Goal: Task Accomplishment & Management: Complete application form

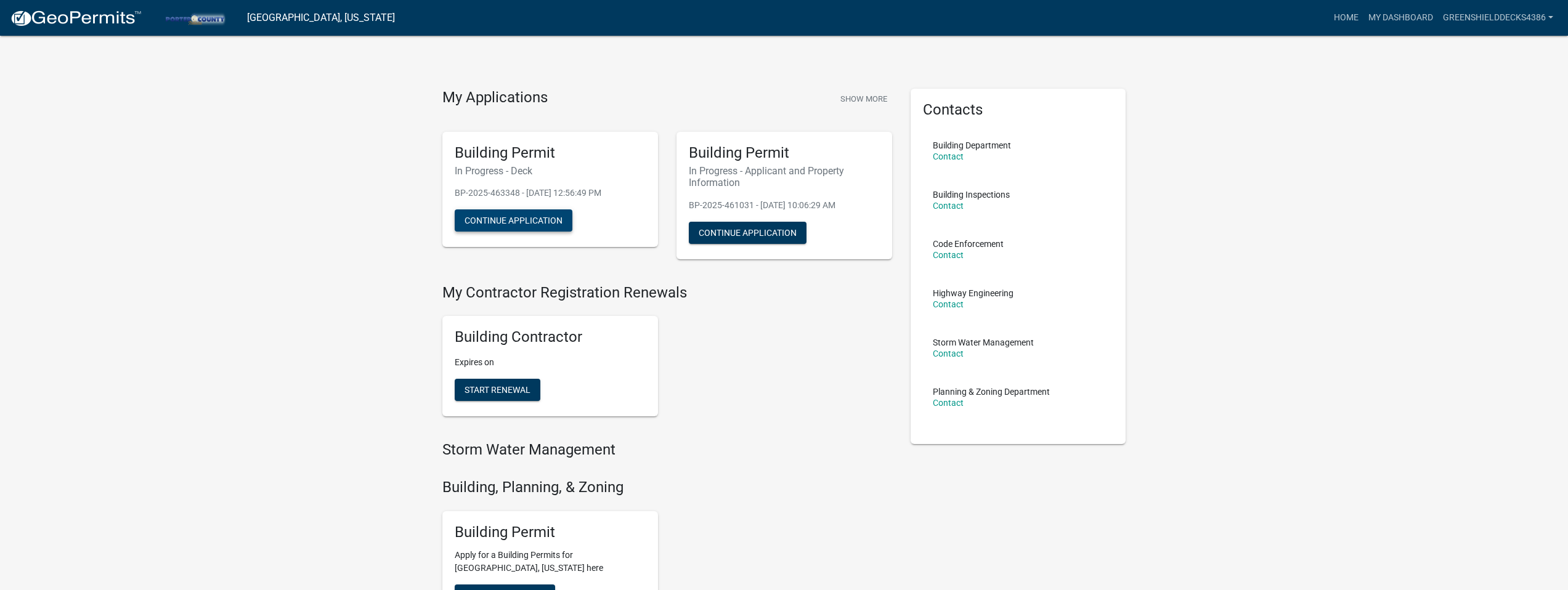
click at [521, 222] on button "Continue Application" at bounding box center [513, 221] width 118 height 22
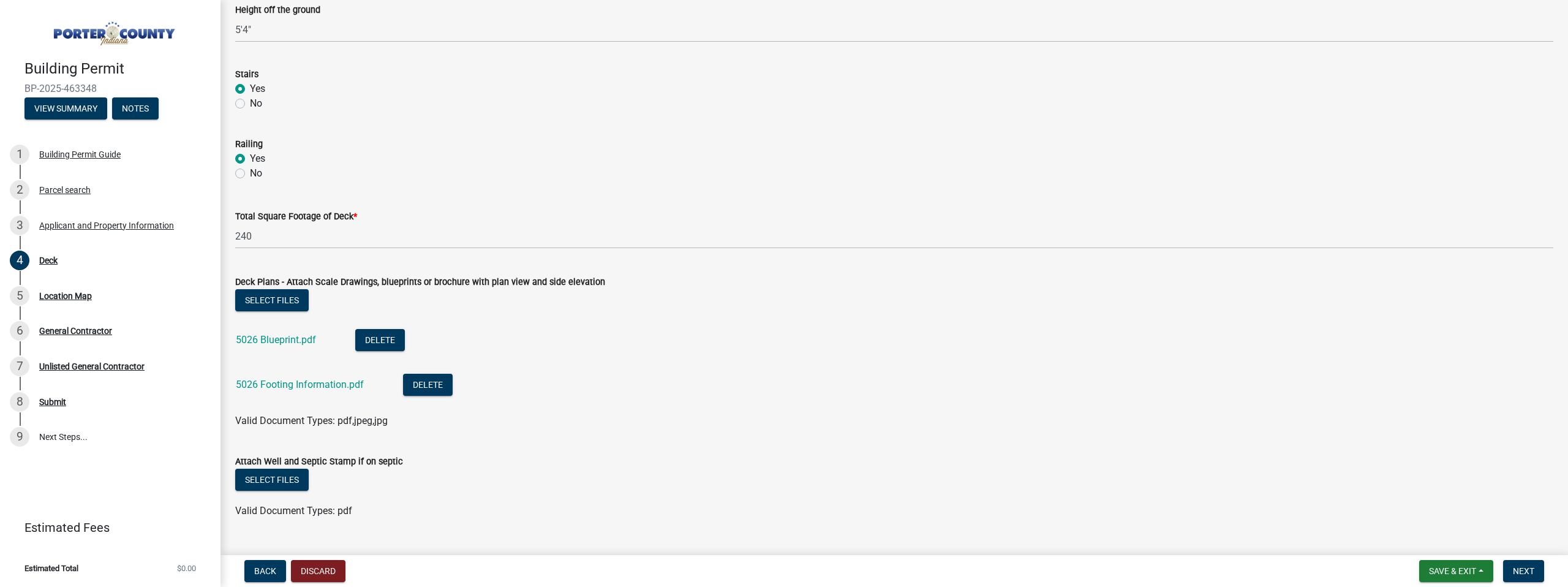
scroll to position [1058, 0]
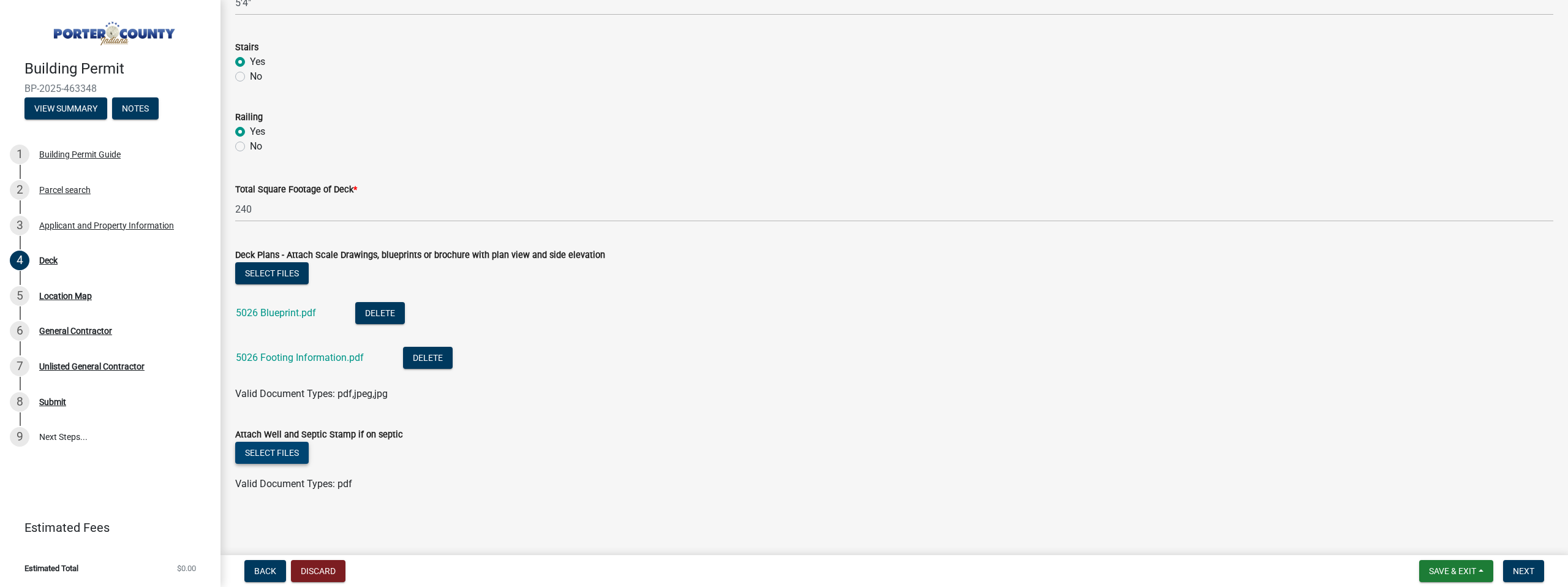
click at [274, 453] on button "Select files" at bounding box center [272, 453] width 74 height 22
click at [1534, 576] on button "Next" at bounding box center [1523, 572] width 41 height 22
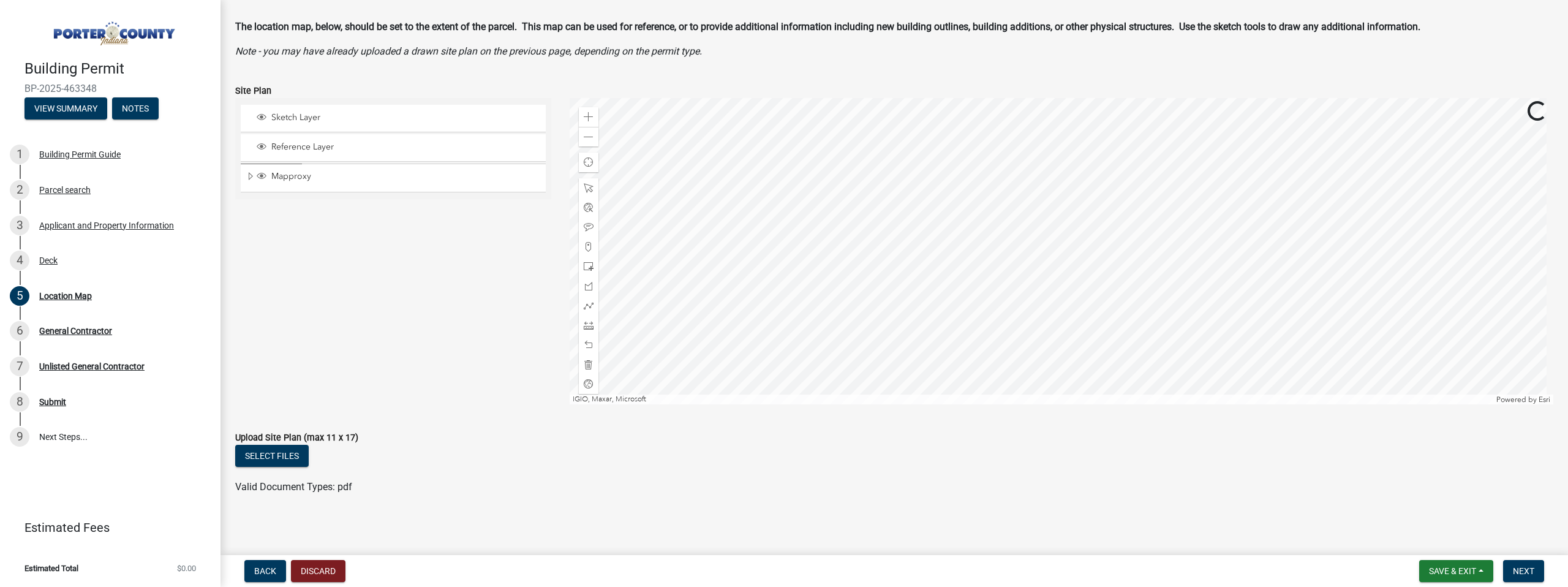
scroll to position [52, 0]
click at [287, 447] on button "Select files" at bounding box center [272, 453] width 74 height 22
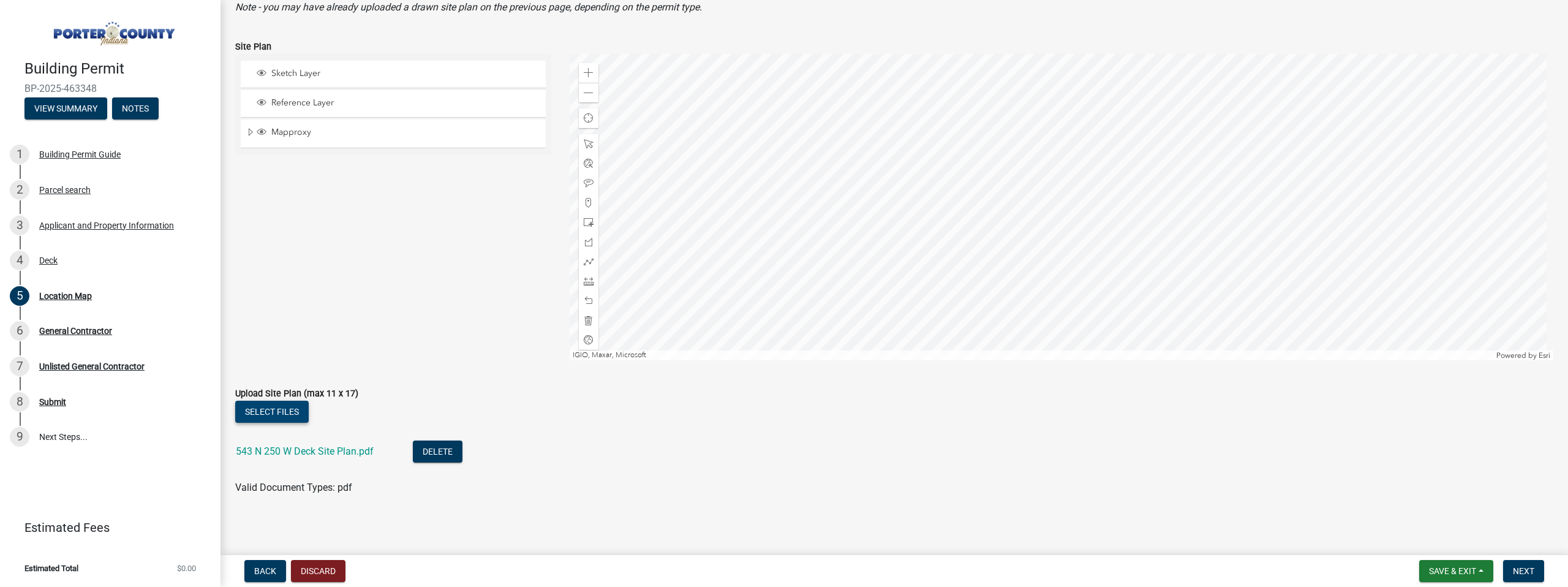
scroll to position [97, 0]
click at [1533, 570] on span "Next" at bounding box center [1524, 571] width 22 height 10
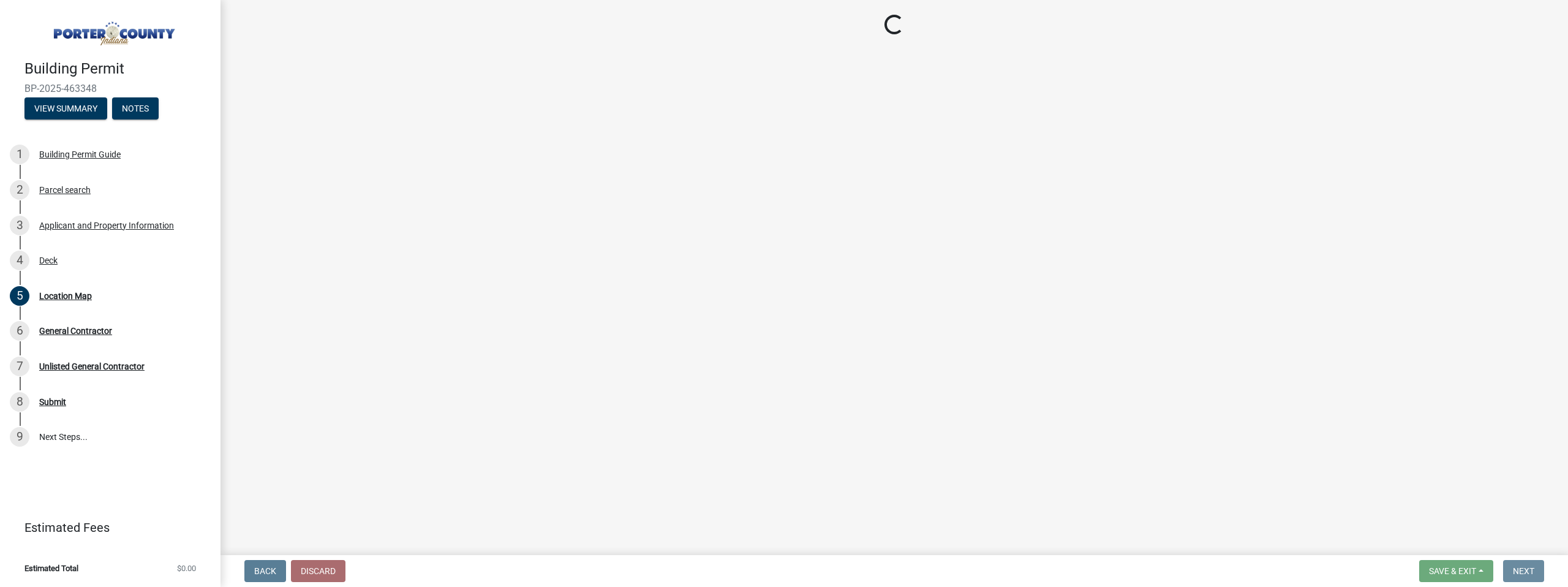
scroll to position [0, 0]
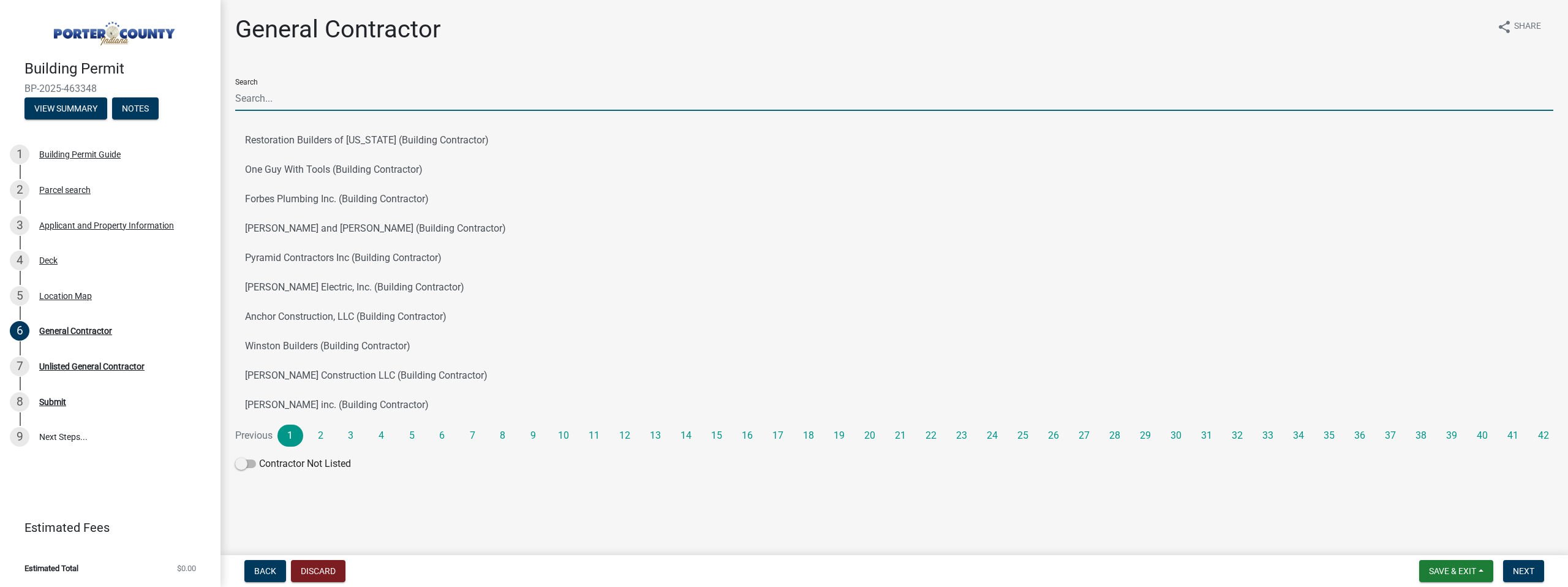
click at [314, 103] on input "Search" at bounding box center [894, 99] width 1318 height 25
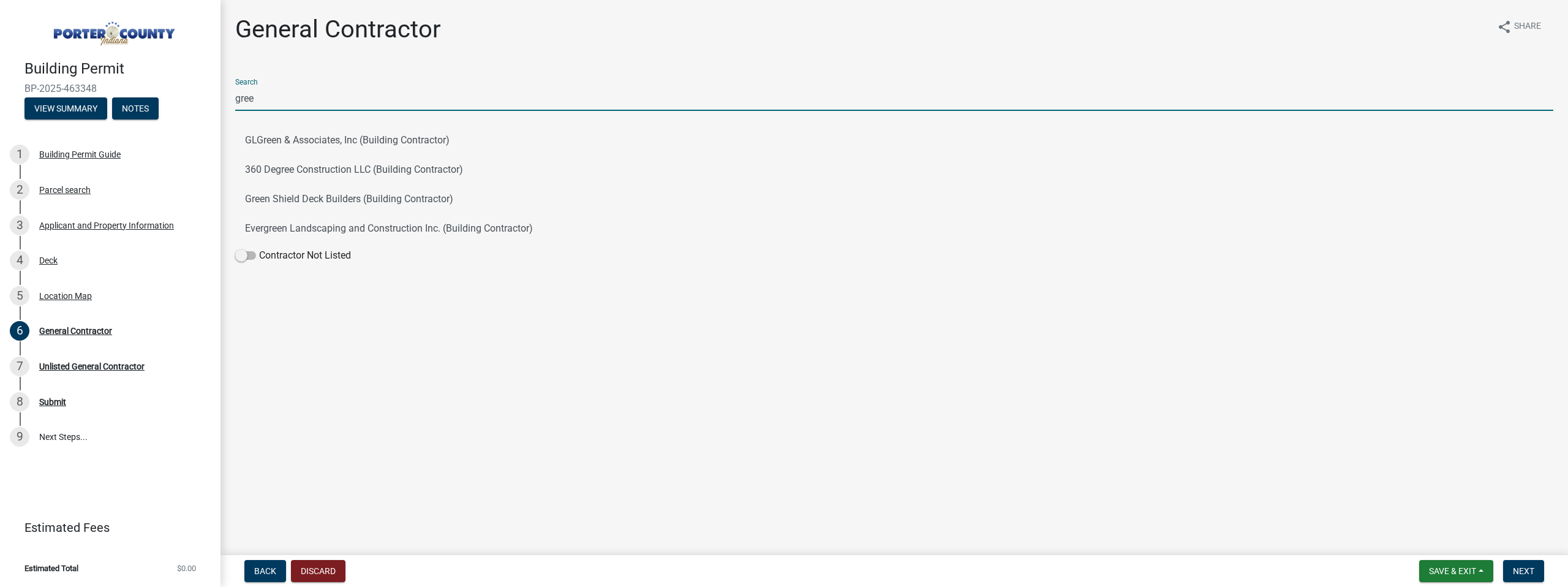
type input "green"
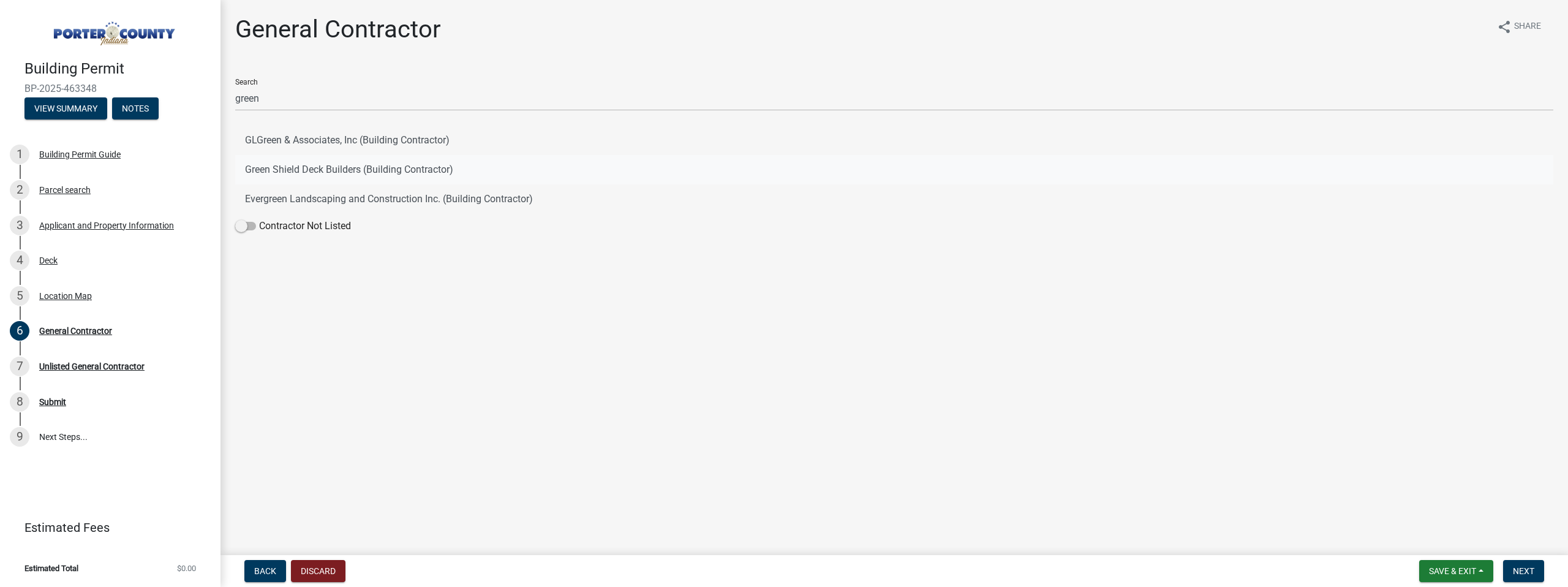
click at [311, 171] on button "Green Shield Deck Builders (Building Contractor)" at bounding box center [894, 170] width 1318 height 29
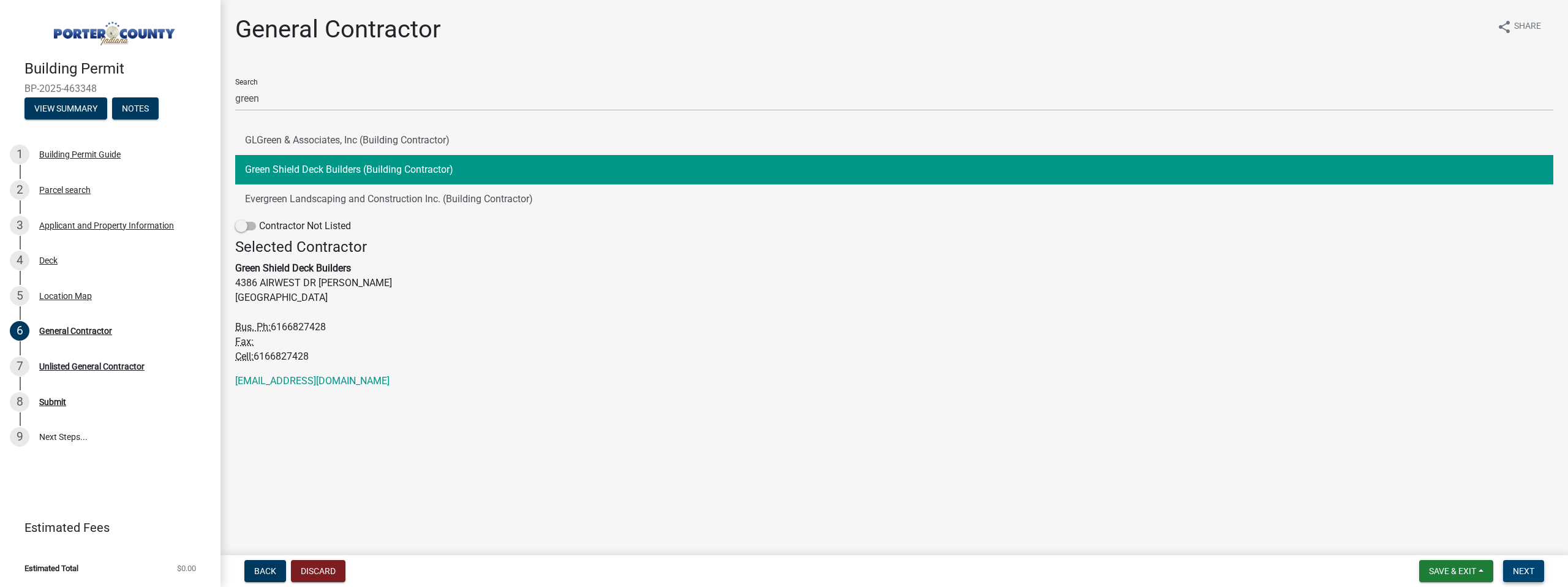
click at [1517, 568] on span "Next" at bounding box center [1524, 571] width 22 height 10
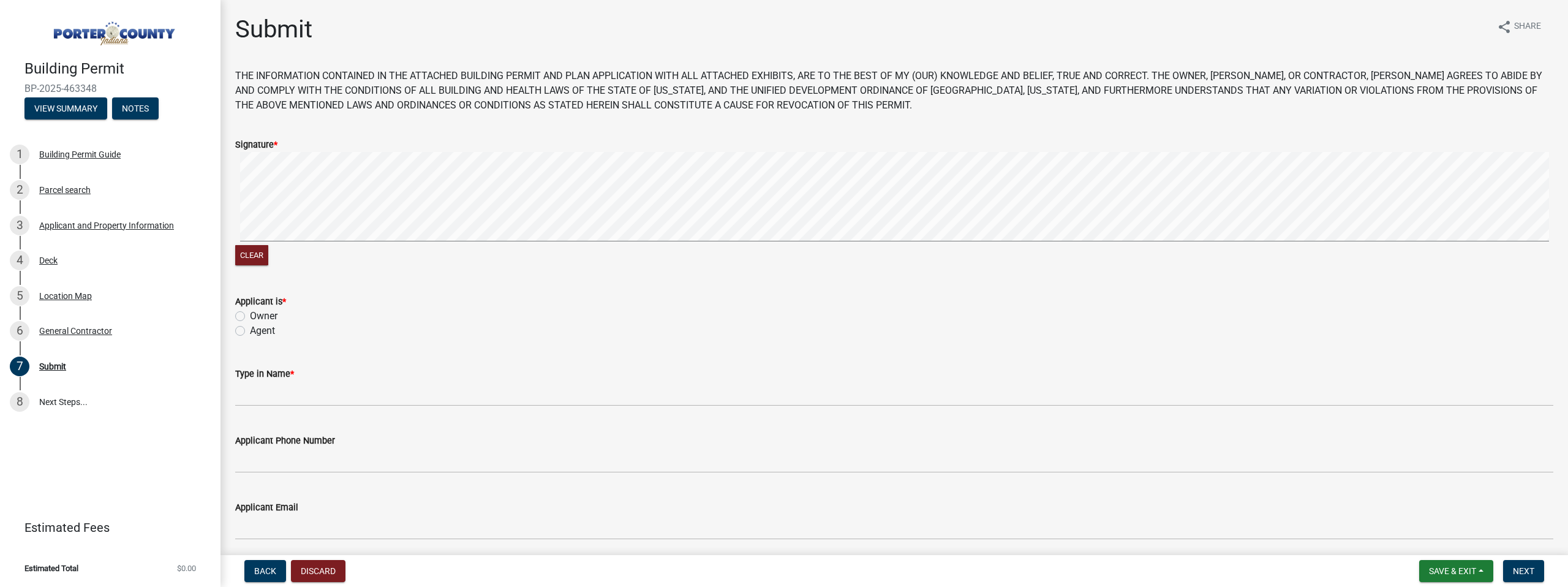
click at [250, 330] on label "Agent" at bounding box center [262, 331] width 25 height 15
click at [250, 330] on input "Agent" at bounding box center [253, 327] width 8 height 8
radio input "true"
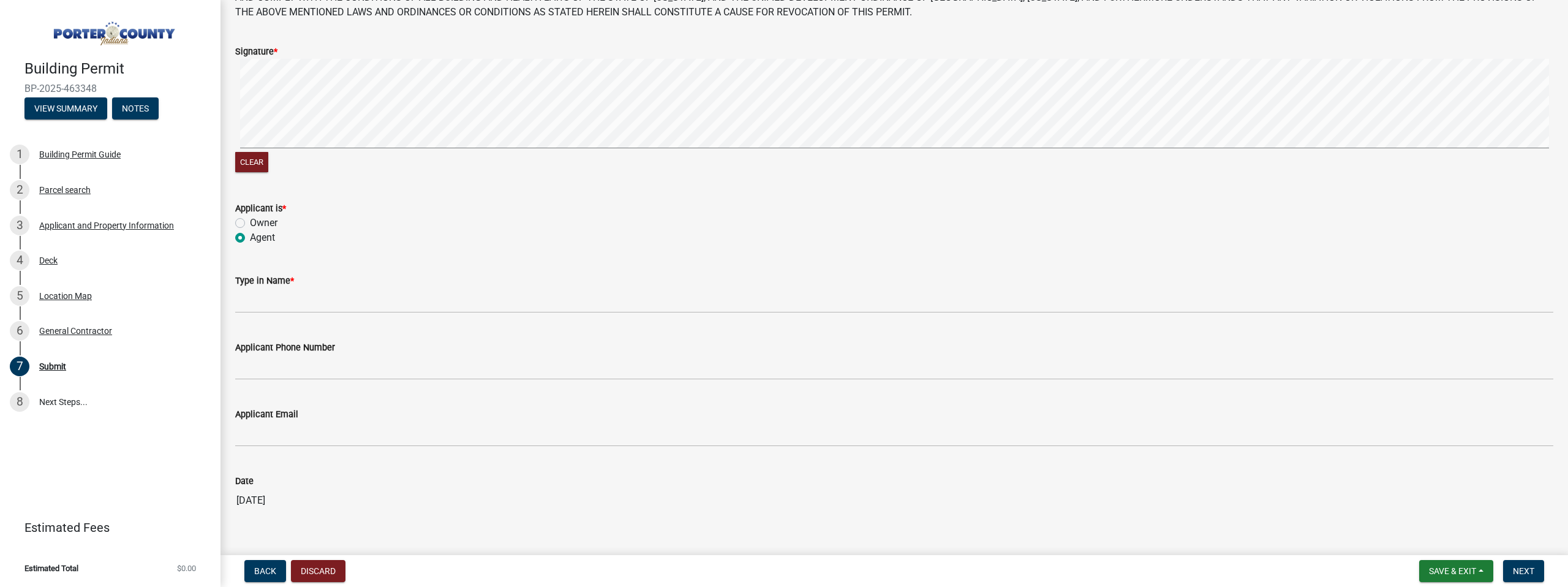
scroll to position [99, 0]
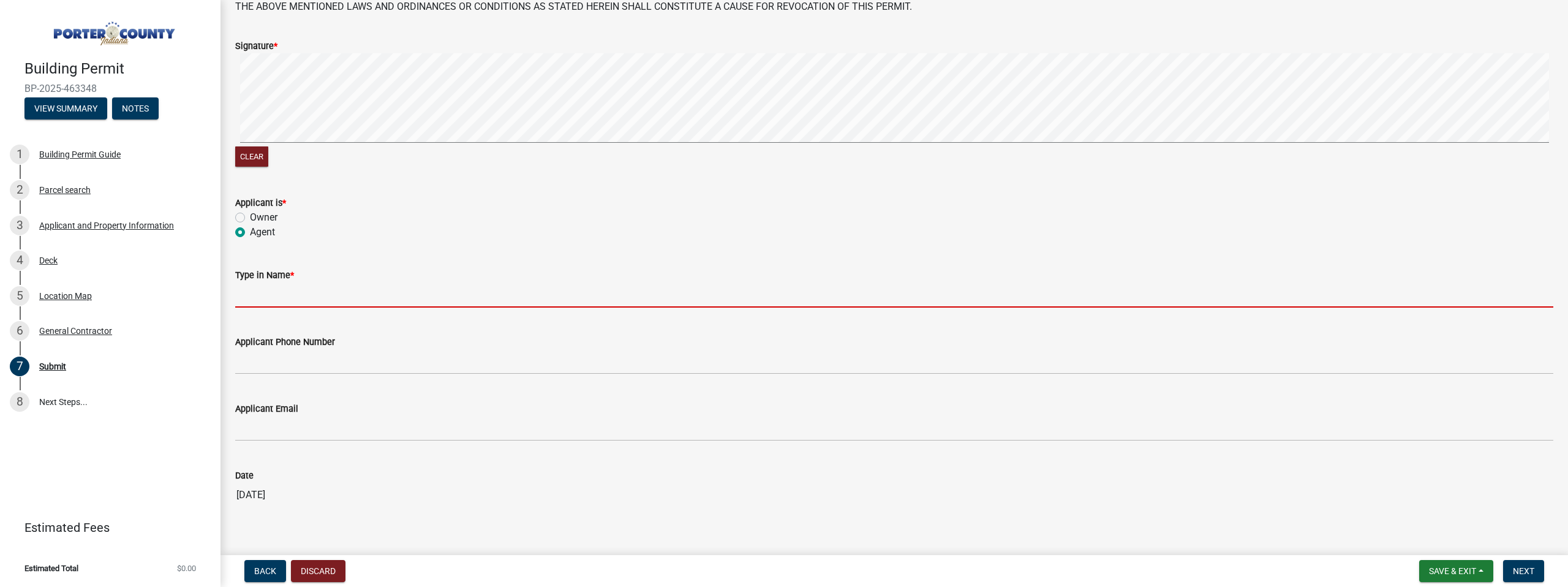
click at [259, 301] on input "Type in Name *" at bounding box center [894, 295] width 1318 height 25
type input "[PERSON_NAME]"
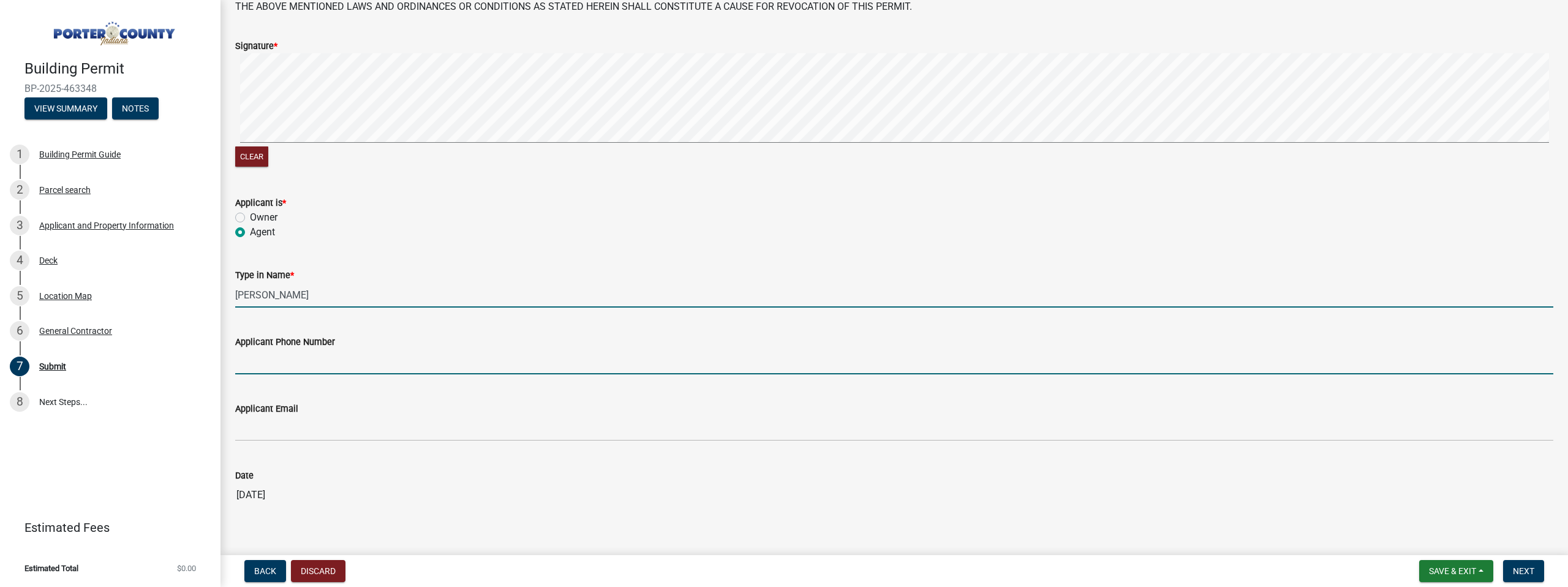
type input "6166827428"
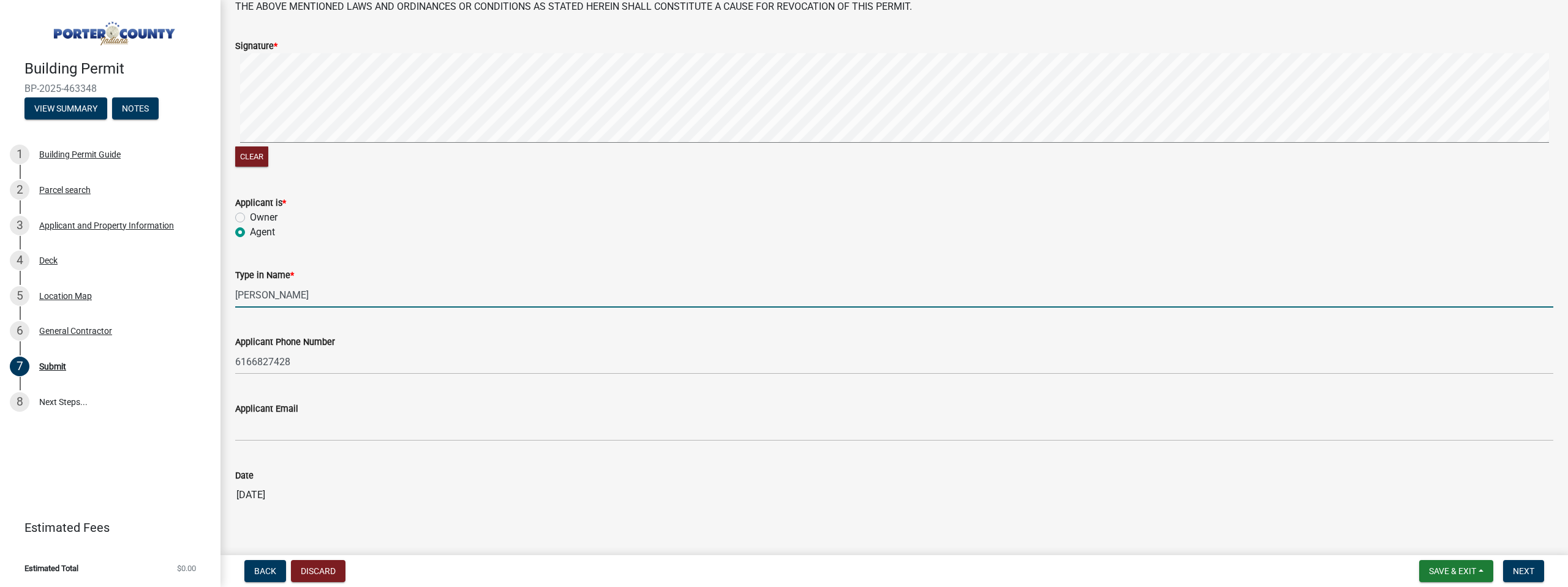
type input "[EMAIL_ADDRESS][DOMAIN_NAME]"
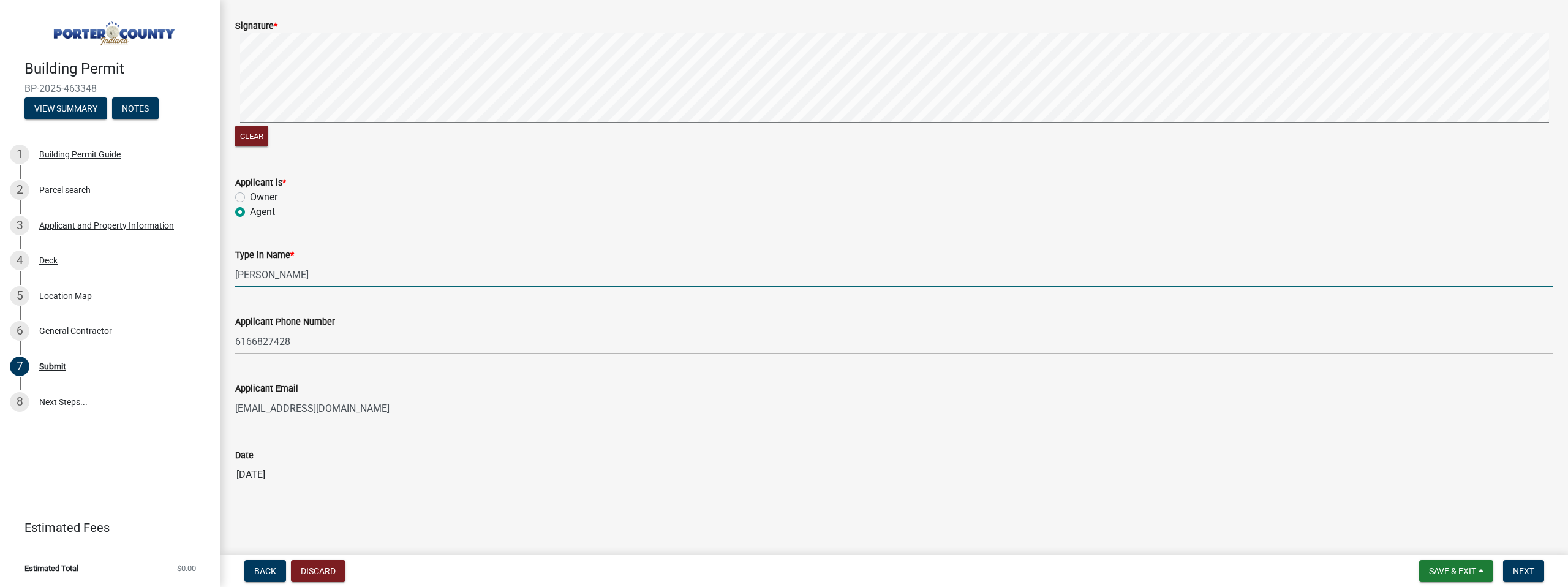
scroll to position [123, 0]
click at [1528, 568] on span "Next" at bounding box center [1524, 571] width 22 height 10
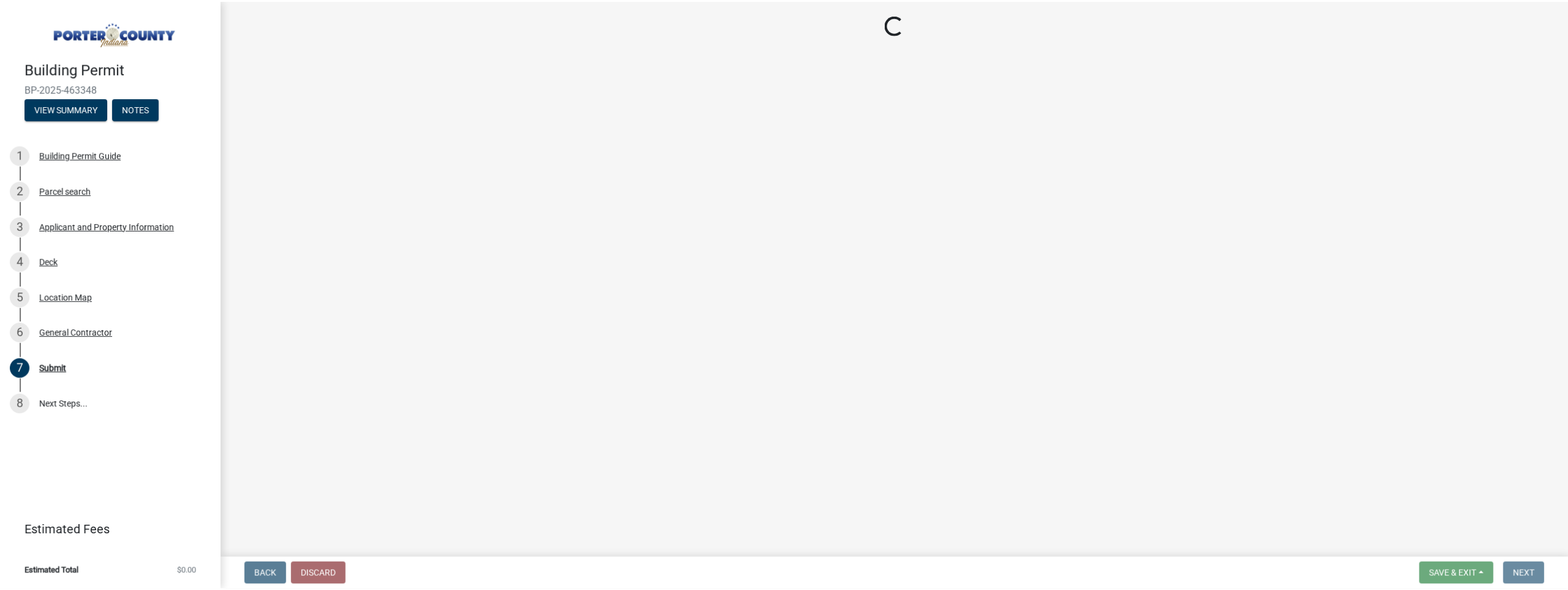
scroll to position [0, 0]
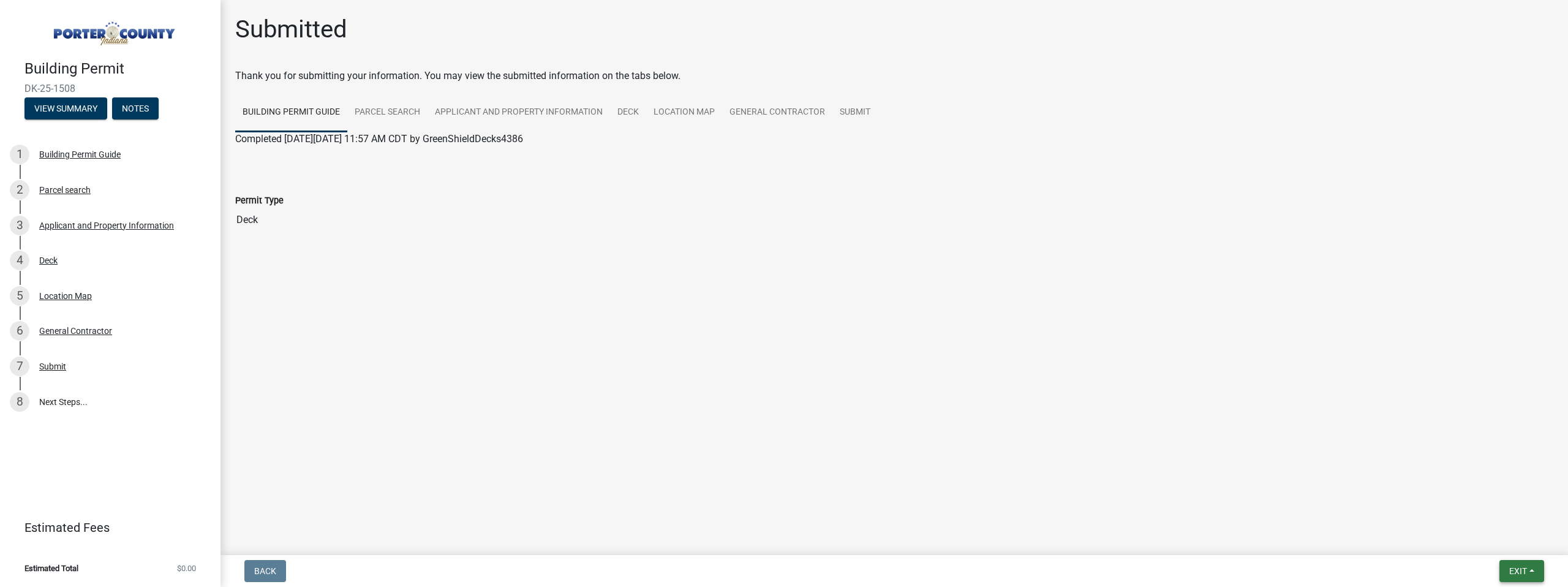
click at [1510, 570] on span "Exit" at bounding box center [1518, 571] width 18 height 10
click at [1492, 540] on button "Save & Exit" at bounding box center [1494, 539] width 98 height 29
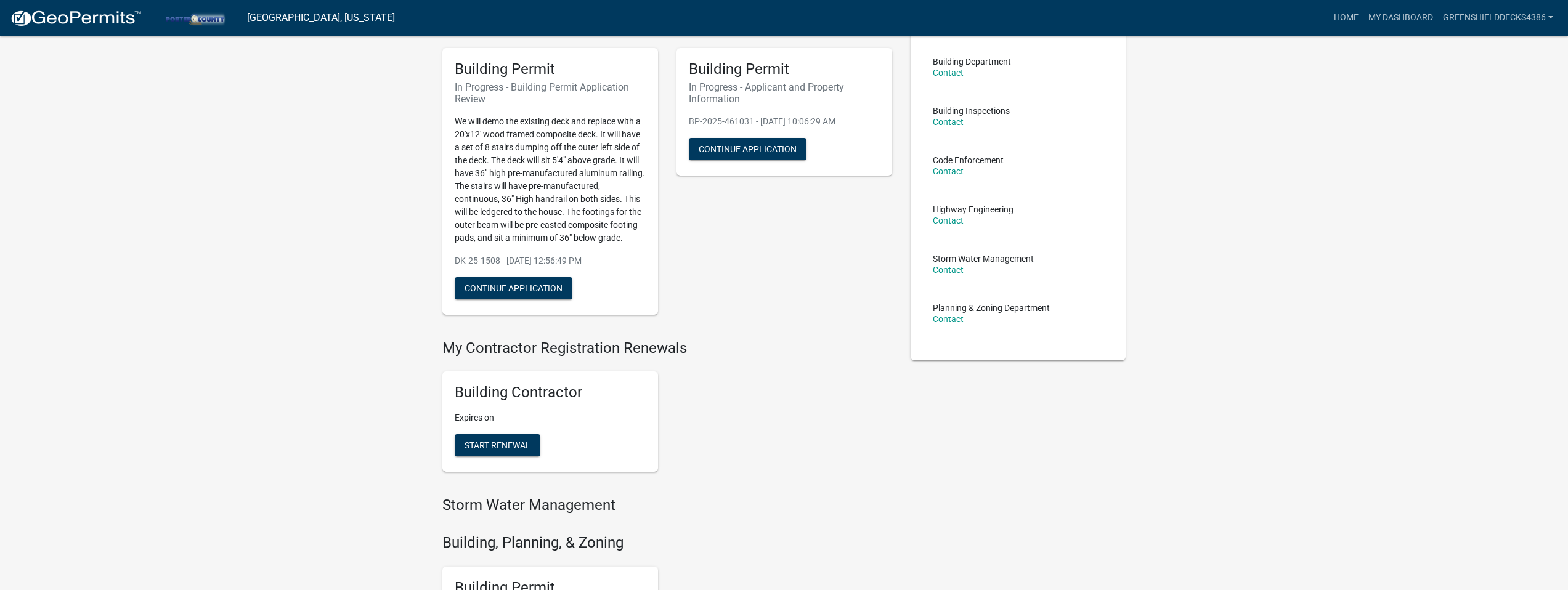
scroll to position [94, 0]
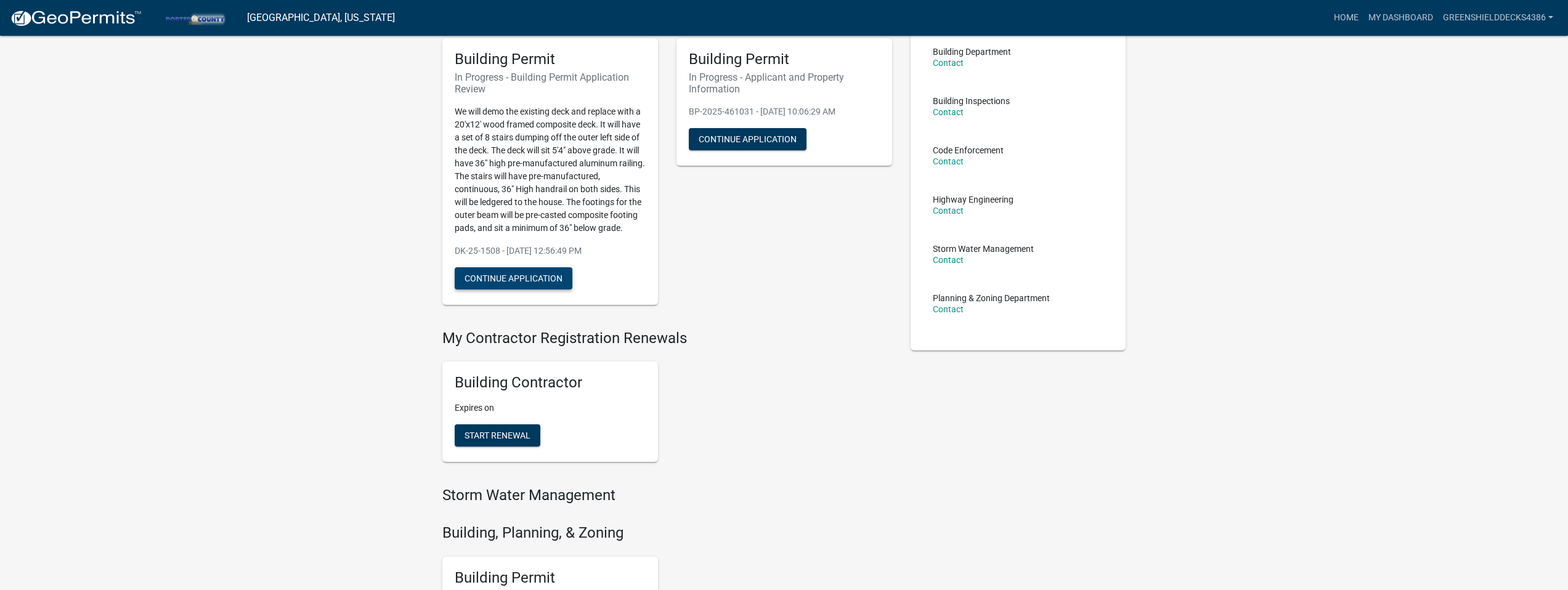
click at [554, 286] on button "Continue Application" at bounding box center [513, 279] width 118 height 22
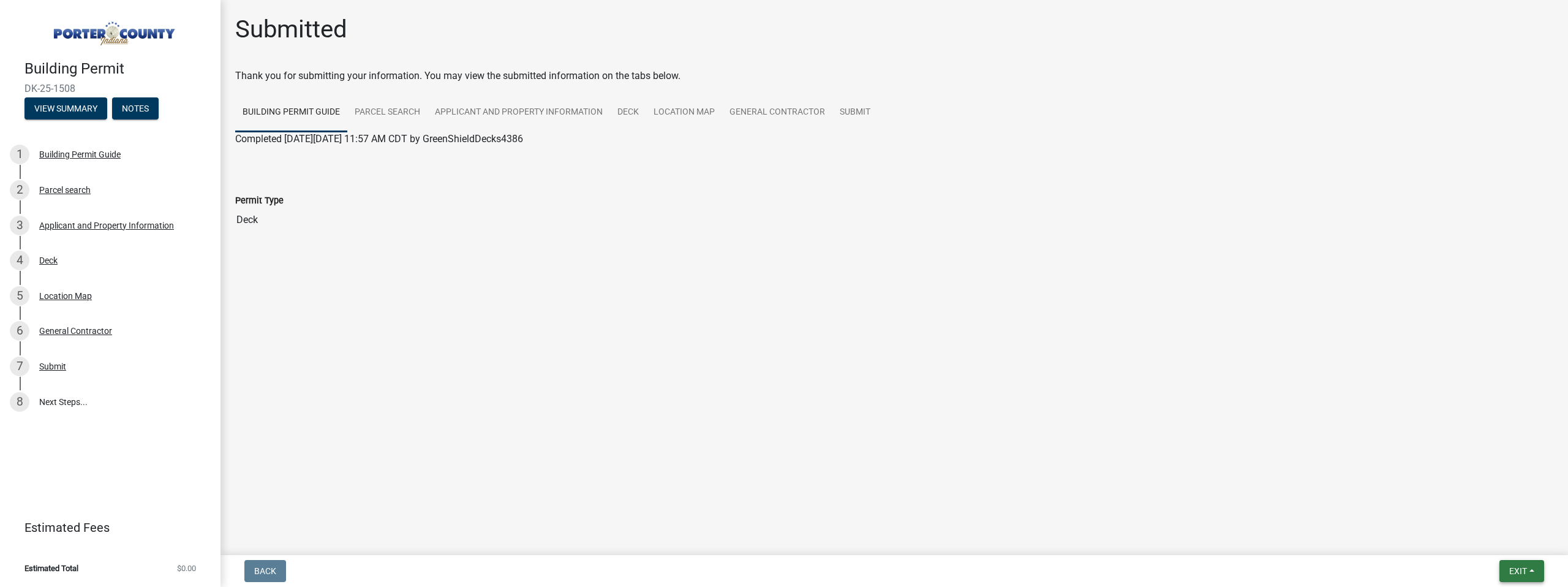
click at [1533, 571] on button "Exit" at bounding box center [1521, 572] width 44 height 22
click at [1367, 509] on main "Submitted Thank you for submitting your information. You may view the submitted…" at bounding box center [894, 275] width 1347 height 550
click at [1524, 565] on button "Exit" at bounding box center [1521, 572] width 44 height 22
click at [1494, 538] on button "Save & Exit" at bounding box center [1494, 539] width 98 height 29
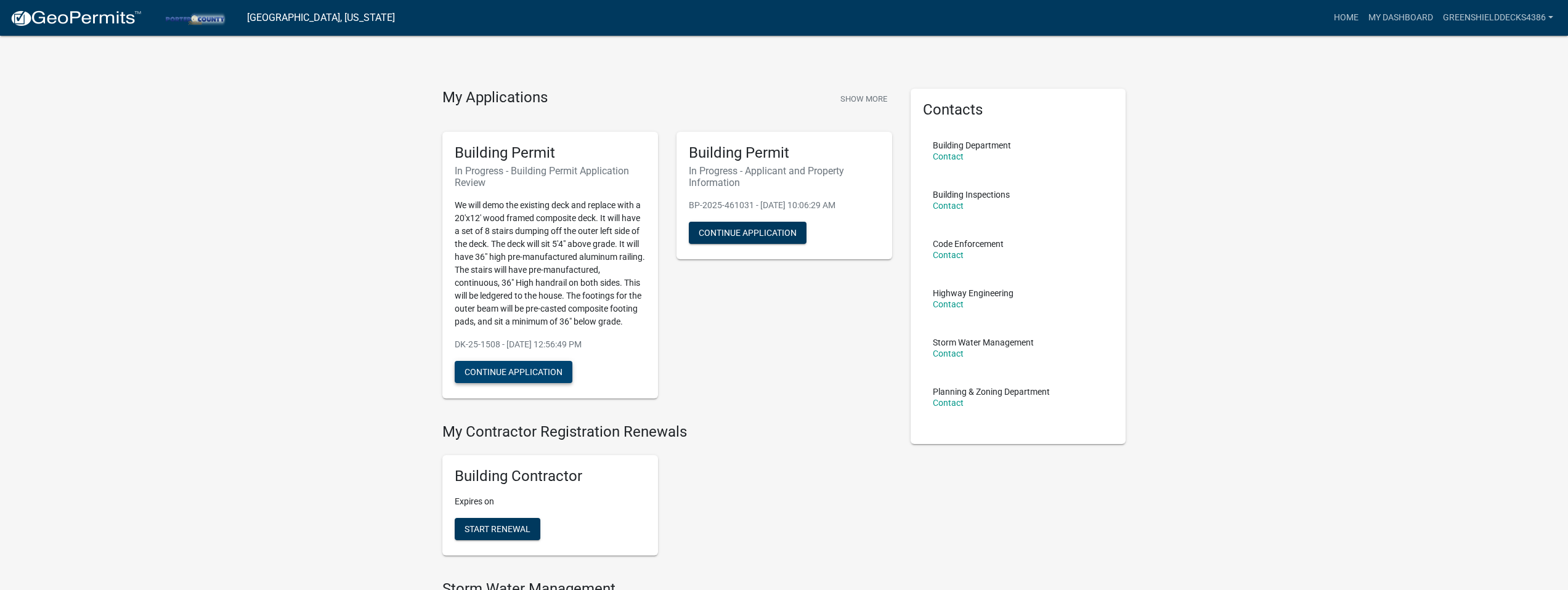
click at [516, 367] on button "Continue Application" at bounding box center [513, 372] width 118 height 22
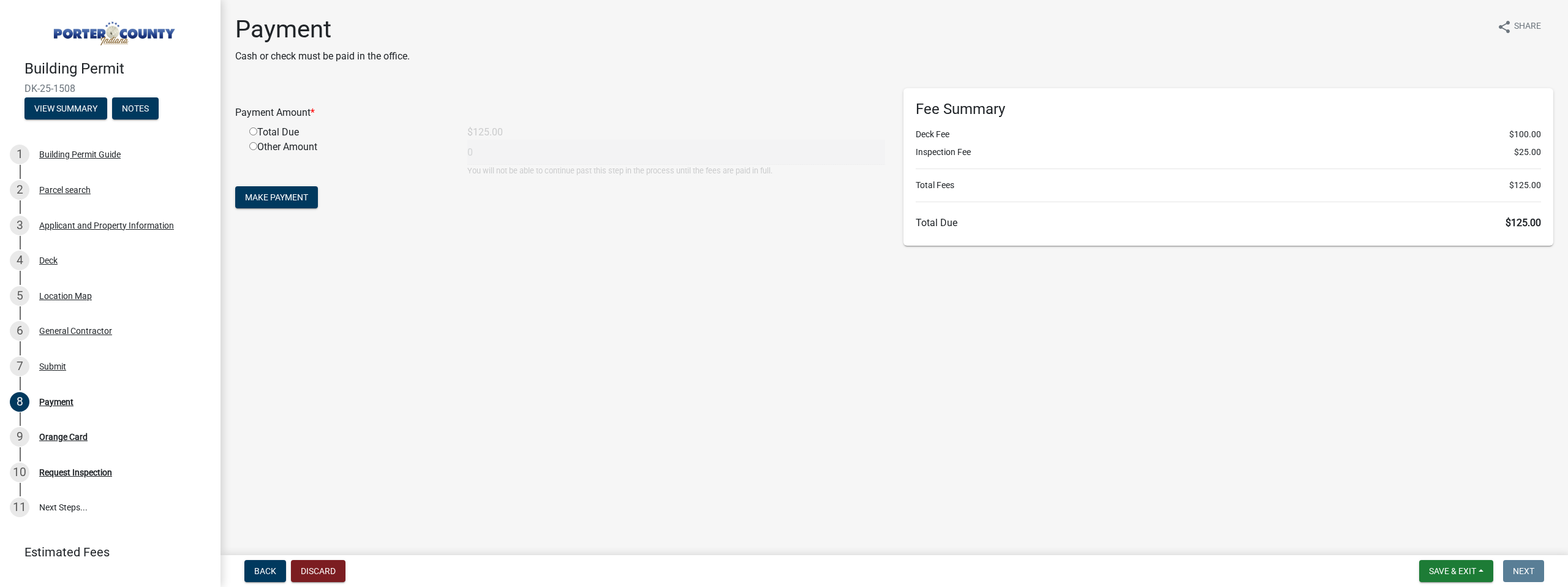
click at [260, 135] on div "Total Due" at bounding box center [349, 132] width 218 height 15
click at [253, 133] on input "radio" at bounding box center [253, 131] width 8 height 8
radio input "true"
type input "125"
click at [262, 191] on button "Make Payment" at bounding box center [276, 197] width 83 height 22
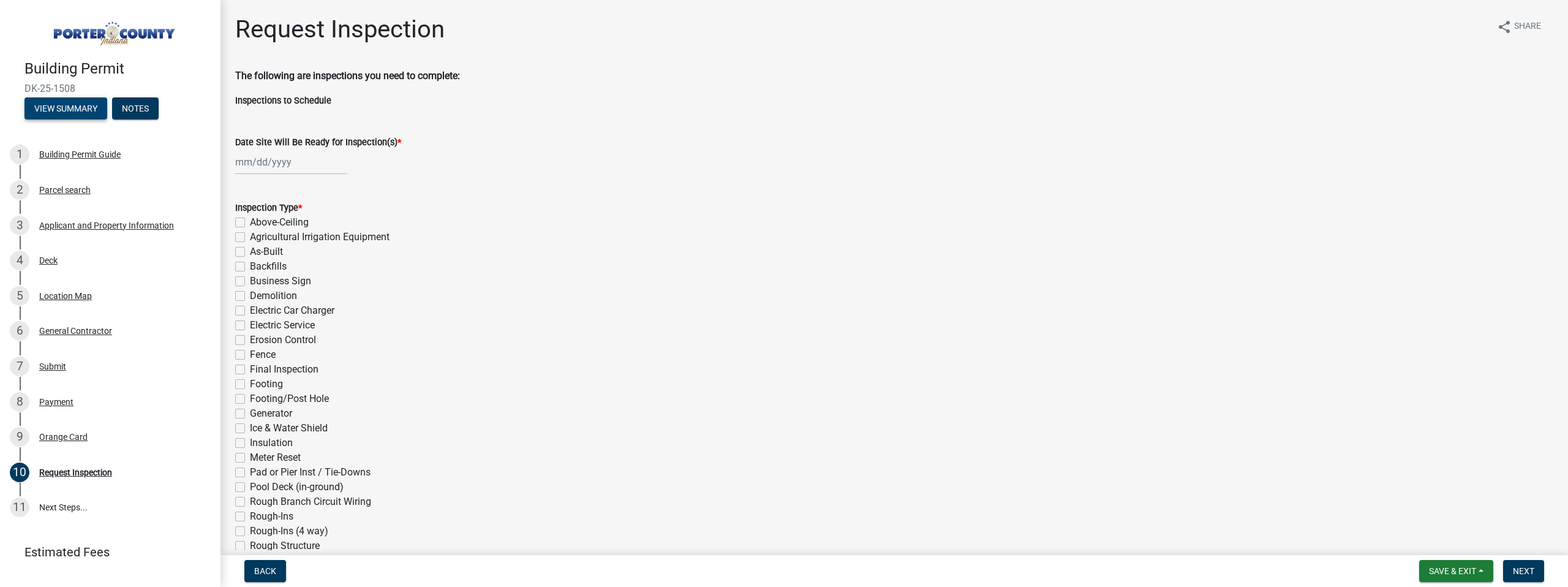
click at [86, 114] on button "View Summary" at bounding box center [65, 108] width 83 height 22
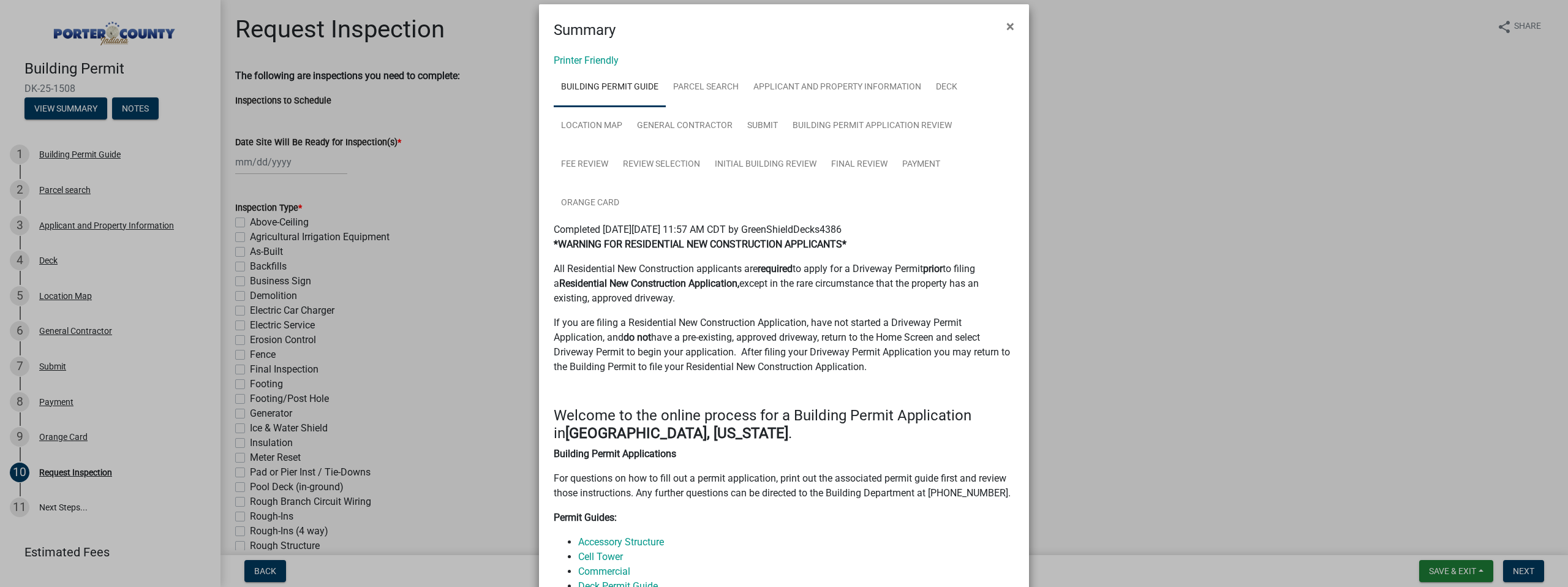
scroll to position [14, 0]
click at [711, 91] on link "Parcel search" at bounding box center [706, 86] width 81 height 39
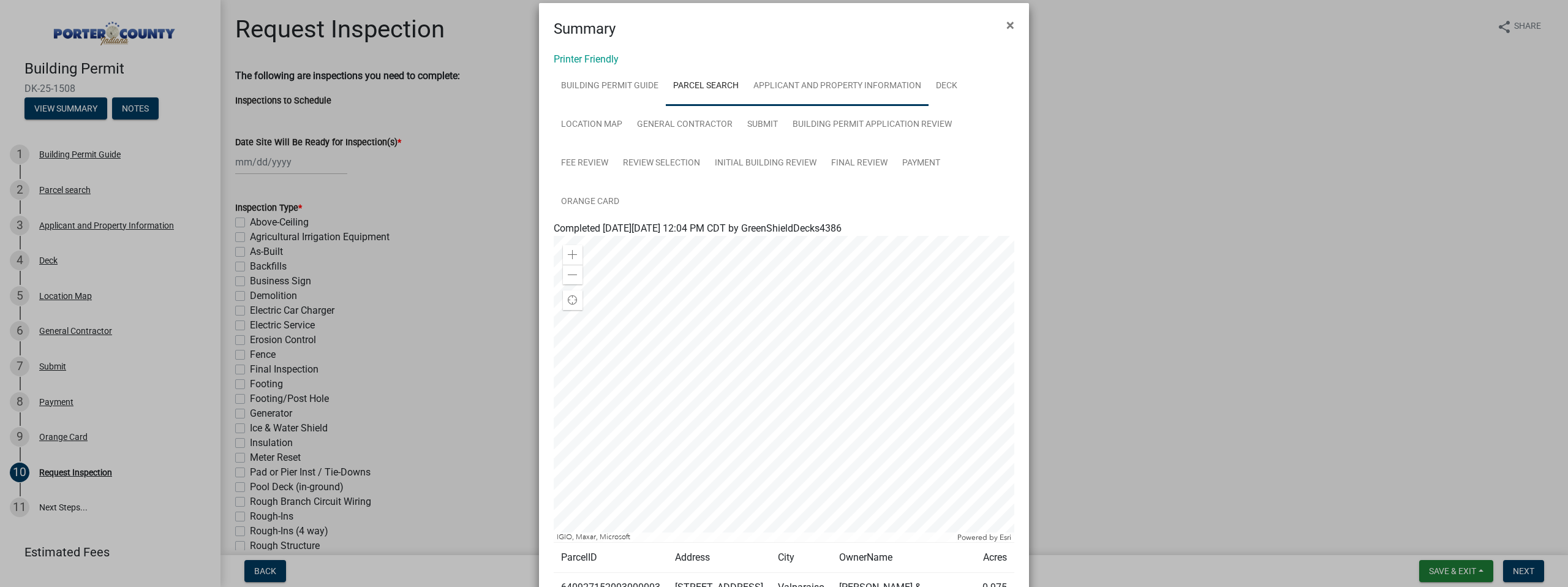
click at [863, 91] on link "Applicant and Property Information" at bounding box center [837, 86] width 183 height 39
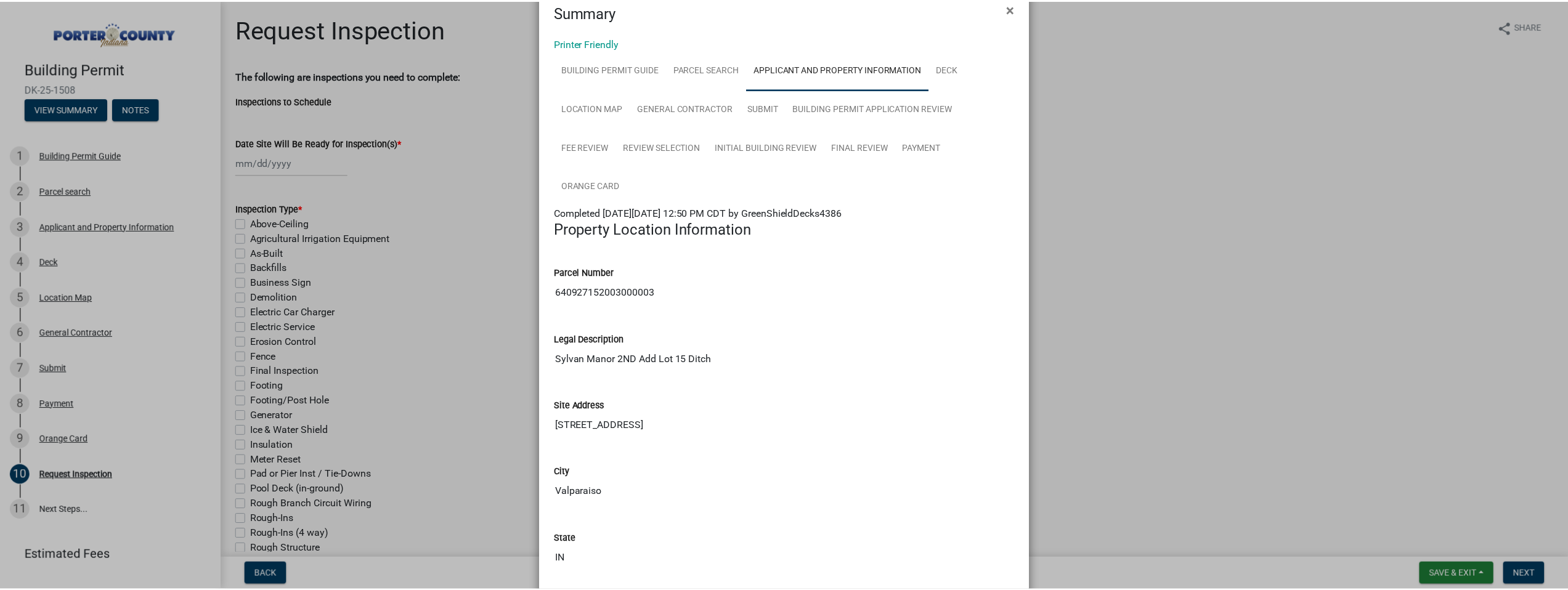
scroll to position [0, 0]
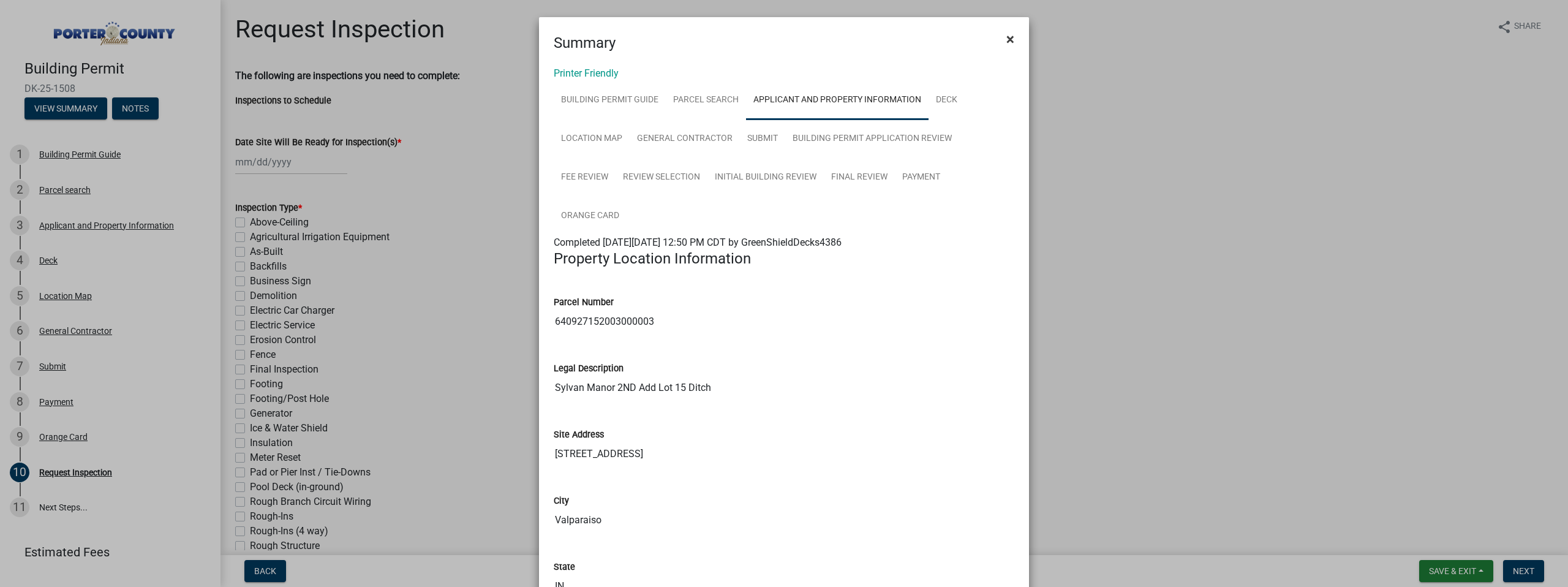
click at [1011, 40] on button "×" at bounding box center [1011, 39] width 28 height 34
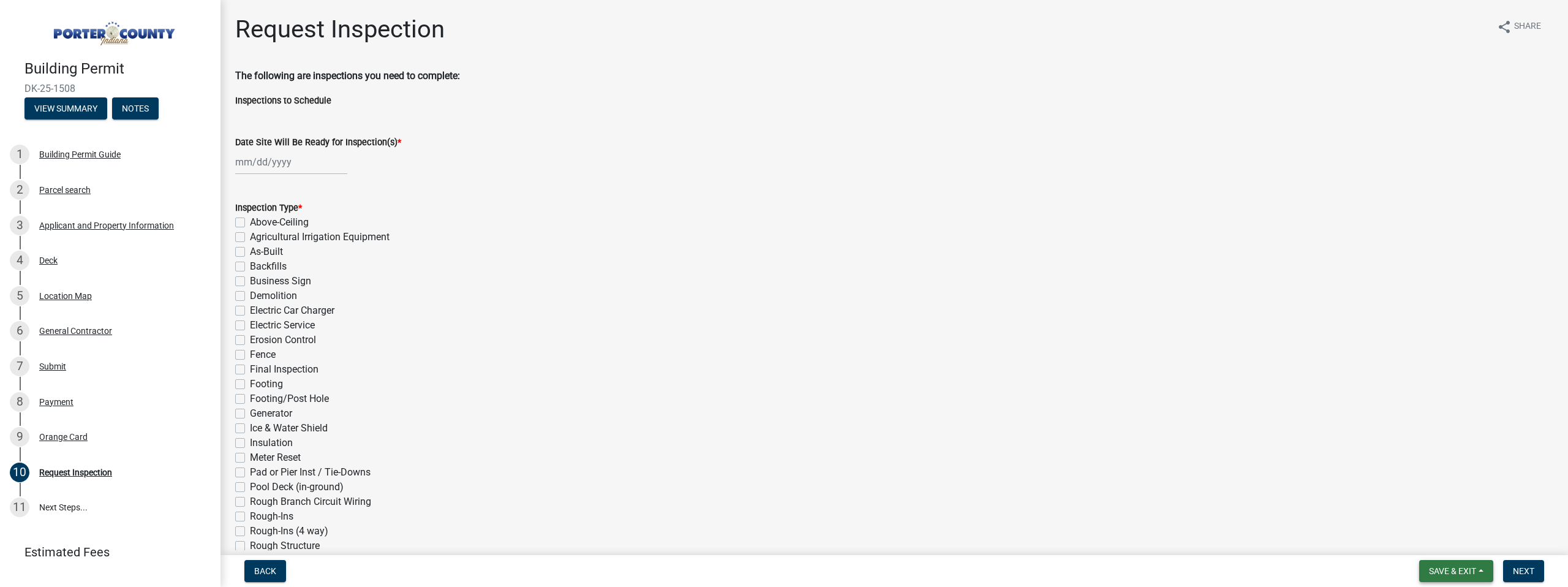
click at [1473, 574] on span "Save & Exit" at bounding box center [1453, 571] width 47 height 10
click at [1438, 540] on button "Save & Exit" at bounding box center [1444, 539] width 98 height 29
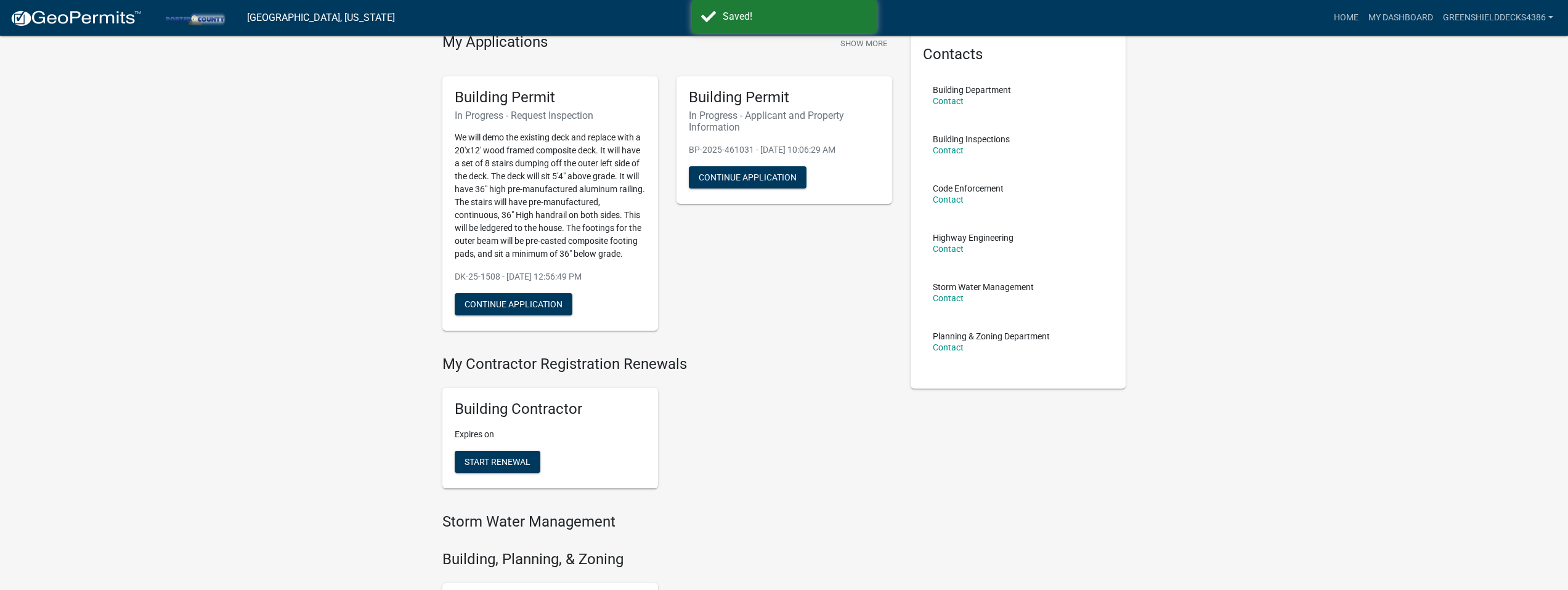
scroll to position [55, 0]
click at [757, 182] on button "Continue Application" at bounding box center [748, 178] width 118 height 22
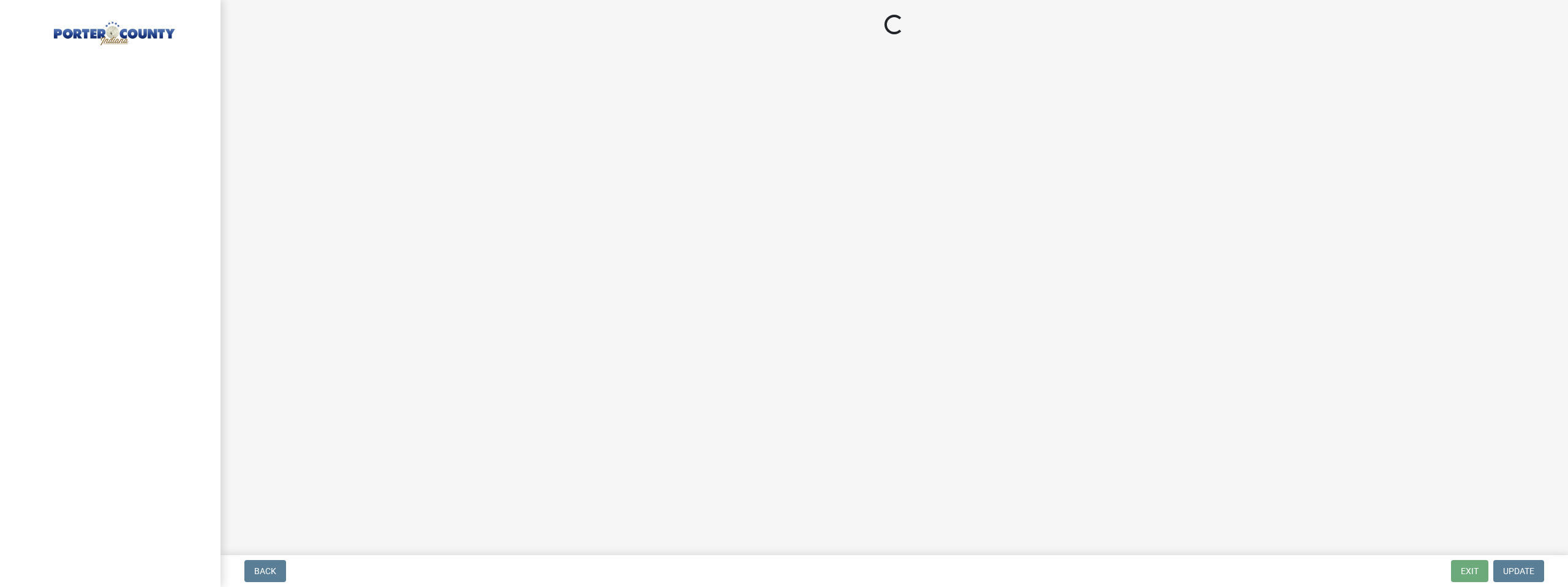
select select "6f5aa9ae-62ac-41bd-979a-9c71eae504cc"
select select "0d764019-f1ff-4f3b-9299-33f0d080acc7"
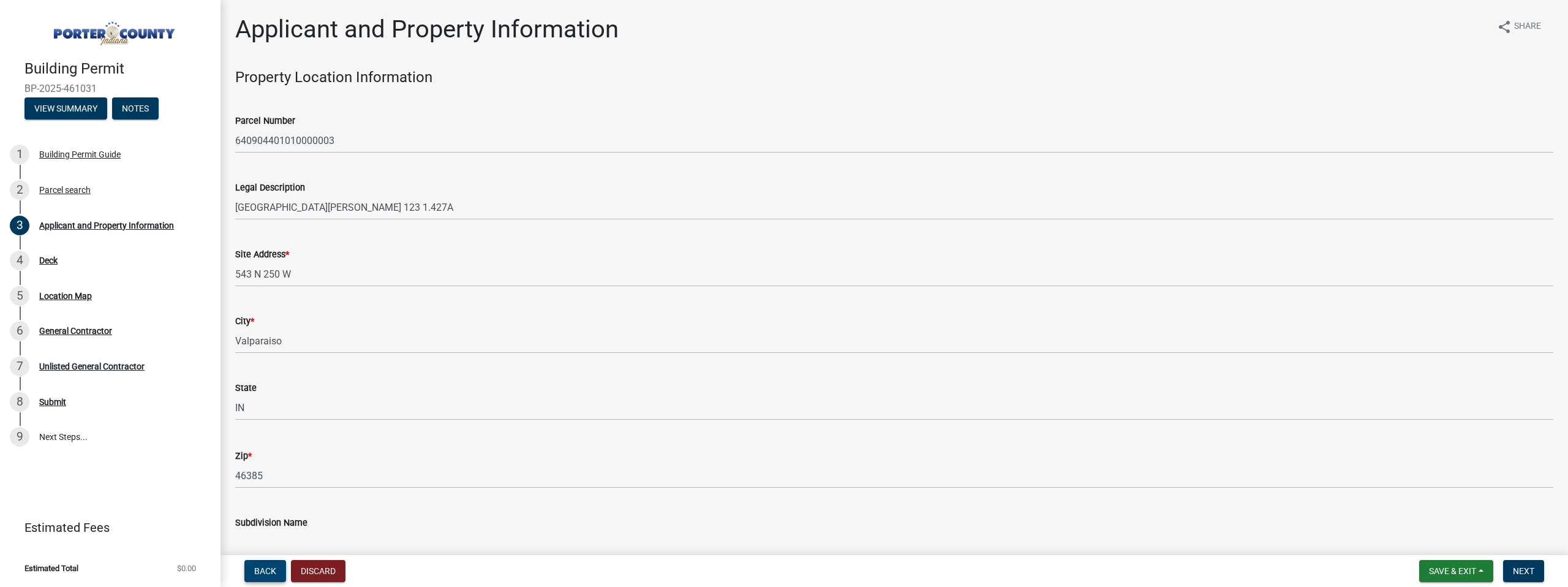
click at [258, 572] on span "Back" at bounding box center [265, 571] width 22 height 10
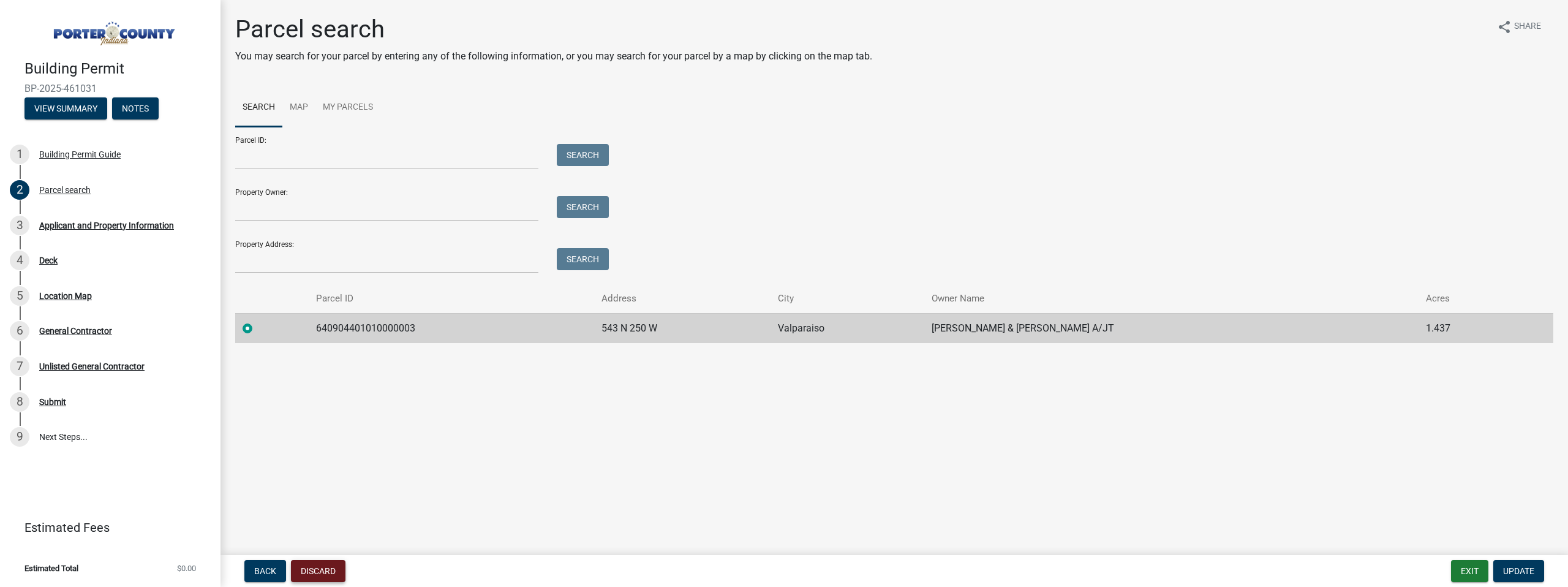
click at [329, 568] on button "Discard" at bounding box center [318, 572] width 55 height 22
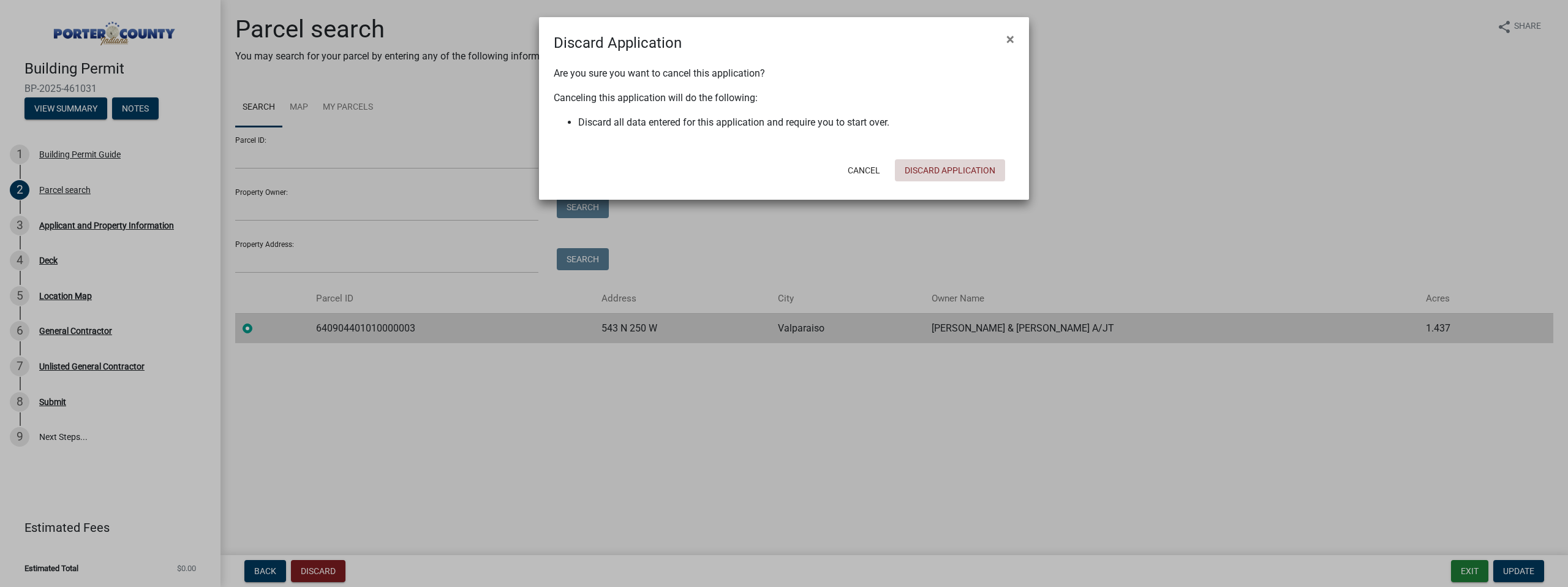
click at [907, 171] on button "Discard Application" at bounding box center [950, 170] width 110 height 22
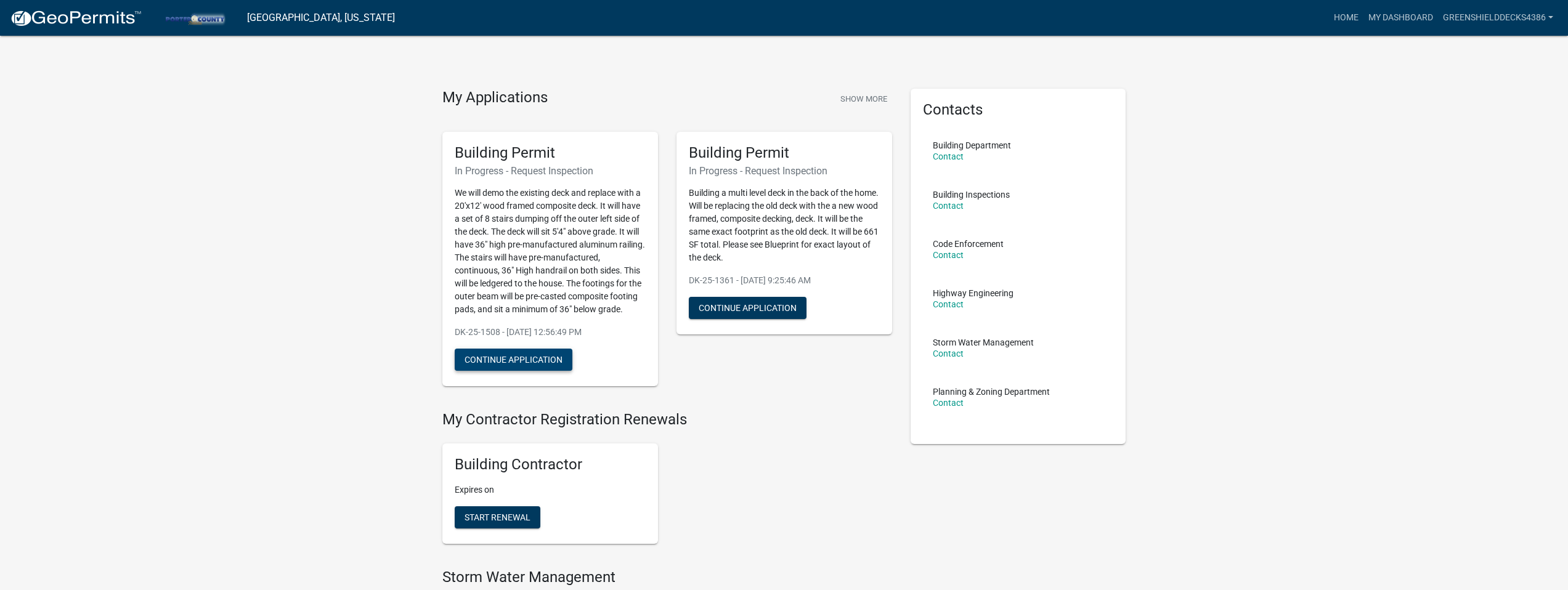
click at [526, 361] on button "Continue Application" at bounding box center [513, 360] width 118 height 22
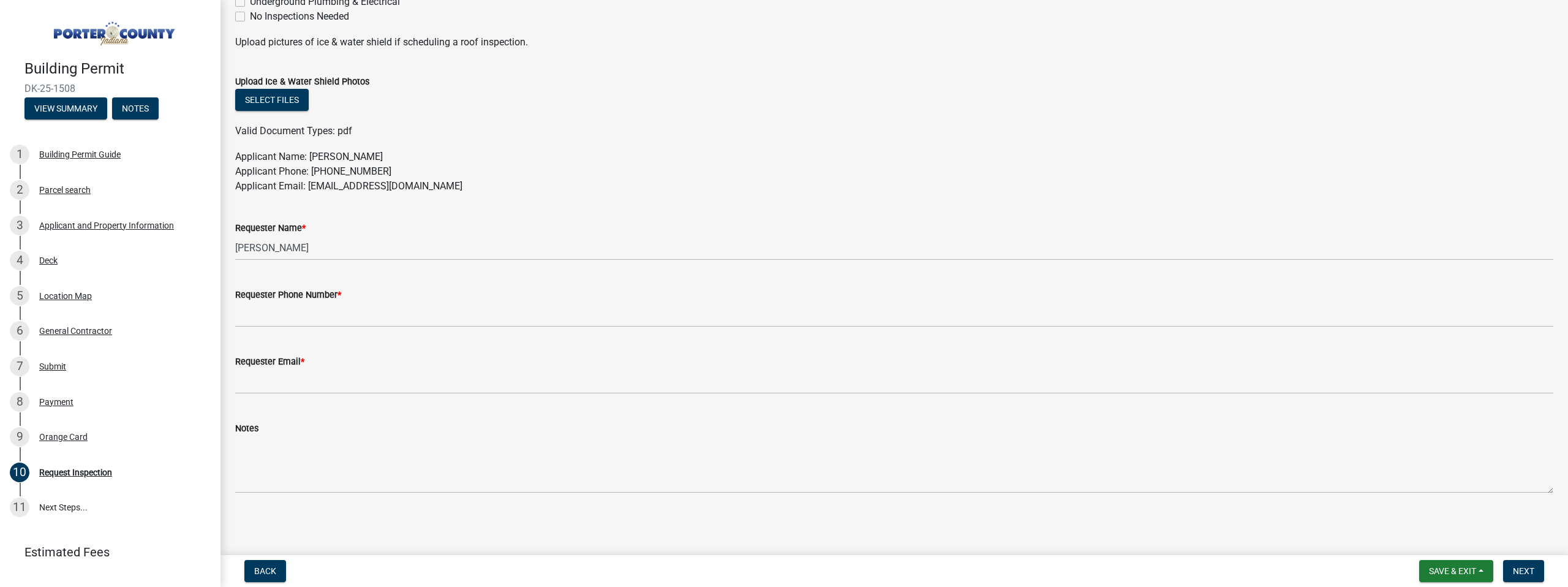
scroll to position [604, 0]
click at [1474, 576] on span "Save & Exit" at bounding box center [1453, 571] width 47 height 10
click at [1444, 529] on button "Save & Exit" at bounding box center [1444, 539] width 98 height 29
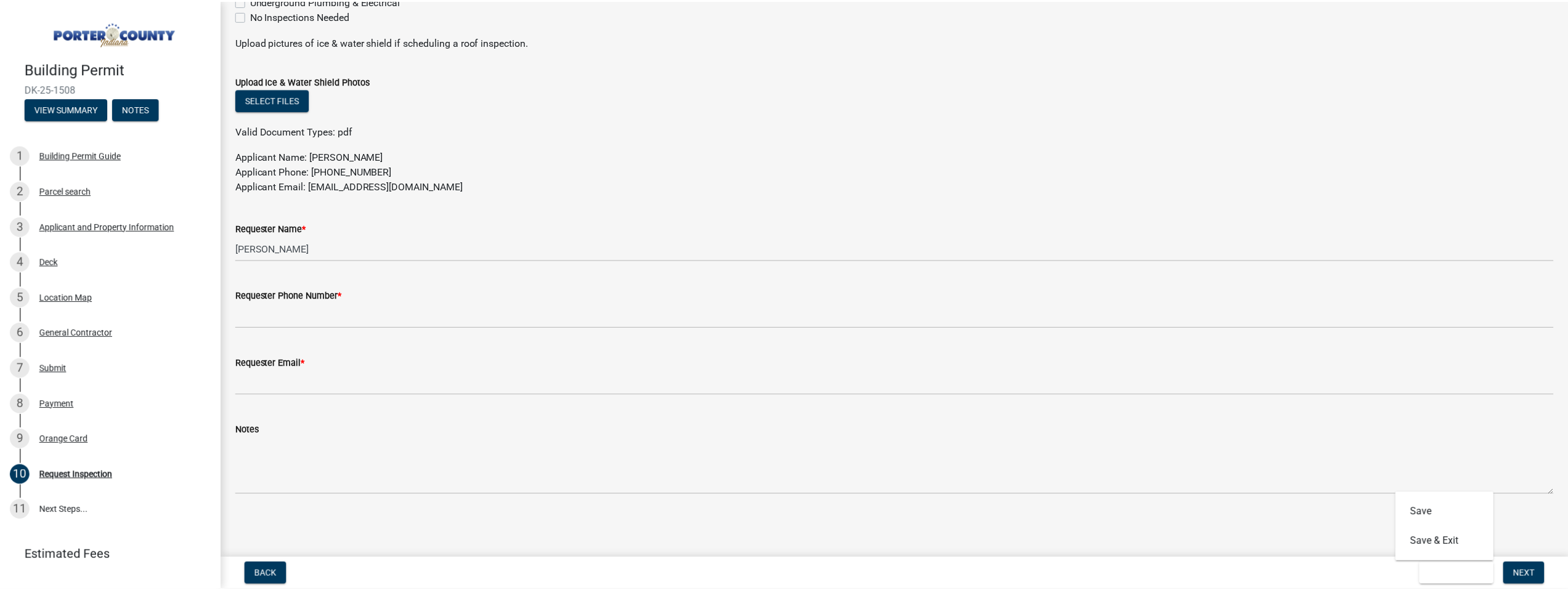
scroll to position [0, 0]
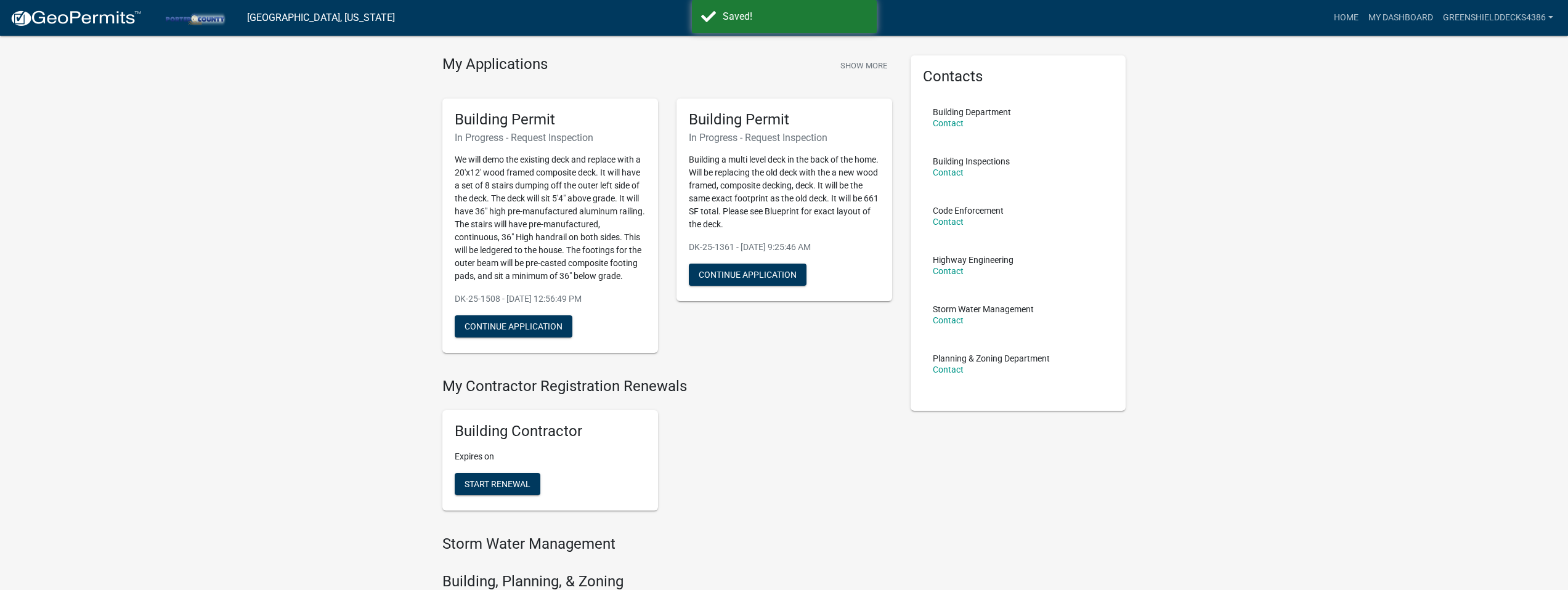
scroll to position [6, 0]
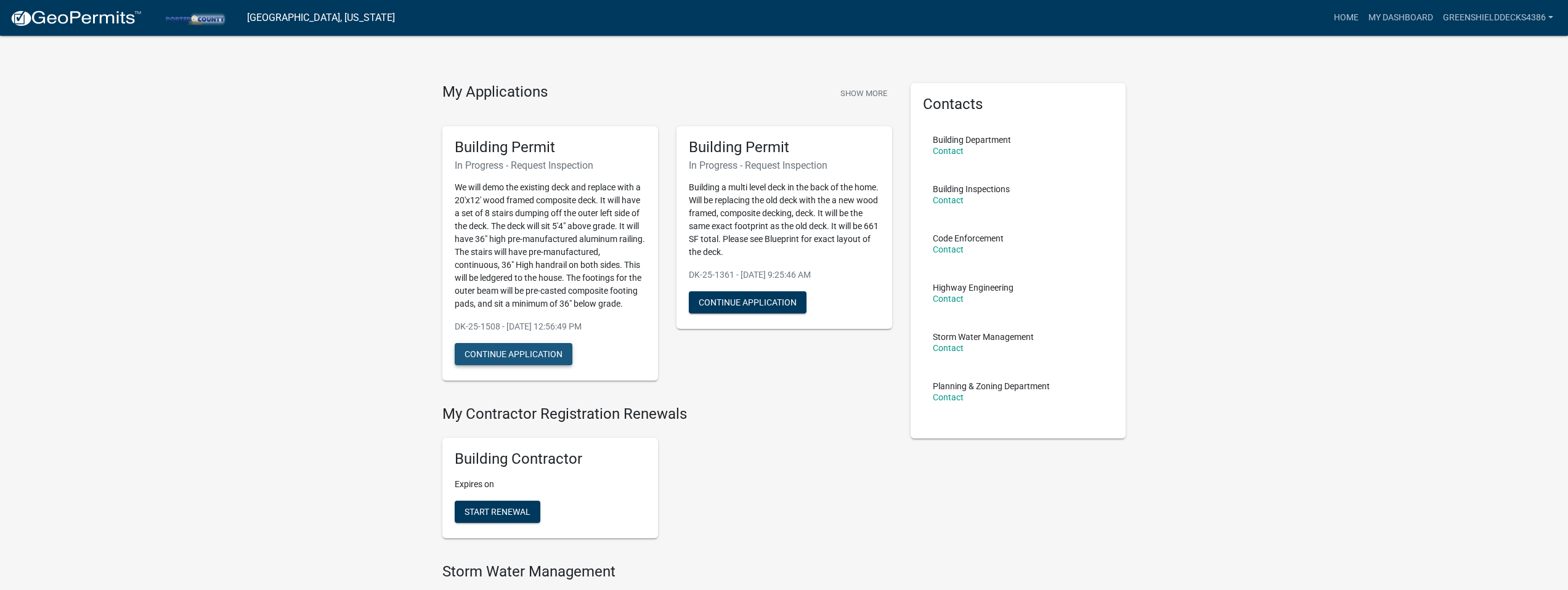
click at [532, 356] on button "Continue Application" at bounding box center [513, 354] width 118 height 22
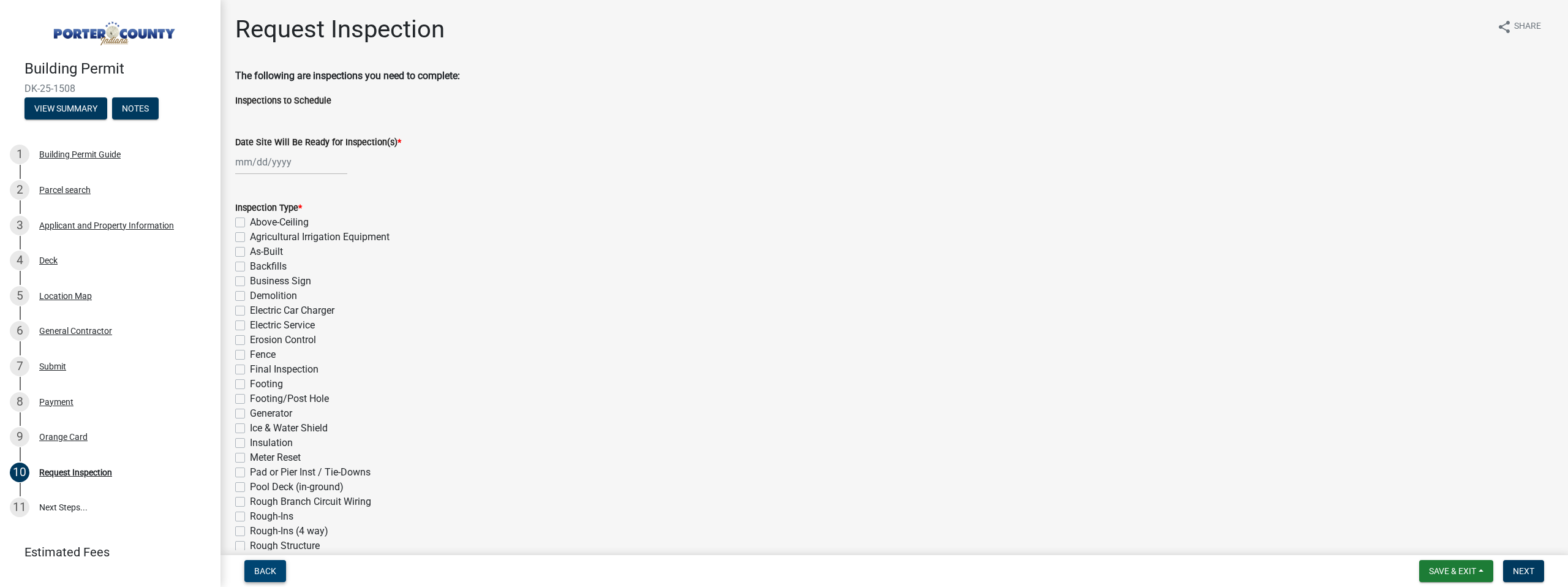
drag, startPoint x: 288, startPoint y: 568, endPoint x: 276, endPoint y: 570, distance: 12.2
click at [287, 568] on form "Back" at bounding box center [265, 572] width 51 height 22
click at [276, 570] on span "Back" at bounding box center [265, 571] width 22 height 10
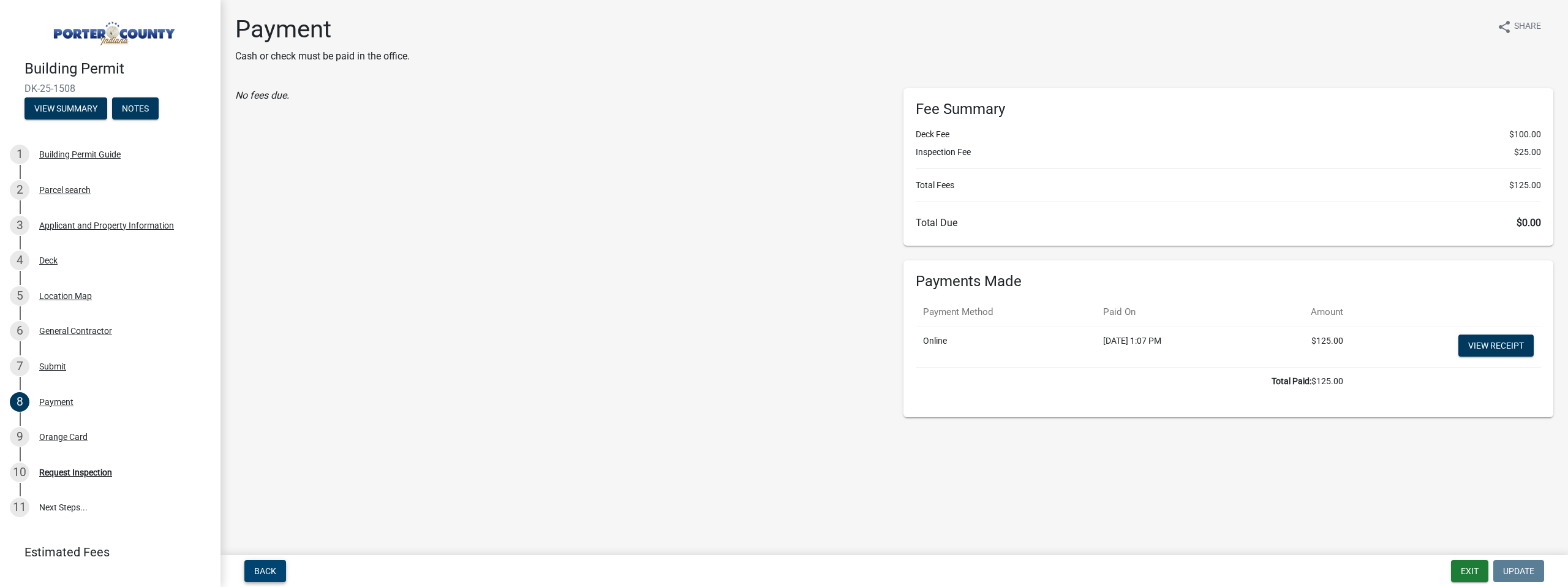
click at [267, 575] on span "Back" at bounding box center [265, 571] width 22 height 10
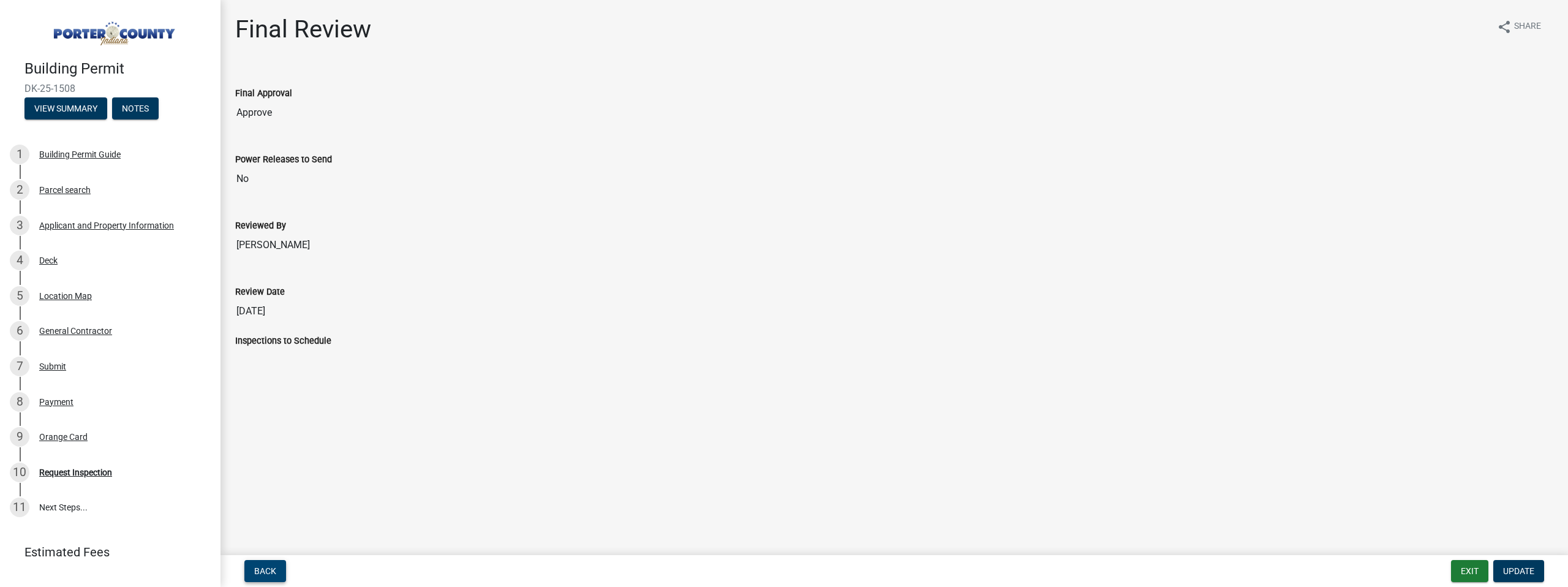
click at [267, 575] on span "Back" at bounding box center [265, 571] width 22 height 10
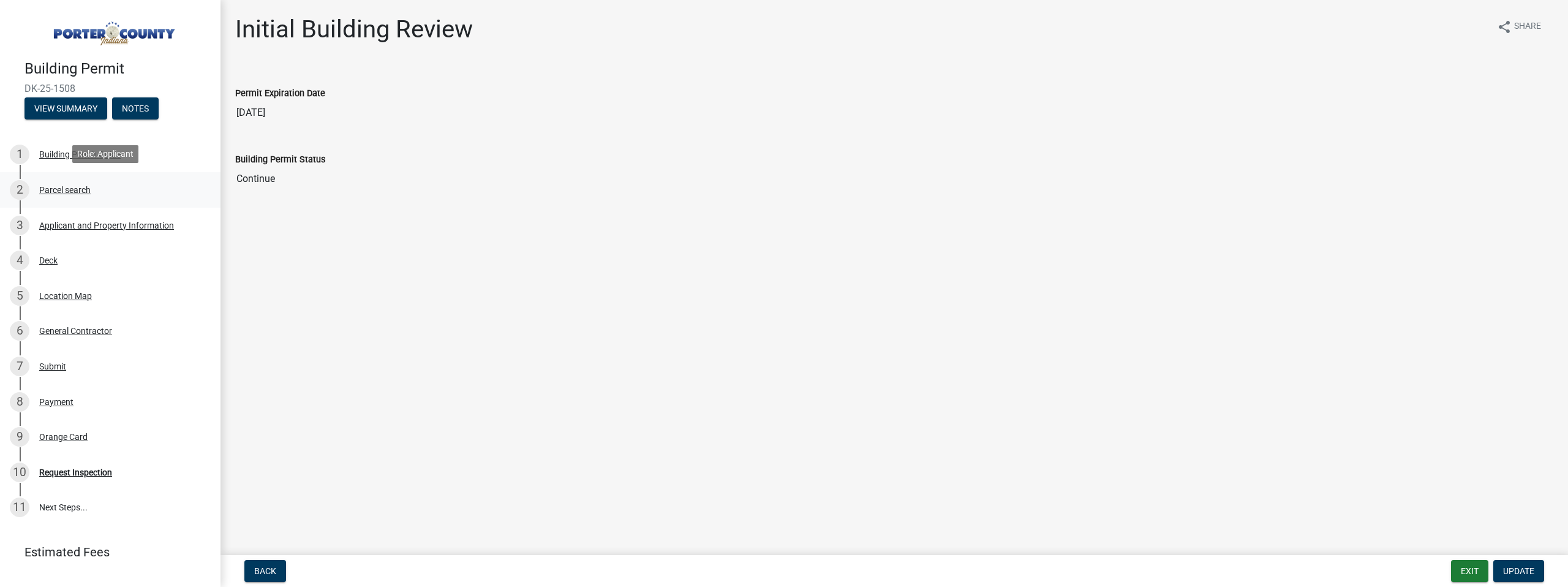
click at [81, 188] on div "Parcel search" at bounding box center [65, 190] width 51 height 8
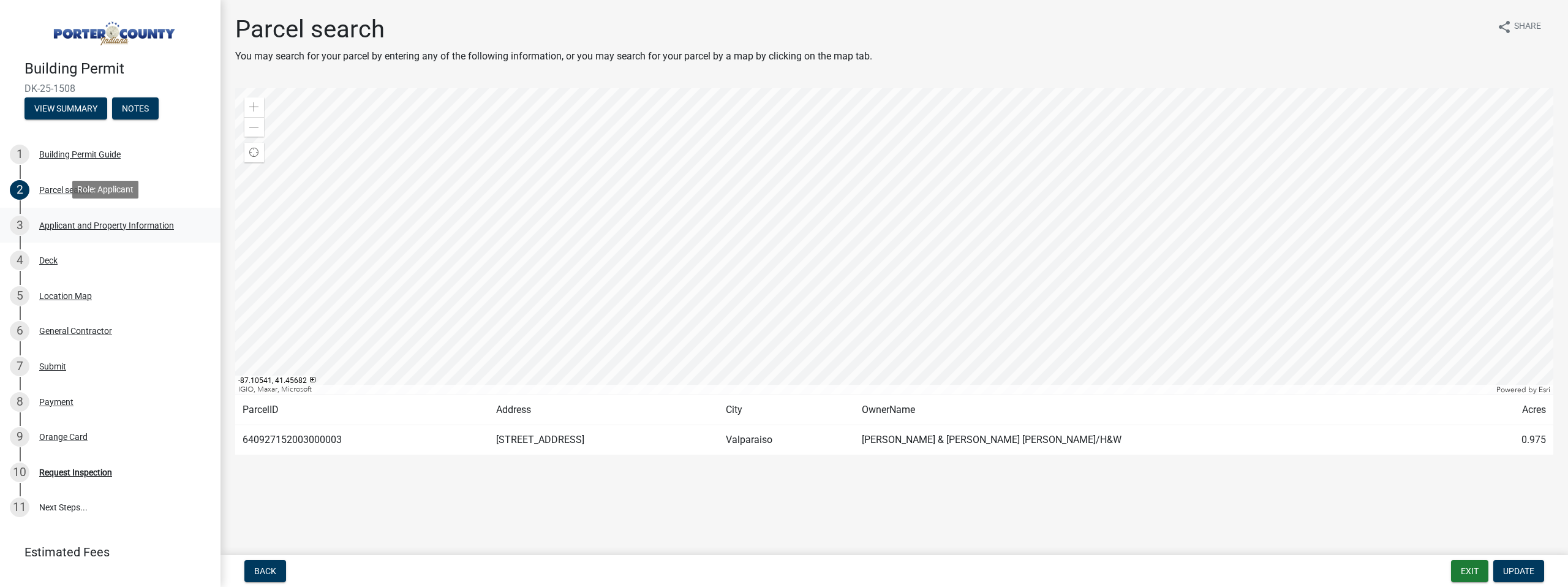
click at [76, 222] on div "Applicant and Property Information" at bounding box center [106, 226] width 135 height 8
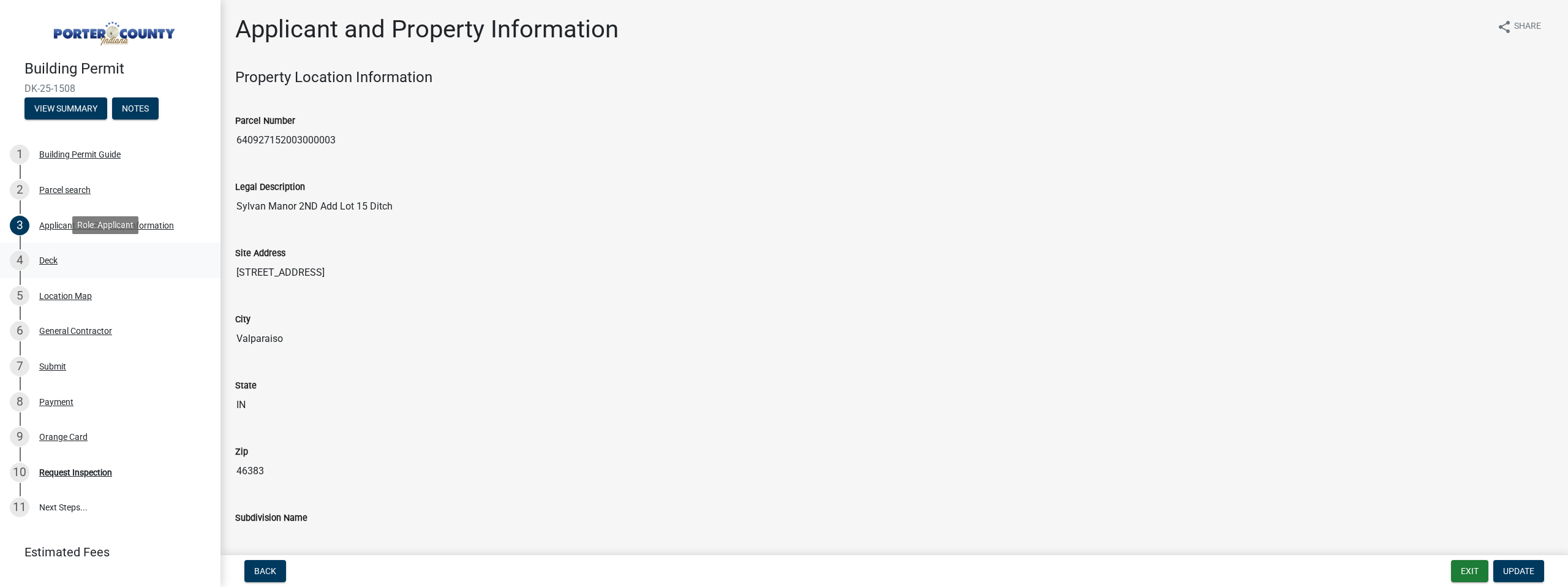
click at [55, 263] on div "Deck" at bounding box center [48, 261] width 18 height 8
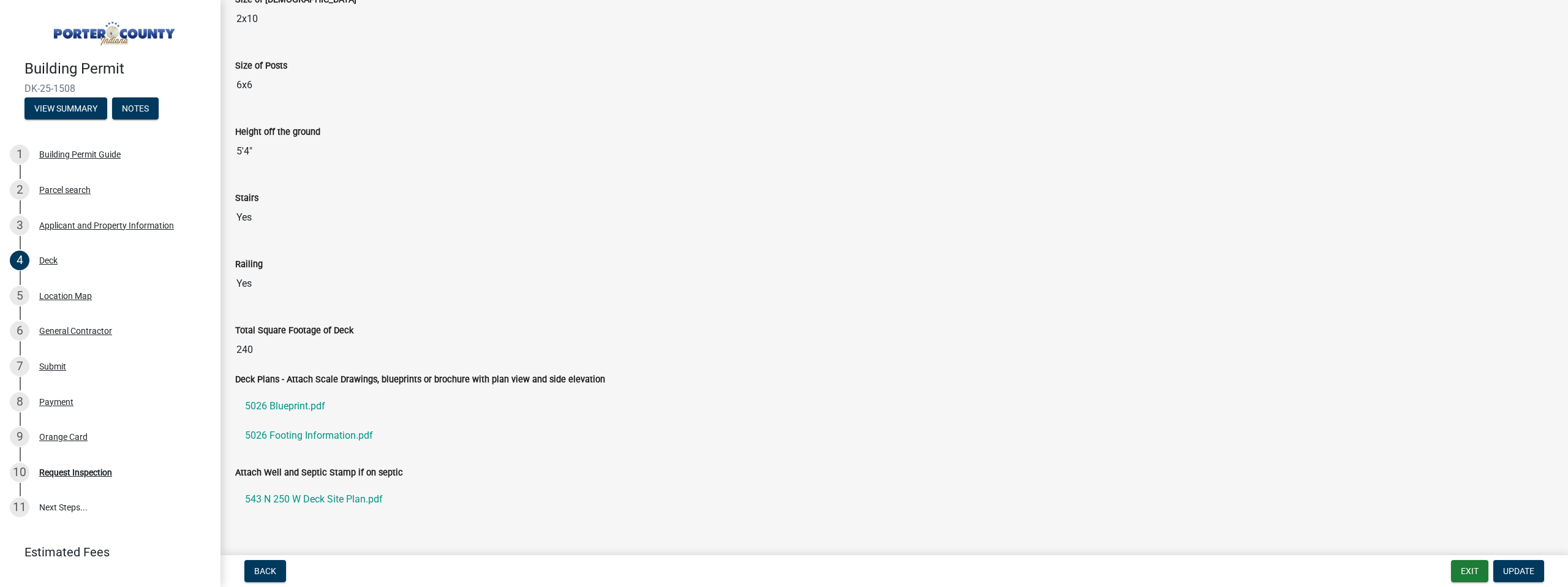
scroll to position [951, 0]
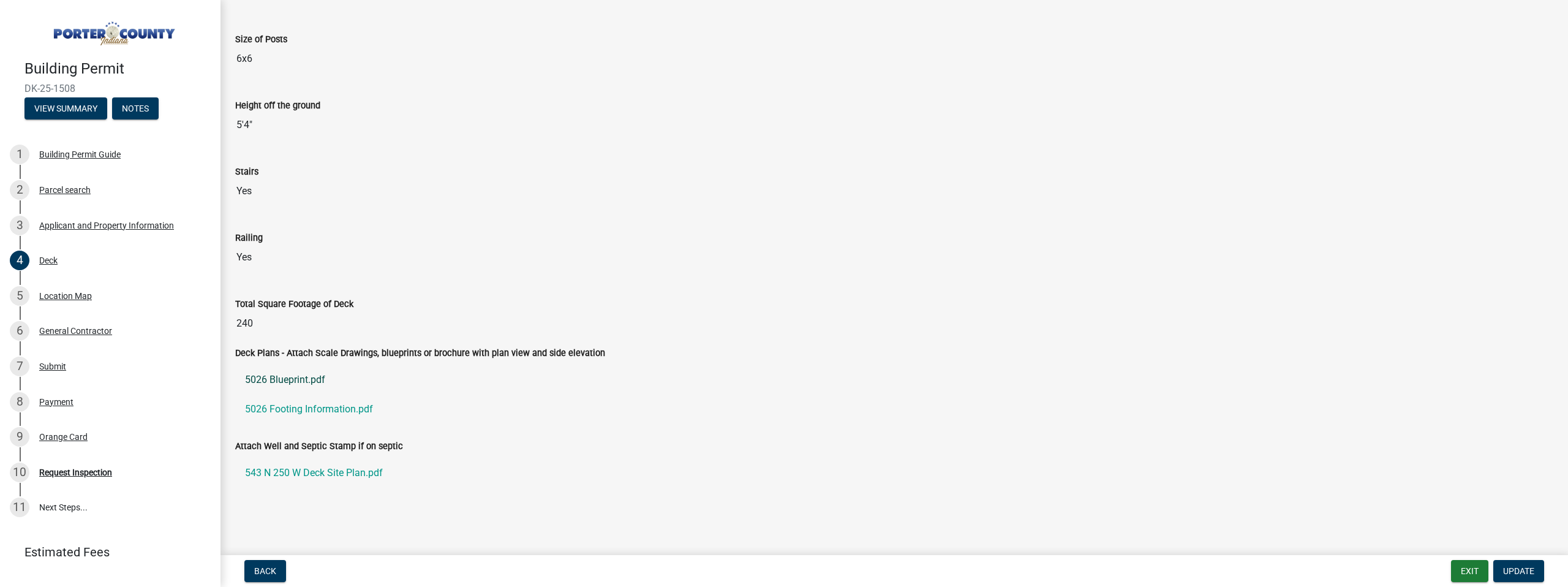
click at [294, 373] on link "5026 Blueprint.pdf" at bounding box center [894, 380] width 1318 height 29
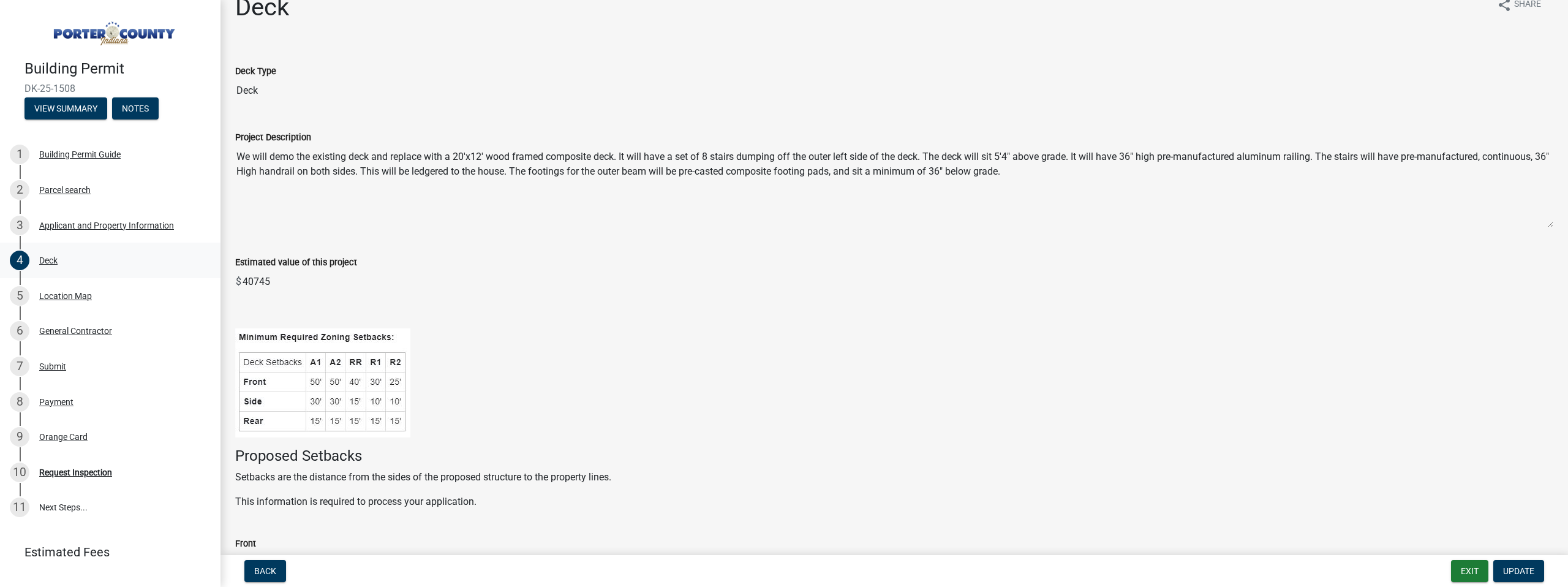
scroll to position [0, 0]
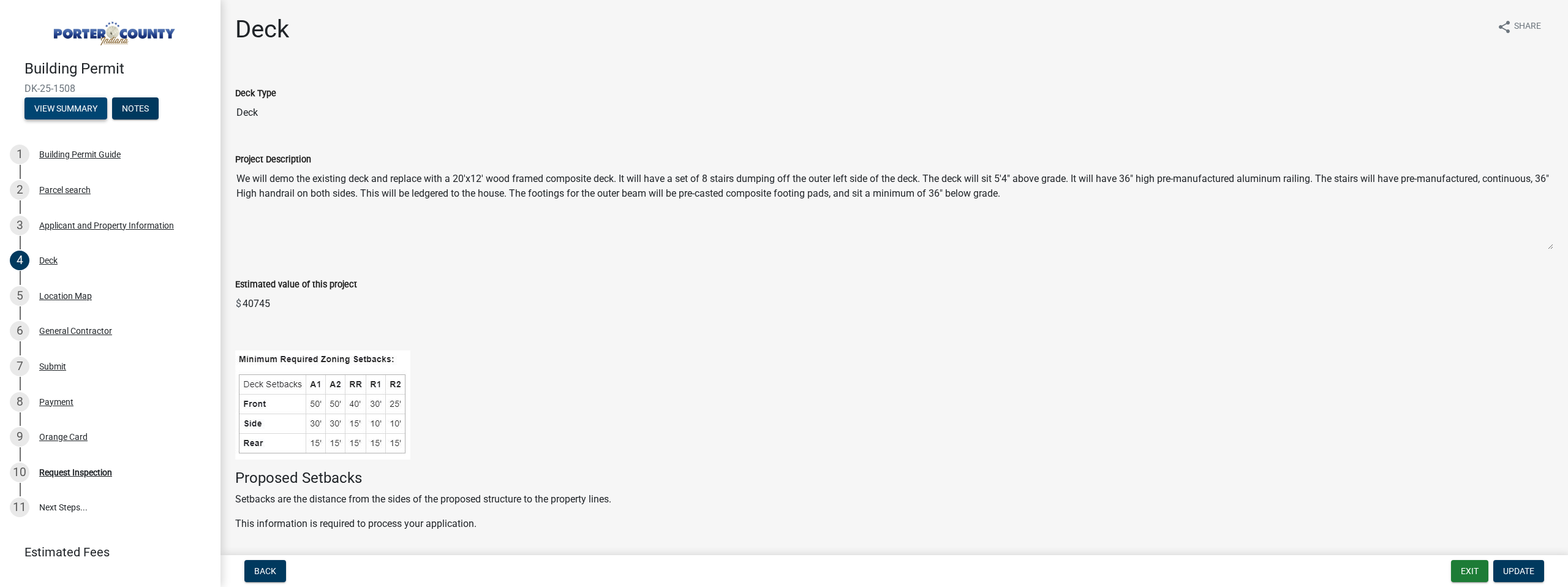
click at [69, 108] on button "View Summary" at bounding box center [65, 108] width 83 height 22
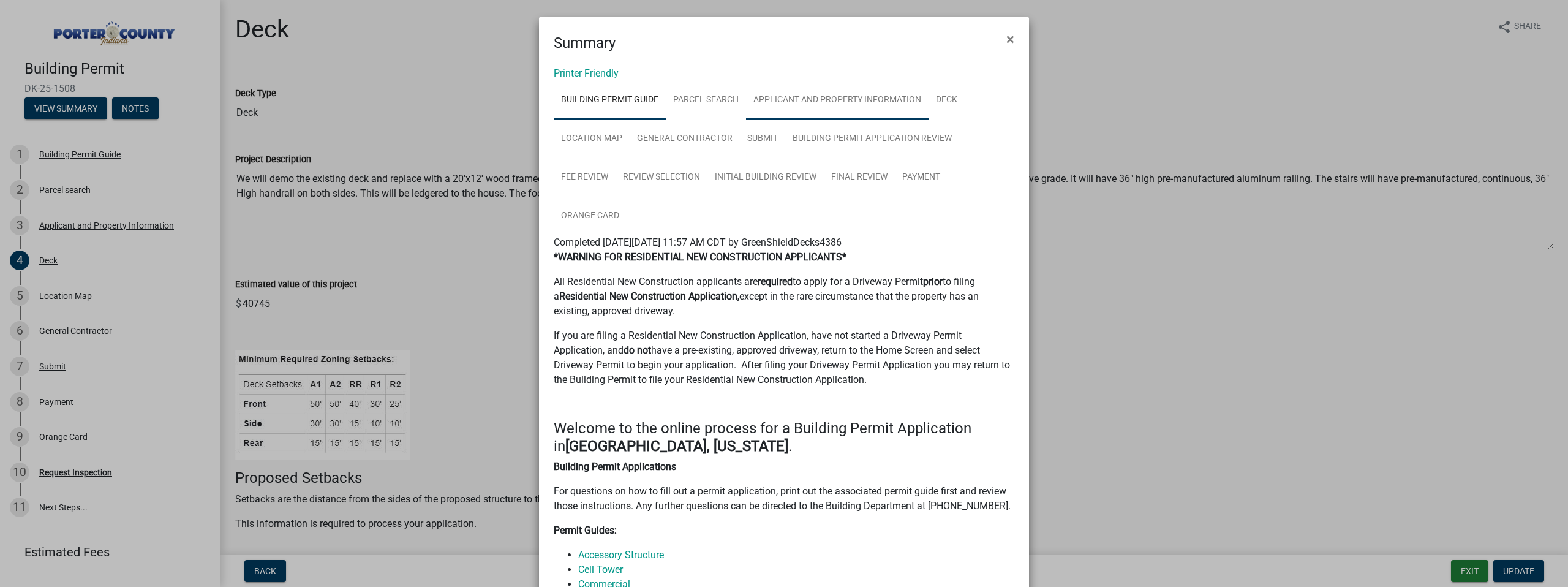
click at [778, 99] on link "Applicant and Property Information" at bounding box center [837, 100] width 183 height 39
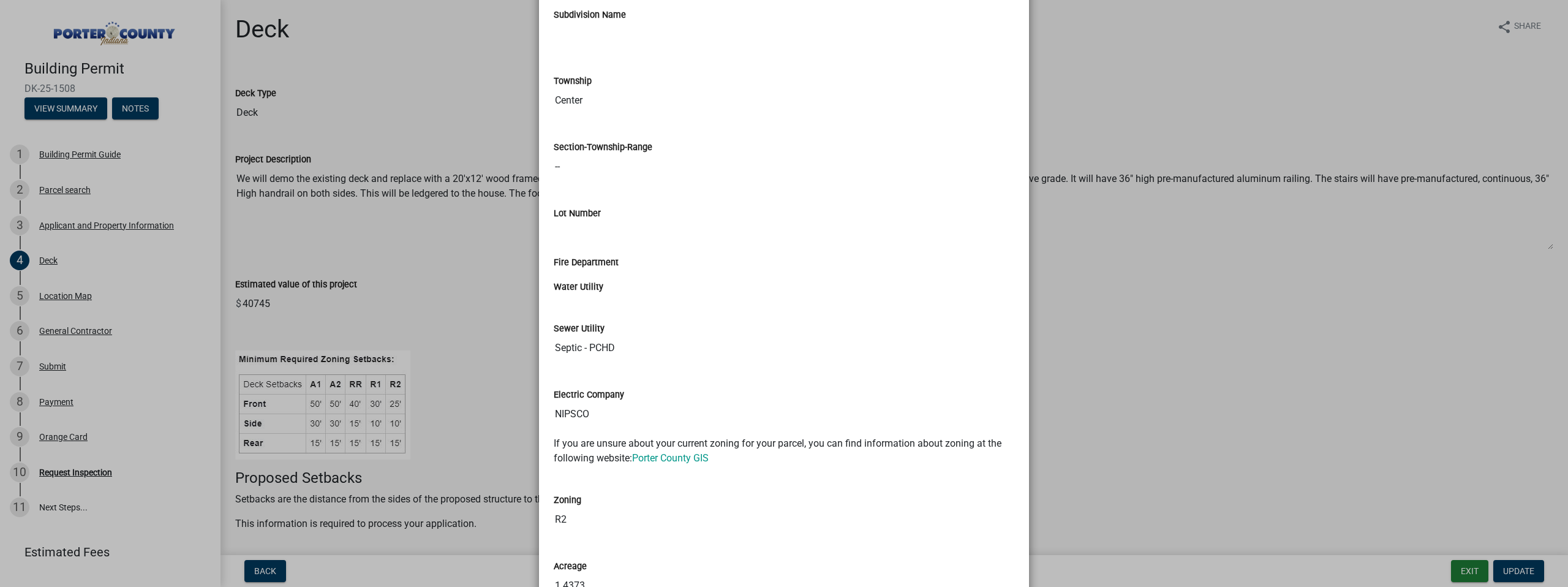
scroll to position [695, 0]
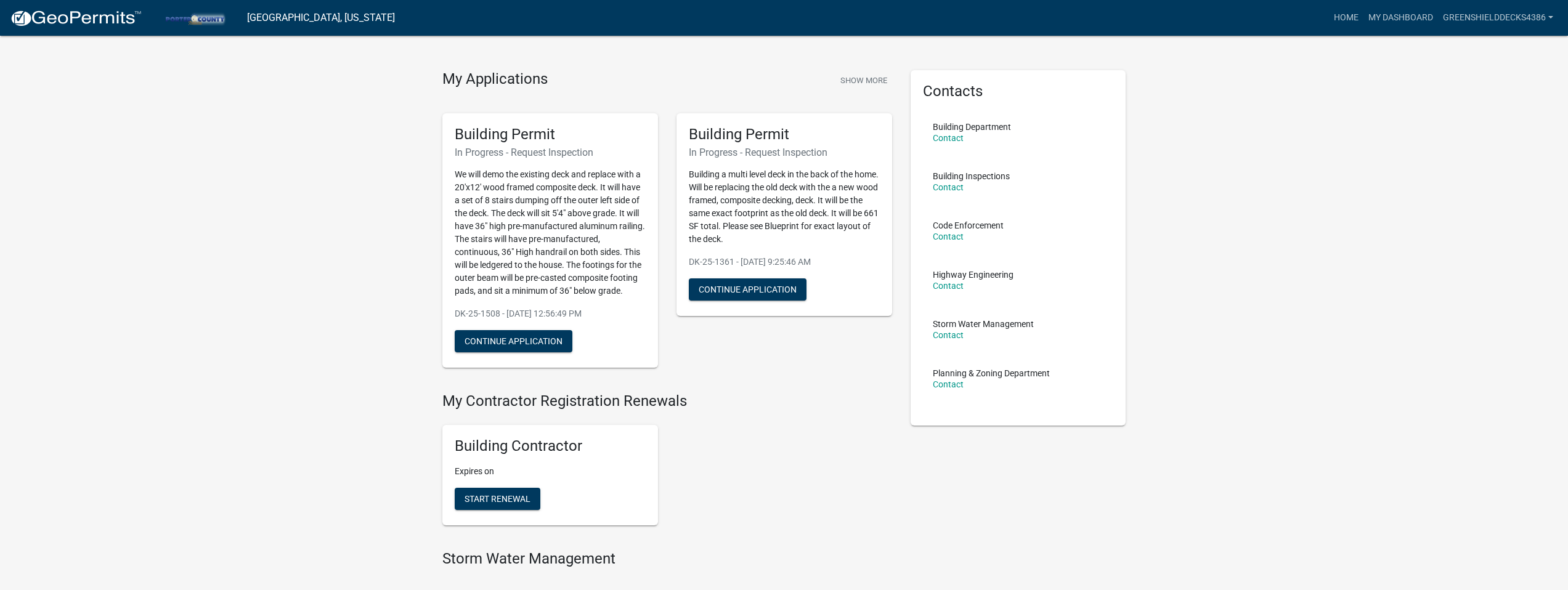
scroll to position [21, 0]
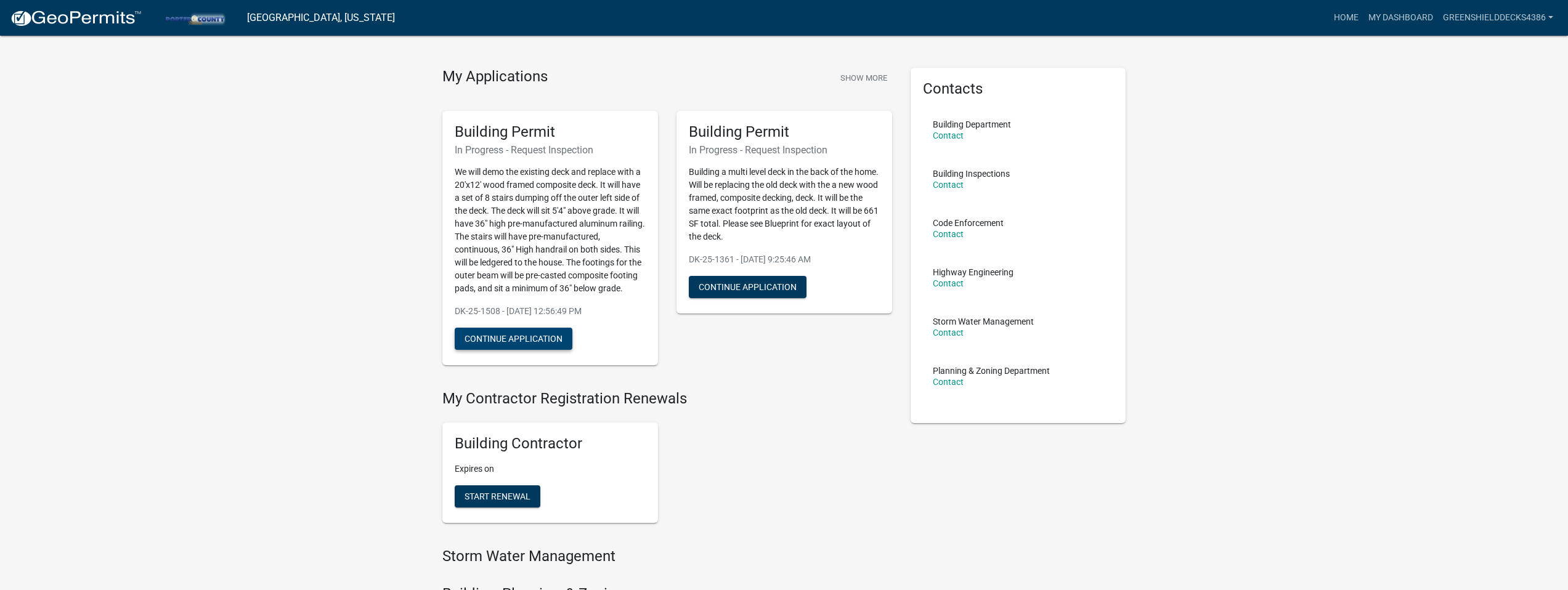
click at [543, 344] on button "Continue Application" at bounding box center [513, 339] width 118 height 22
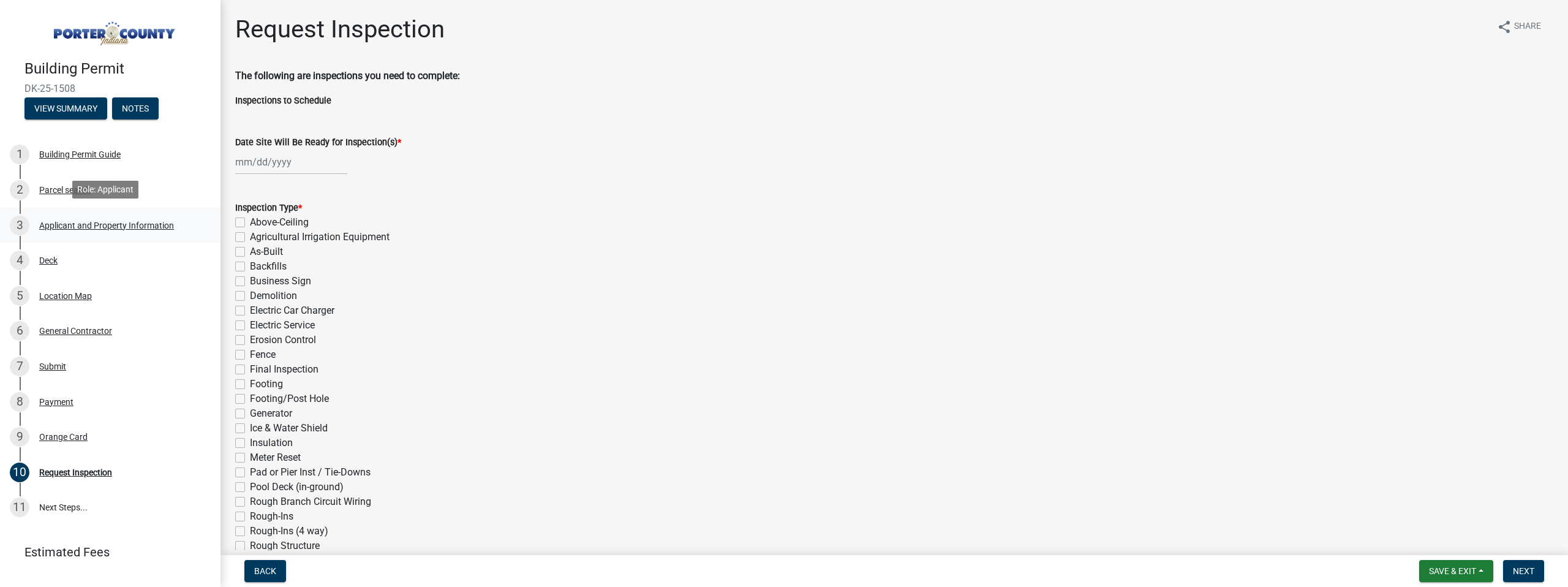
click at [72, 222] on div "Applicant and Property Information" at bounding box center [106, 226] width 135 height 8
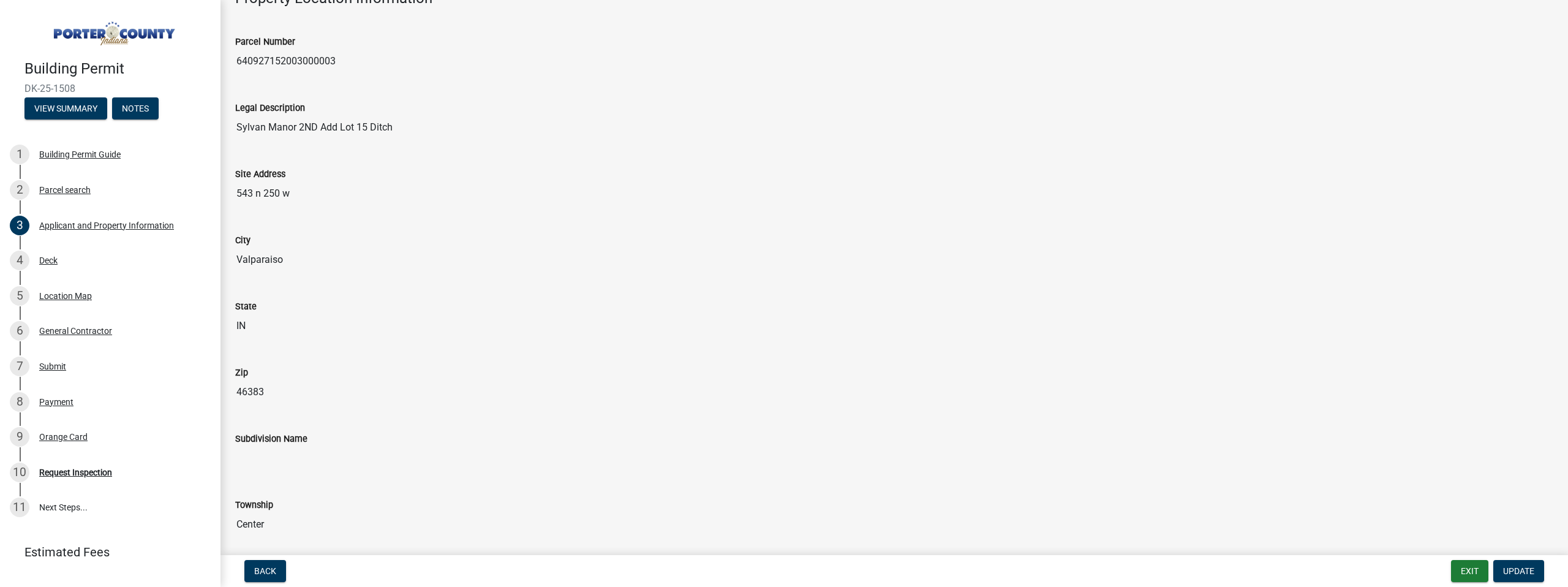
scroll to position [166, 0]
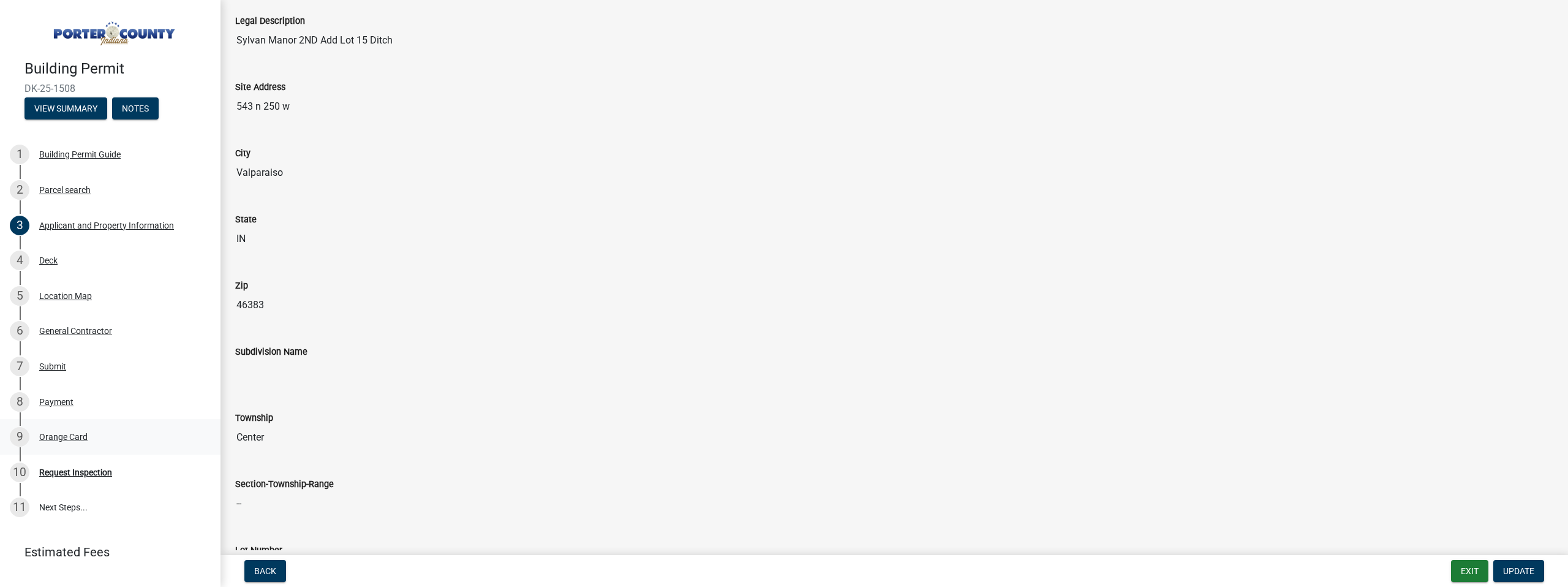
click at [94, 433] on div "9 Orange Card" at bounding box center [105, 437] width 191 height 19
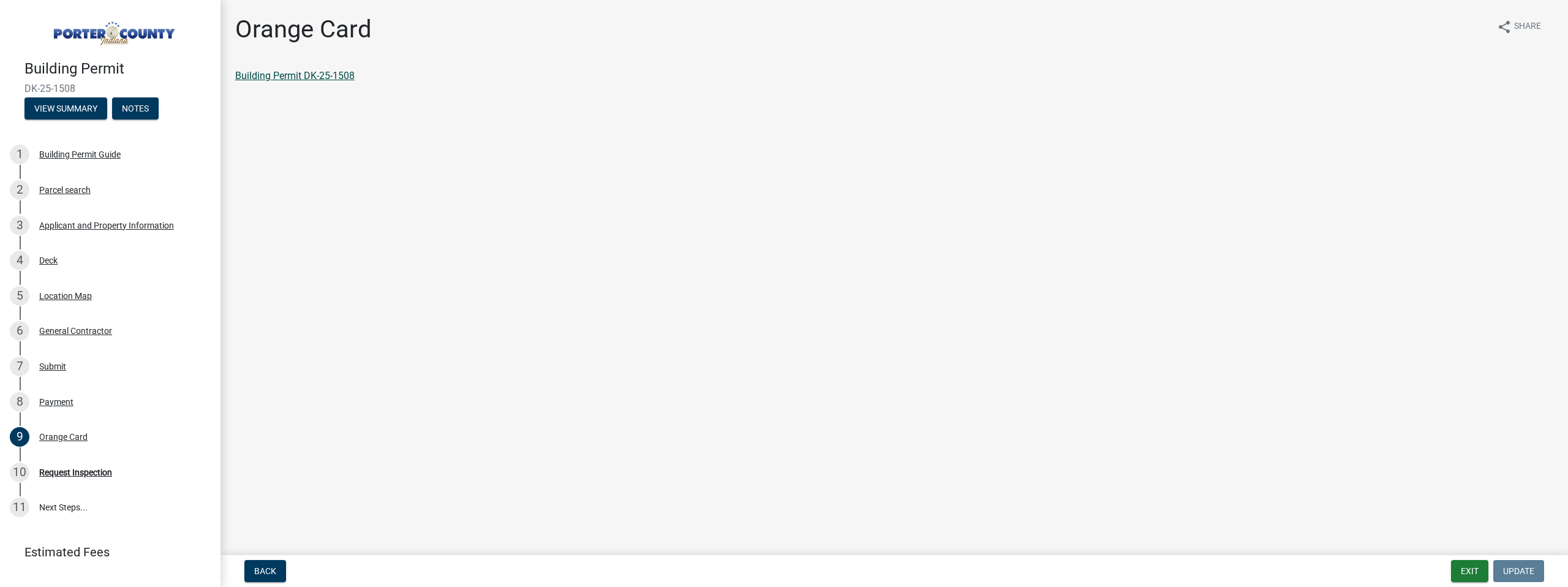
click at [338, 74] on link "Building Permit DK-25-1508" at bounding box center [295, 76] width 119 height 12
click at [277, 569] on button "Back" at bounding box center [265, 572] width 42 height 22
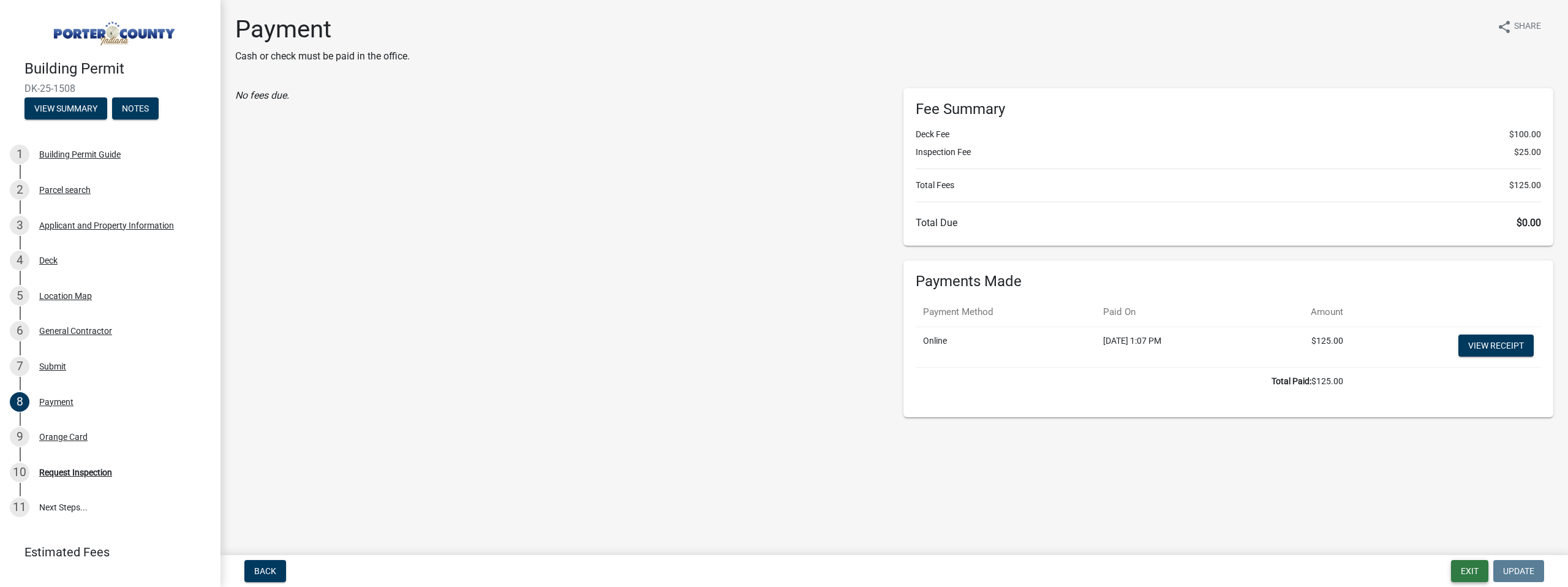
click at [1472, 571] on button "Exit" at bounding box center [1469, 572] width 37 height 22
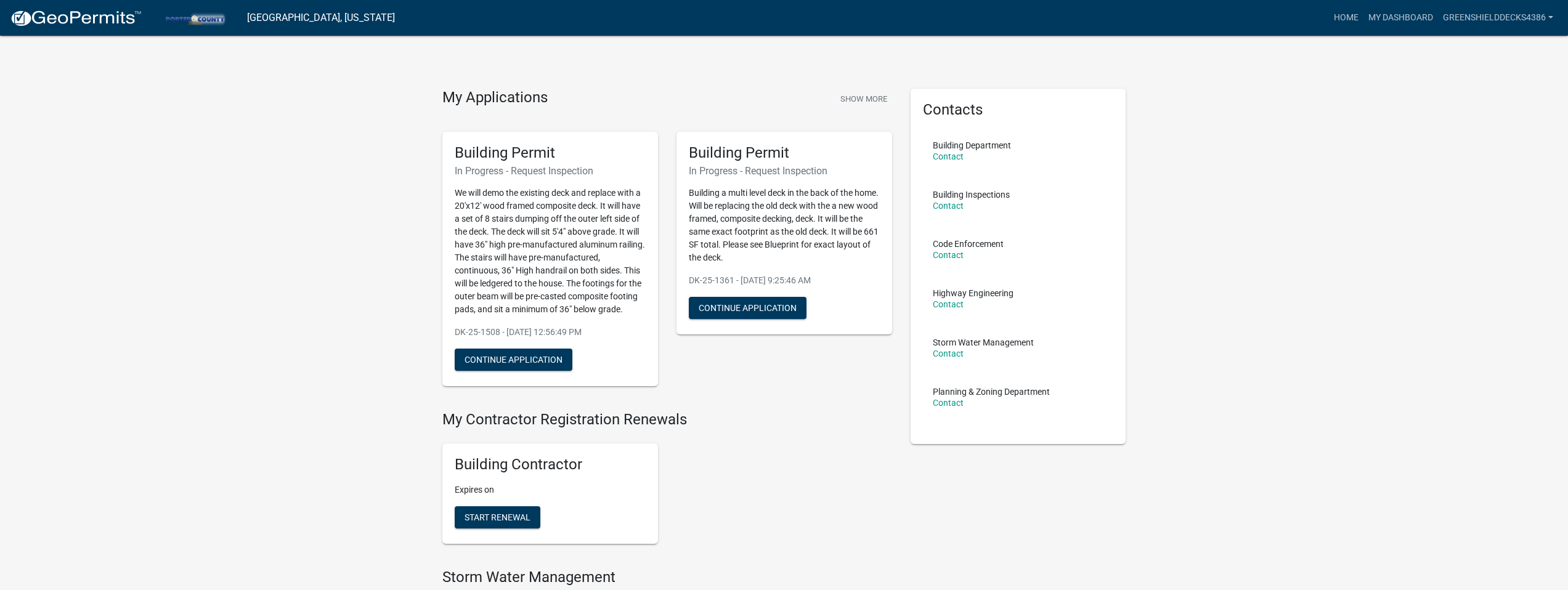
click at [410, 196] on div "My Applications Show More Building Permit In Progress - Request Inspection We w…" at bounding box center [784, 561] width 1568 height 1123
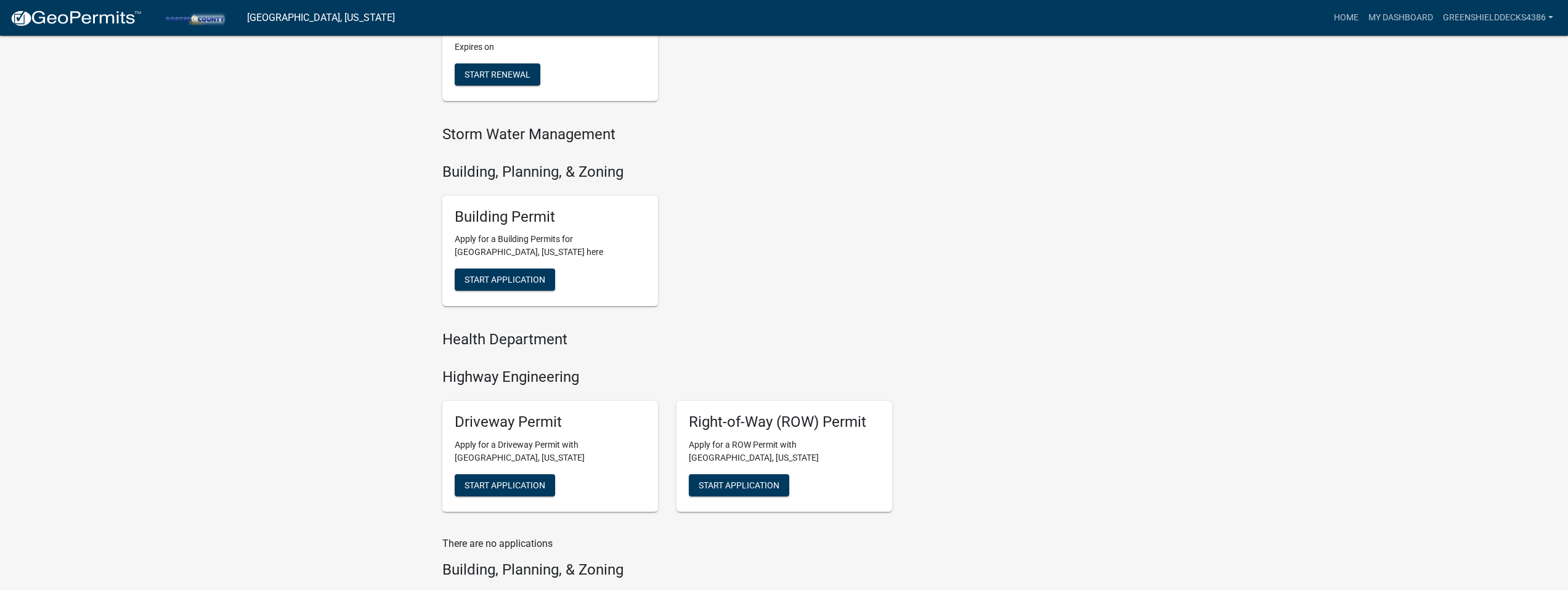
scroll to position [443, 0]
click at [515, 279] on span "Start Application" at bounding box center [505, 279] width 81 height 10
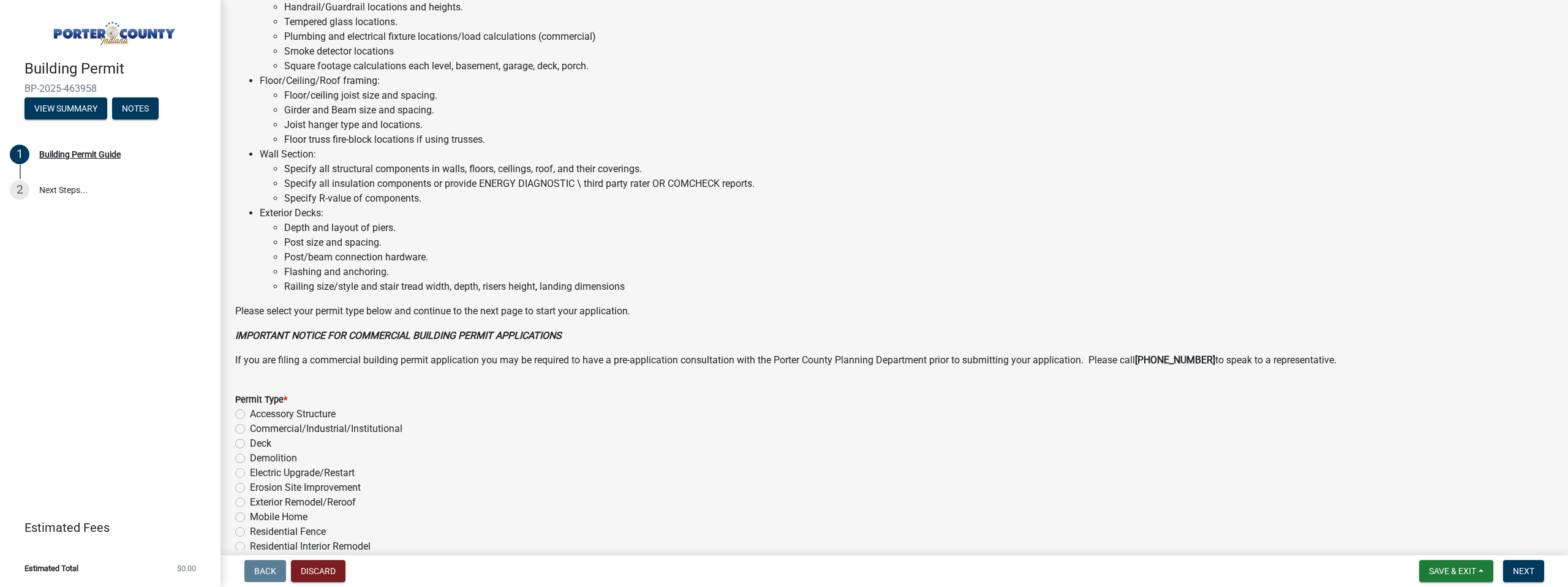
scroll to position [770, 0]
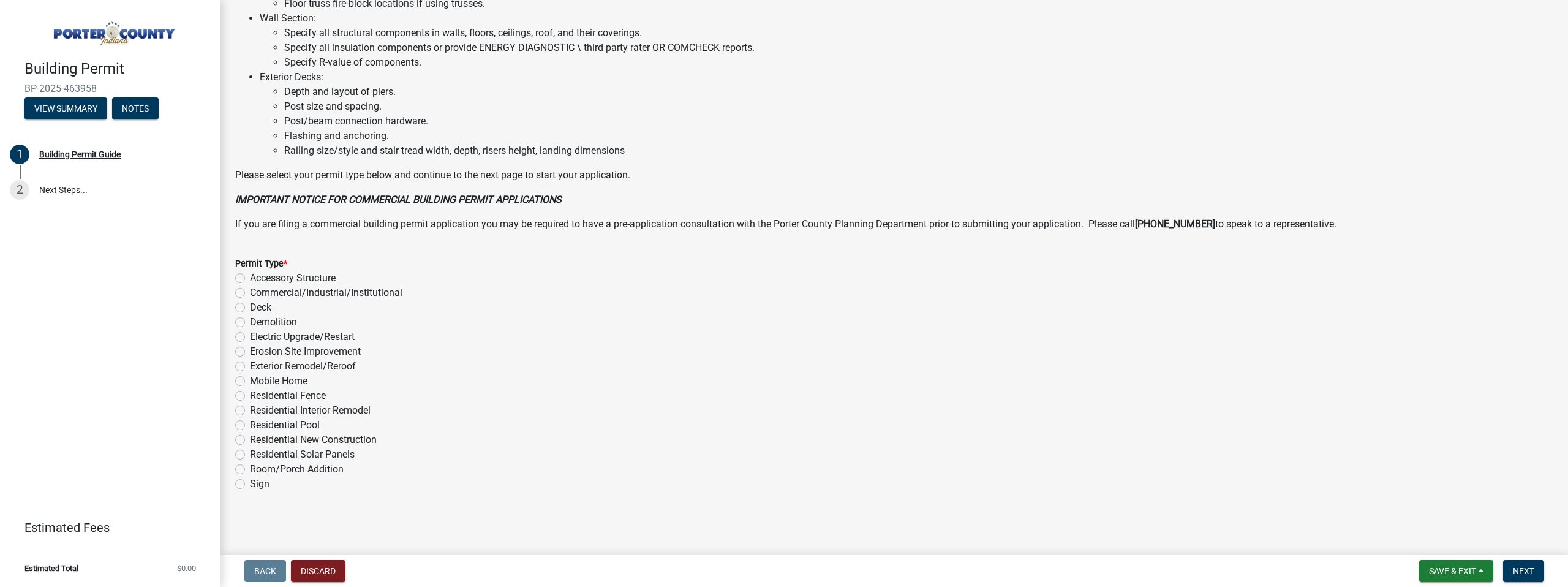
click at [258, 307] on label "Deck" at bounding box center [260, 307] width 22 height 15
click at [258, 307] on input "Deck" at bounding box center [253, 304] width 8 height 8
radio input "true"
click at [1526, 571] on span "Next" at bounding box center [1524, 571] width 22 height 10
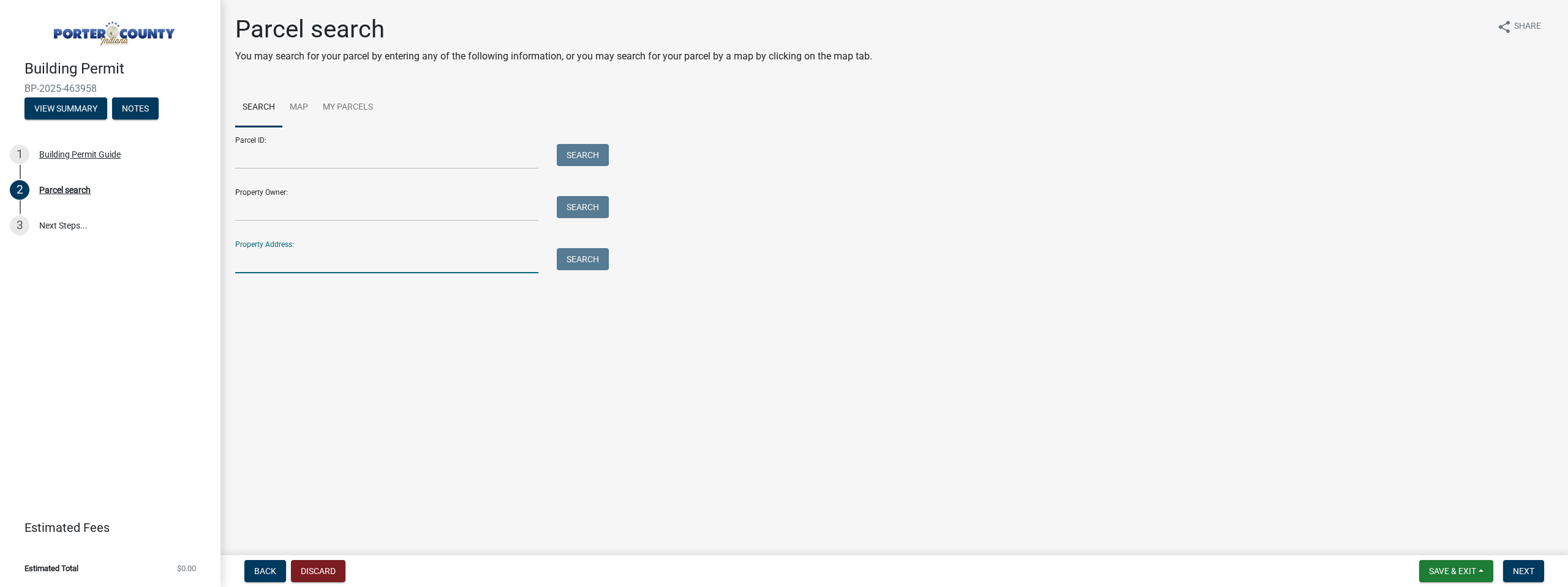
click at [321, 263] on input "Property Address:" at bounding box center [387, 261] width 303 height 25
paste input "[STREET_ADDRESS]"
type input "[STREET_ADDRESS]"
click at [580, 263] on button "Search" at bounding box center [582, 259] width 52 height 22
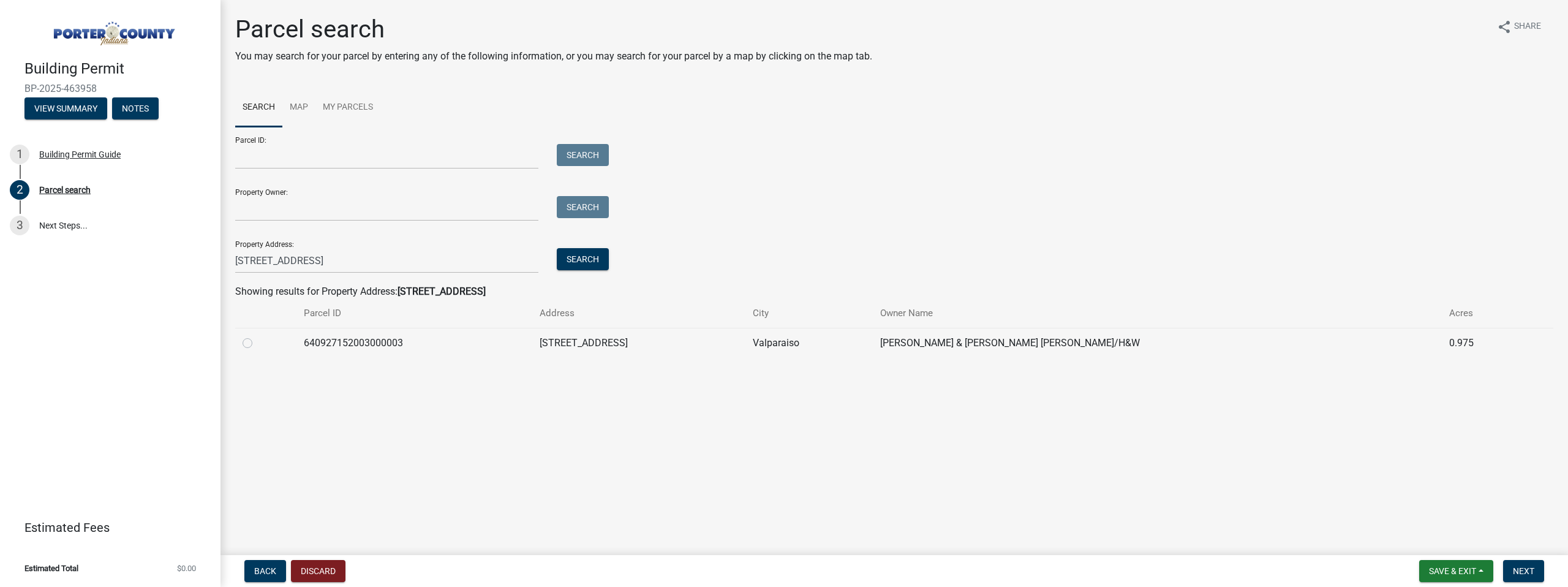
click at [258, 336] on label at bounding box center [258, 336] width 0 height 0
click at [258, 344] on input "radio" at bounding box center [261, 340] width 8 height 8
radio input "true"
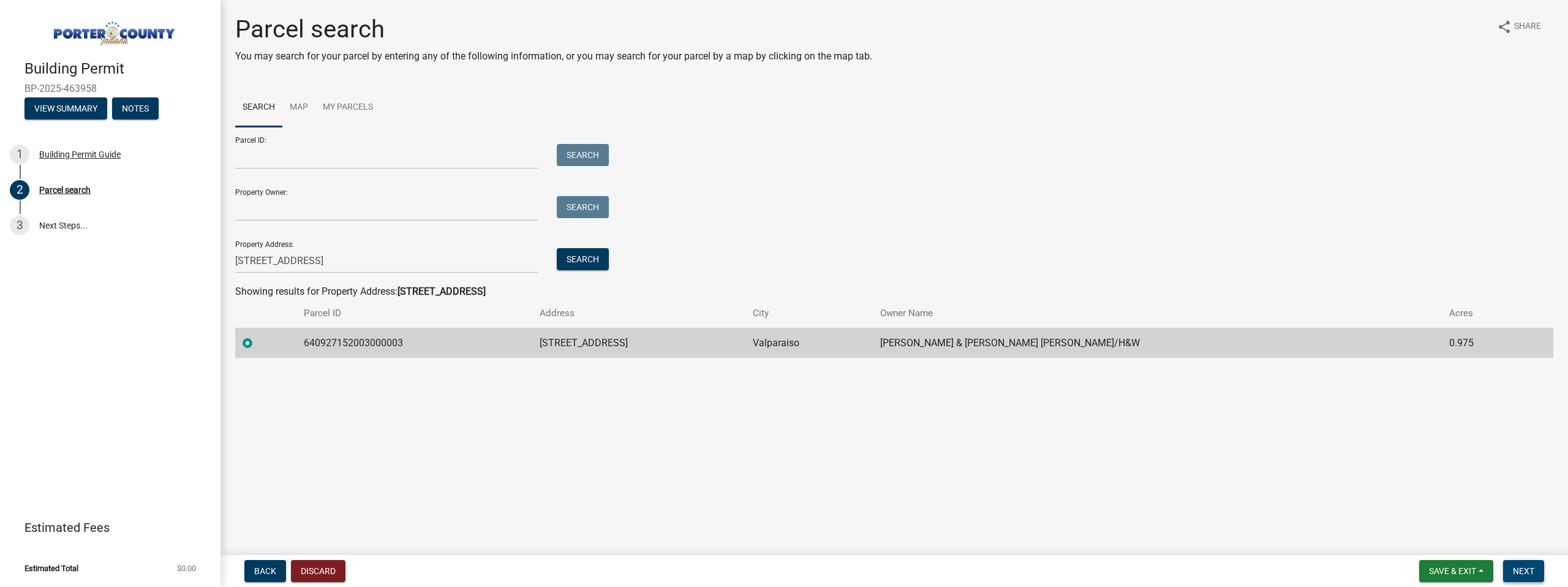
click at [1535, 568] on button "Next" at bounding box center [1523, 572] width 41 height 22
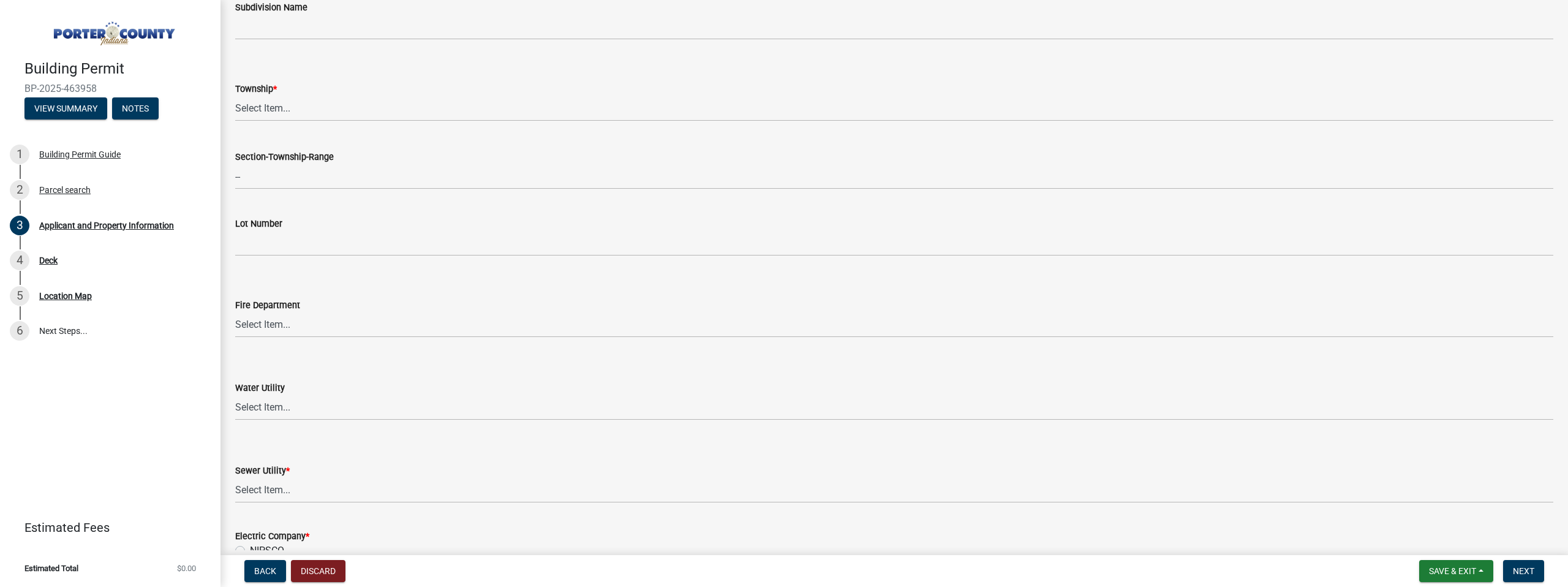
scroll to position [535, 0]
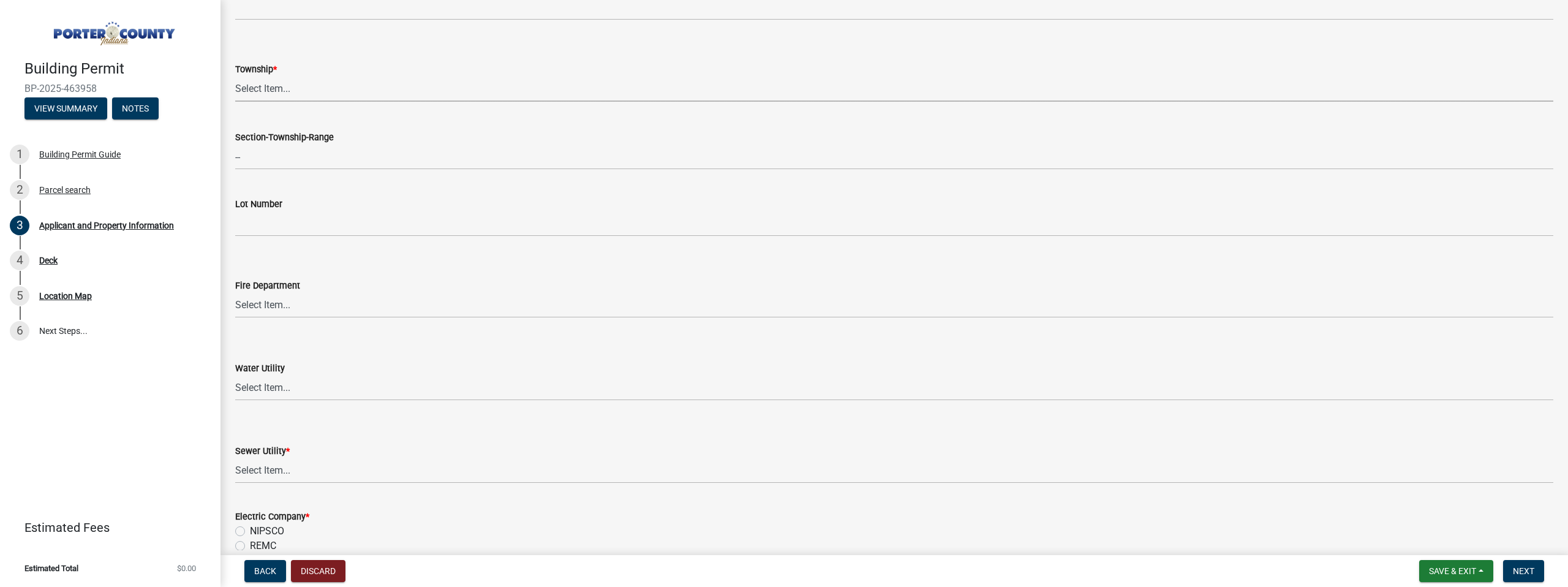
click at [269, 79] on select "Select Item... Boone Center Jackson Liberty Morgan Pine Pleasant Portage Porter…" at bounding box center [894, 89] width 1318 height 25
select select "6f5aa9ae-62ac-41bd-979a-9c71eae504cc"
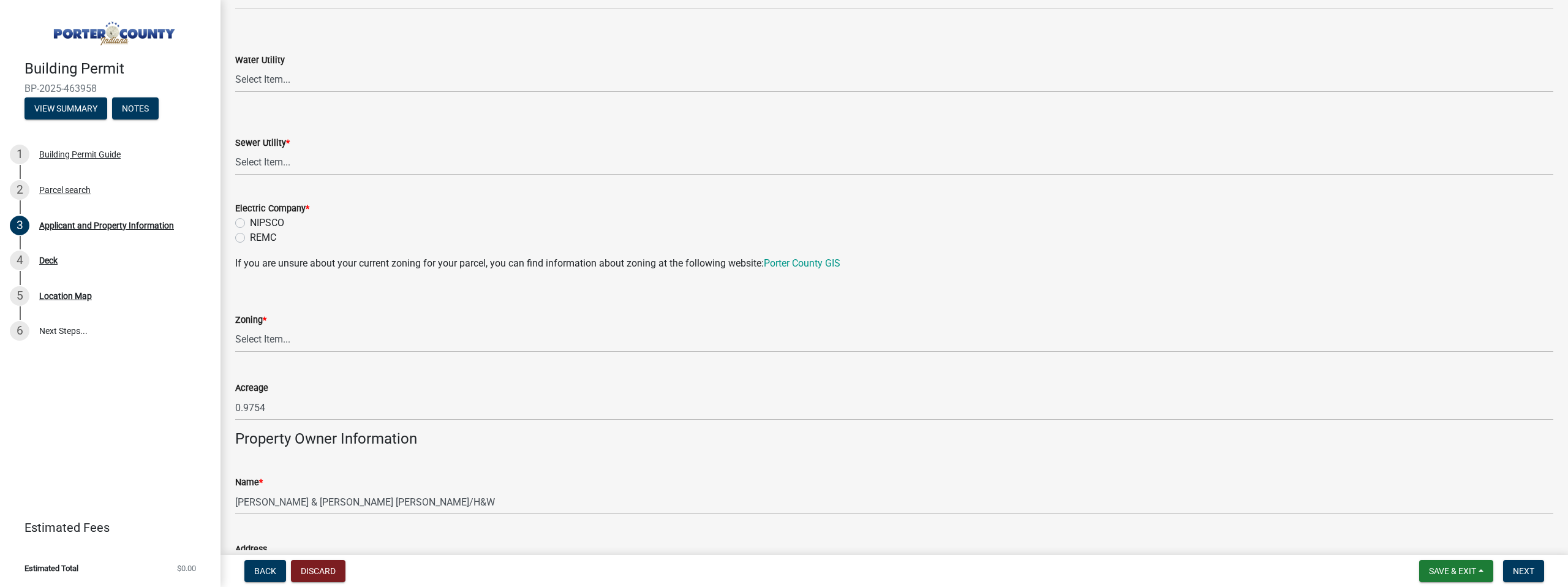
scroll to position [842, 0]
click at [296, 333] on select "Select Item... A1 A2 CH CM CN I1 I2 I3 IN MP OT P1 P2 PUD R1 R2 R3 R4 RL RR" at bounding box center [894, 342] width 1318 height 25
select select "e2d1b1d7-ccc9-456b-9e96-e16306515997"
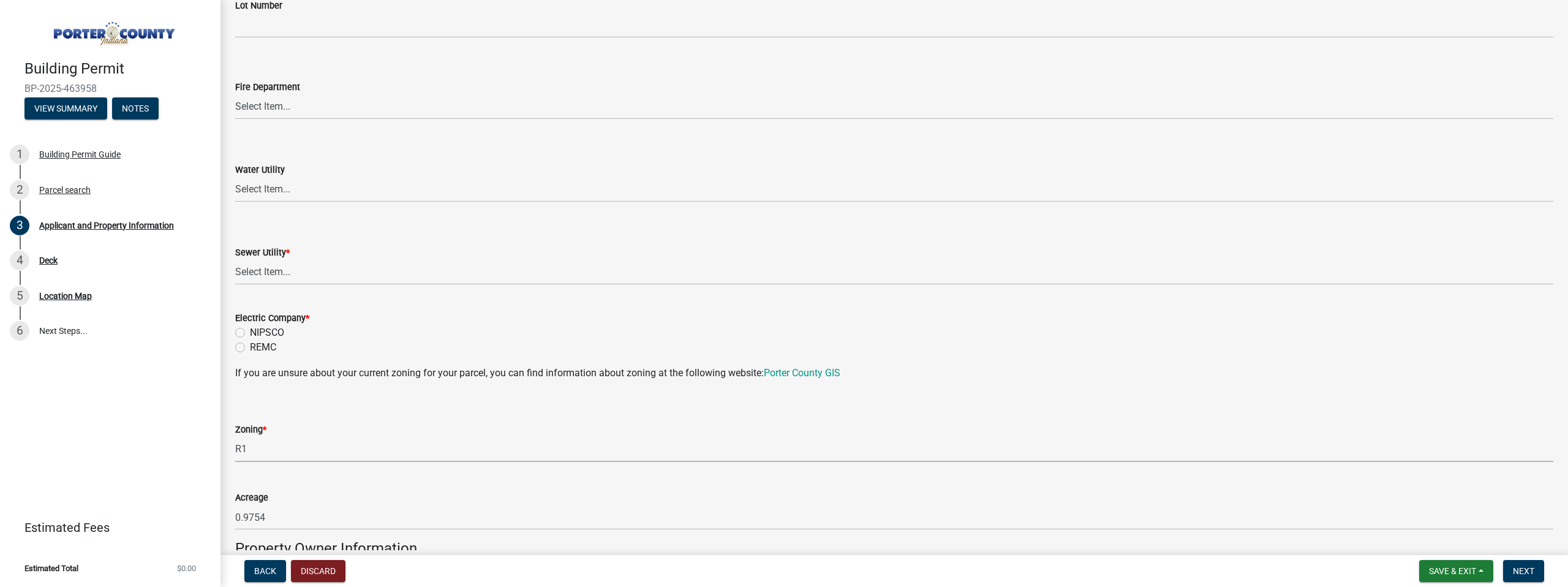
scroll to position [723, 0]
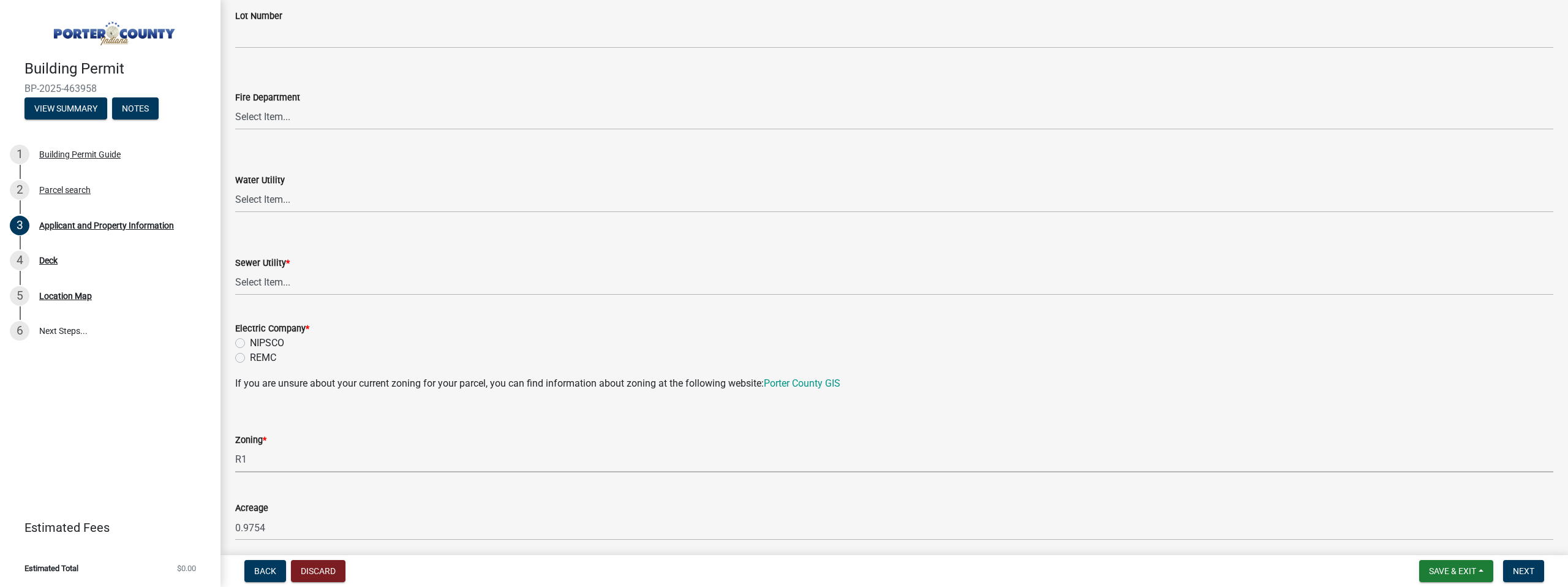
click at [250, 342] on label "NIPSCO" at bounding box center [267, 343] width 34 height 15
click at [250, 342] on input "NIPSCO" at bounding box center [253, 340] width 8 height 8
radio input "true"
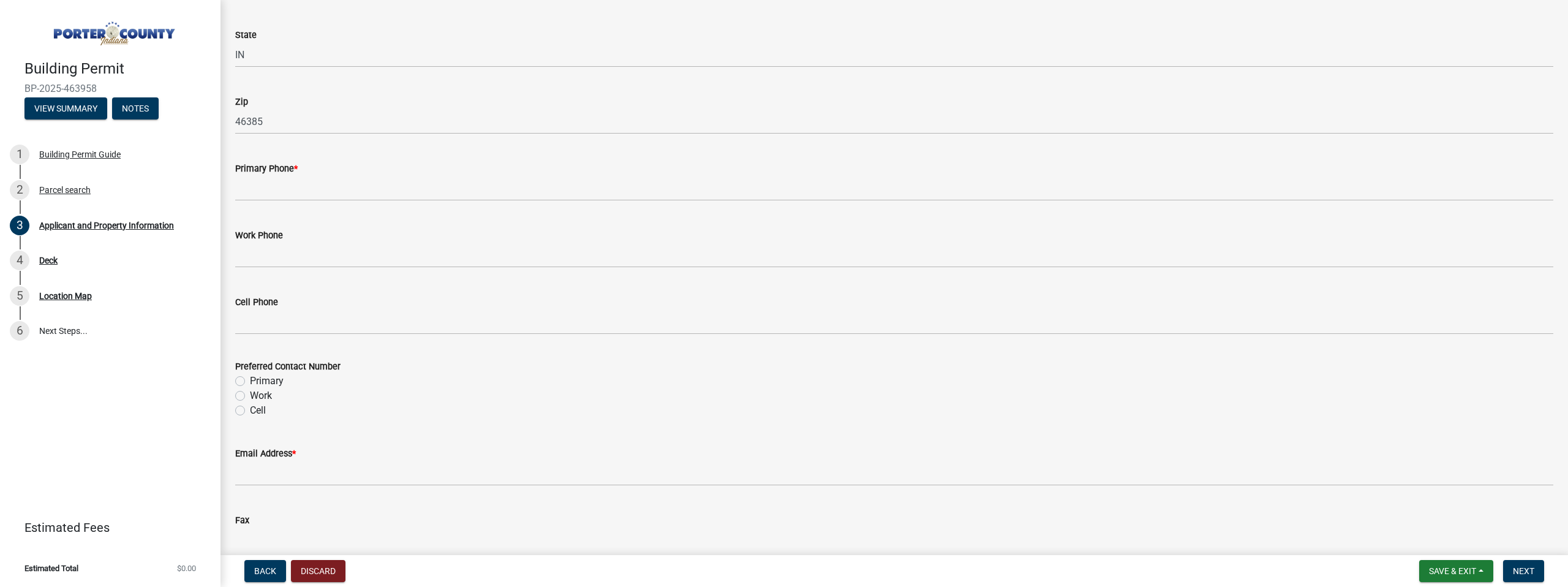
scroll to position [1514, 0]
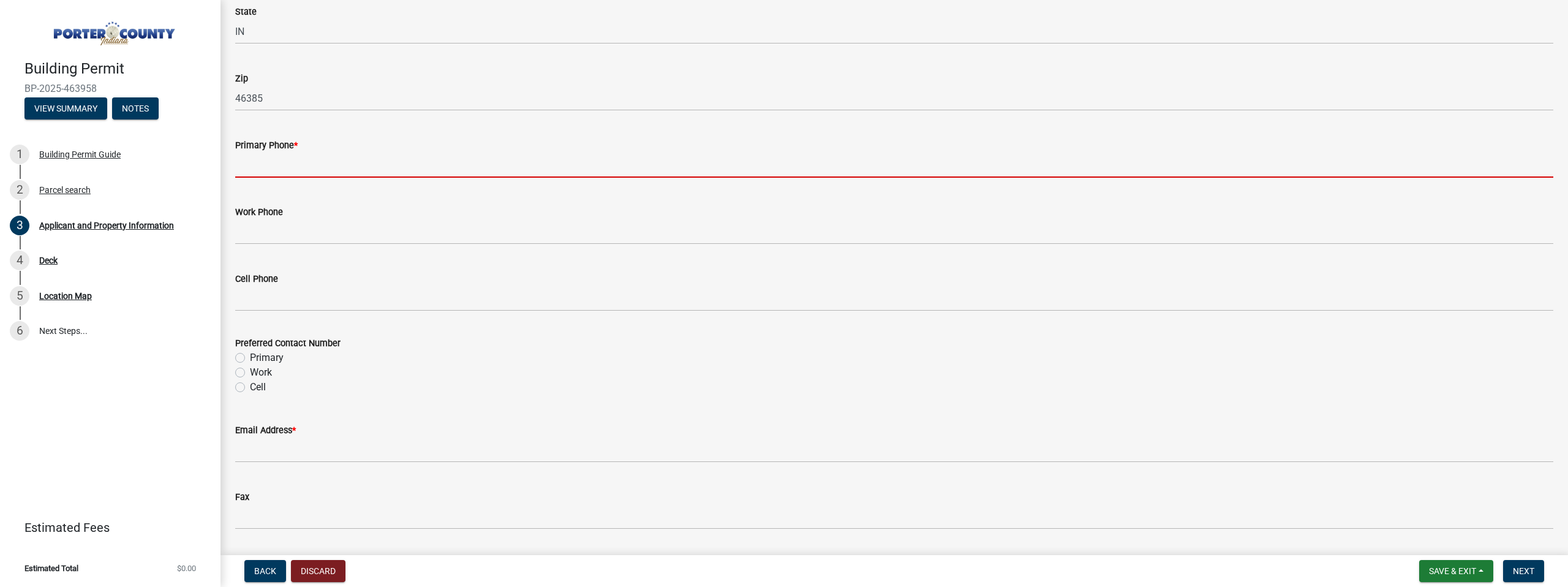
paste input "(219)-309-1195"
type input "(219)-309-1195"
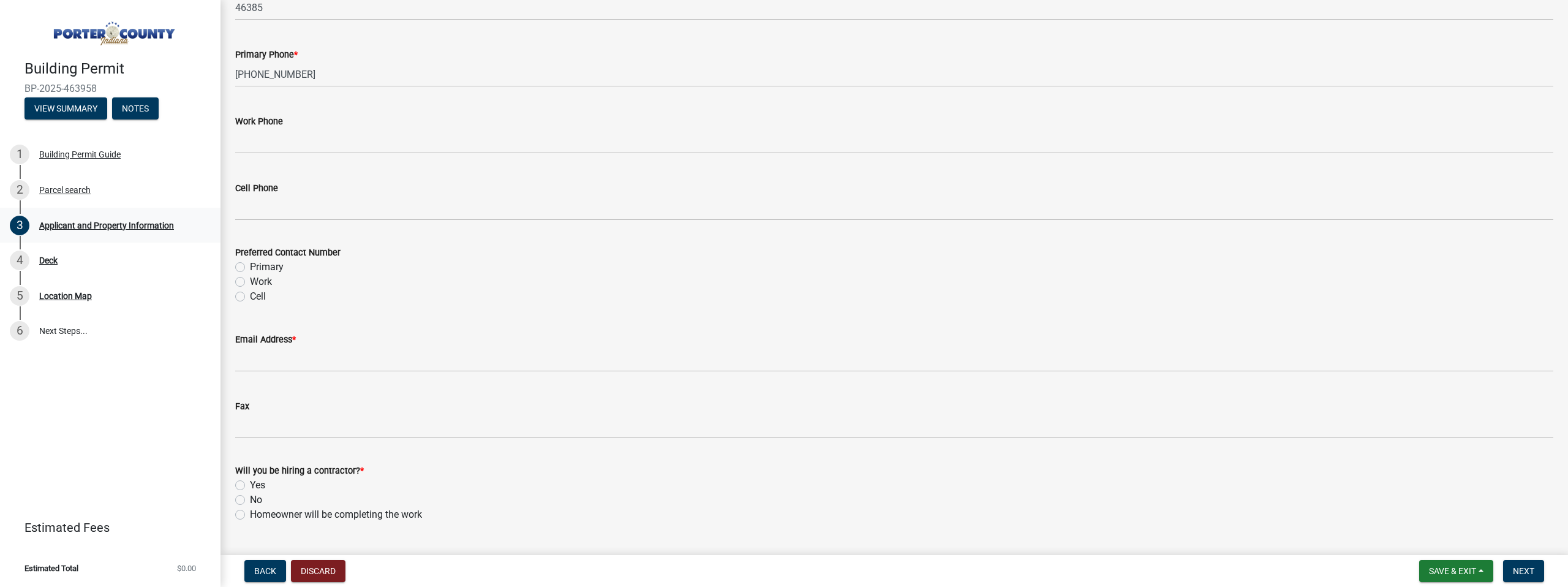
scroll to position [1703, 0]
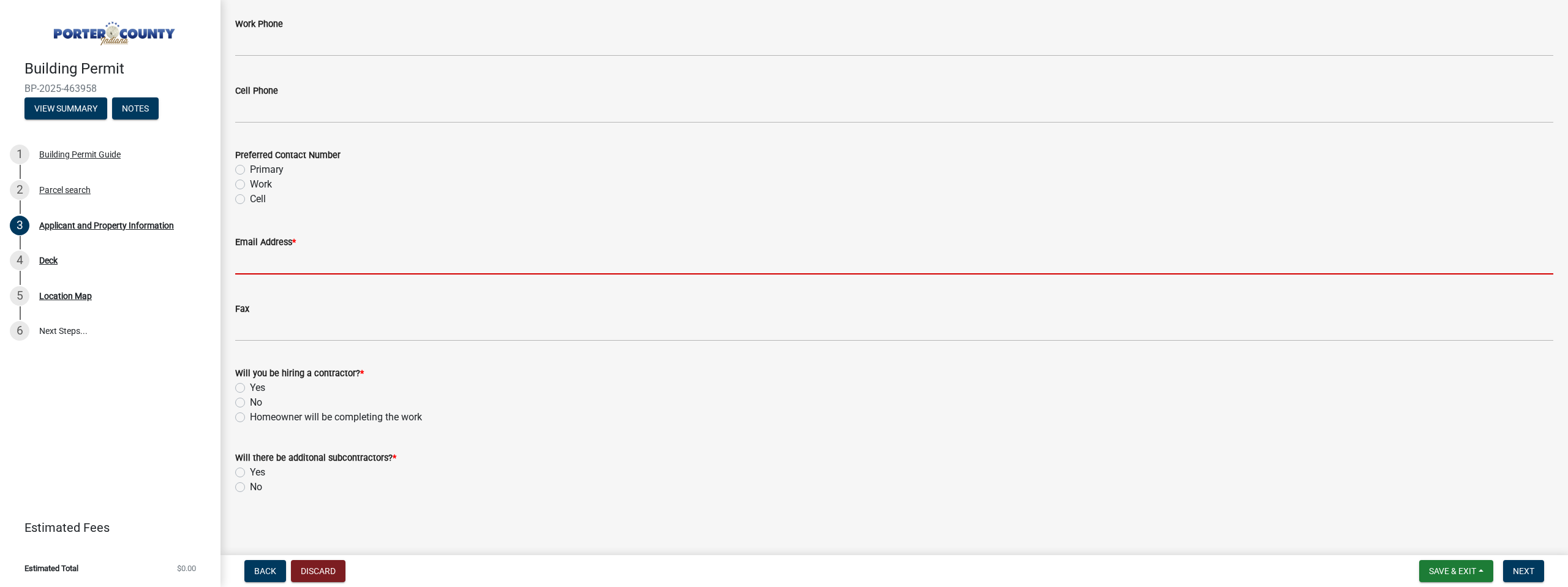
click at [258, 265] on input "Email Address *" at bounding box center [894, 262] width 1318 height 25
paste input "mvtinin@aol.com"
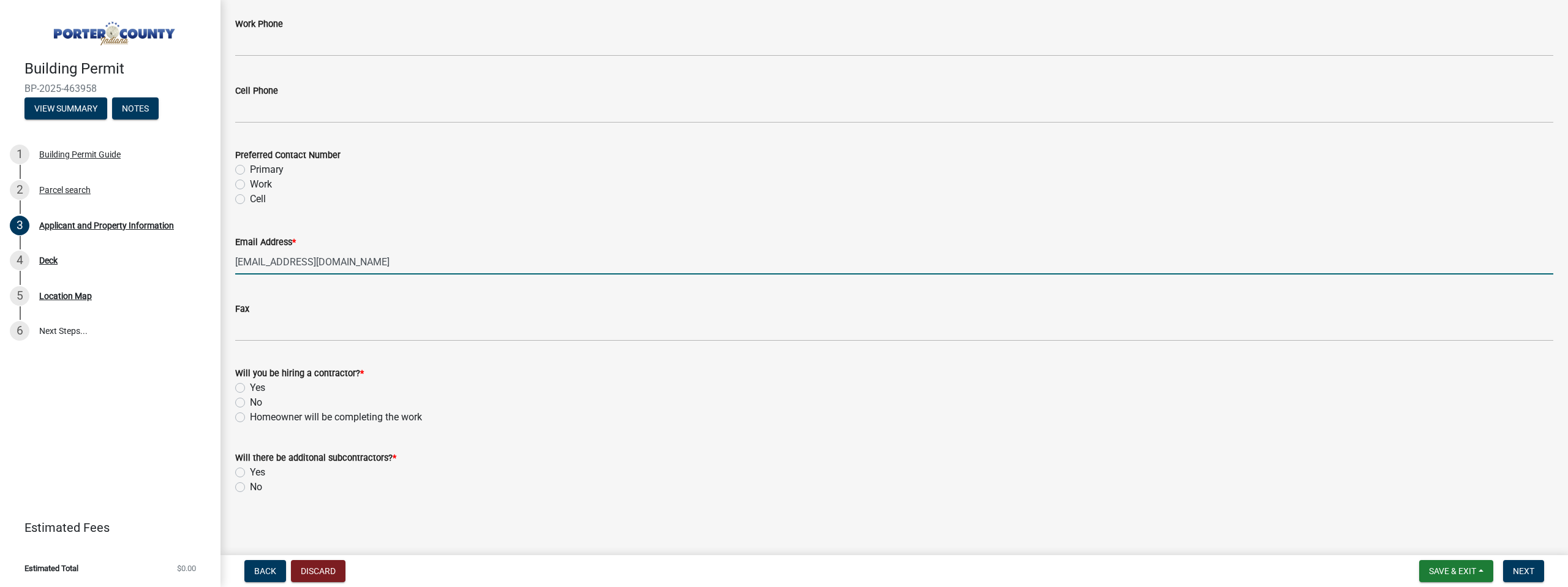
type input "mvtinin@aol.com"
click at [250, 174] on label "Primary" at bounding box center [267, 170] width 34 height 15
click at [250, 170] on input "Primary" at bounding box center [253, 166] width 8 height 8
radio input "true"
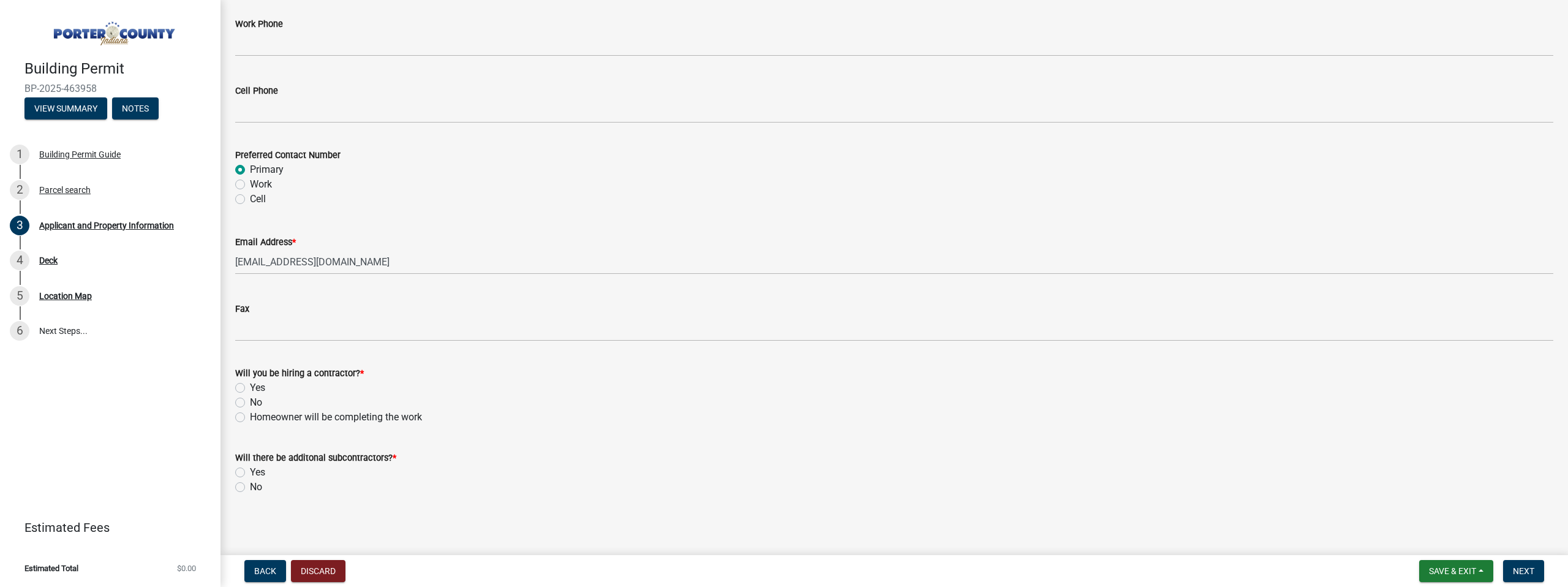
scroll to position [1706, 0]
click at [250, 383] on label "Yes" at bounding box center [258, 385] width 15 height 15
click at [250, 383] on input "Yes" at bounding box center [253, 381] width 8 height 8
radio input "true"
click at [250, 488] on label "No" at bounding box center [256, 484] width 12 height 15
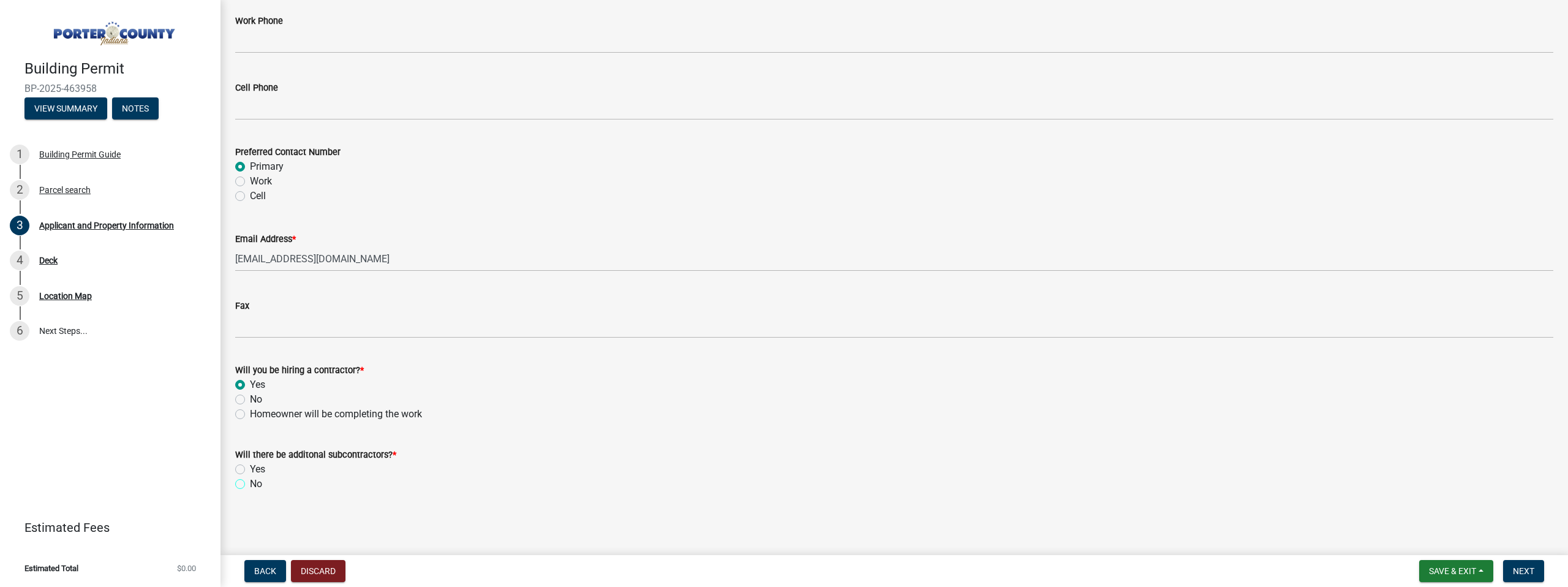
click at [250, 485] on input "No" at bounding box center [253, 481] width 8 height 8
radio input "true"
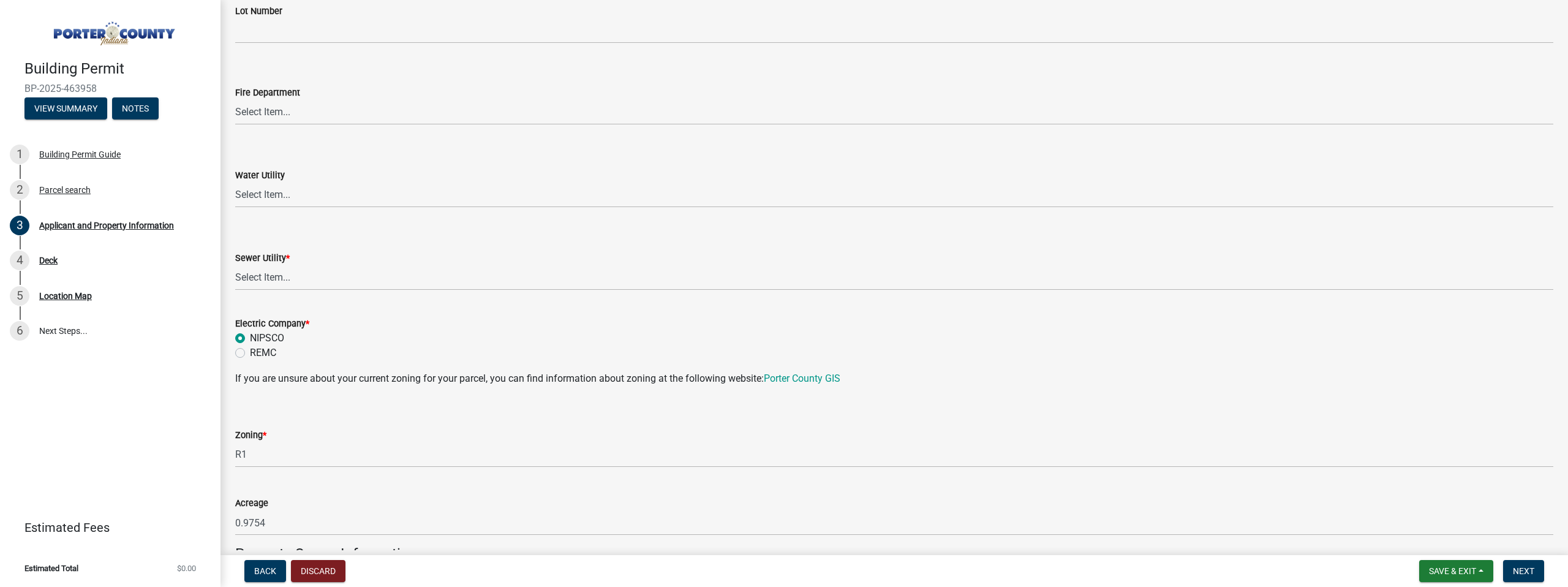
scroll to position [731, 0]
click at [1465, 568] on span "Save & Exit" at bounding box center [1453, 571] width 47 height 10
click at [1452, 535] on button "Save & Exit" at bounding box center [1444, 539] width 98 height 29
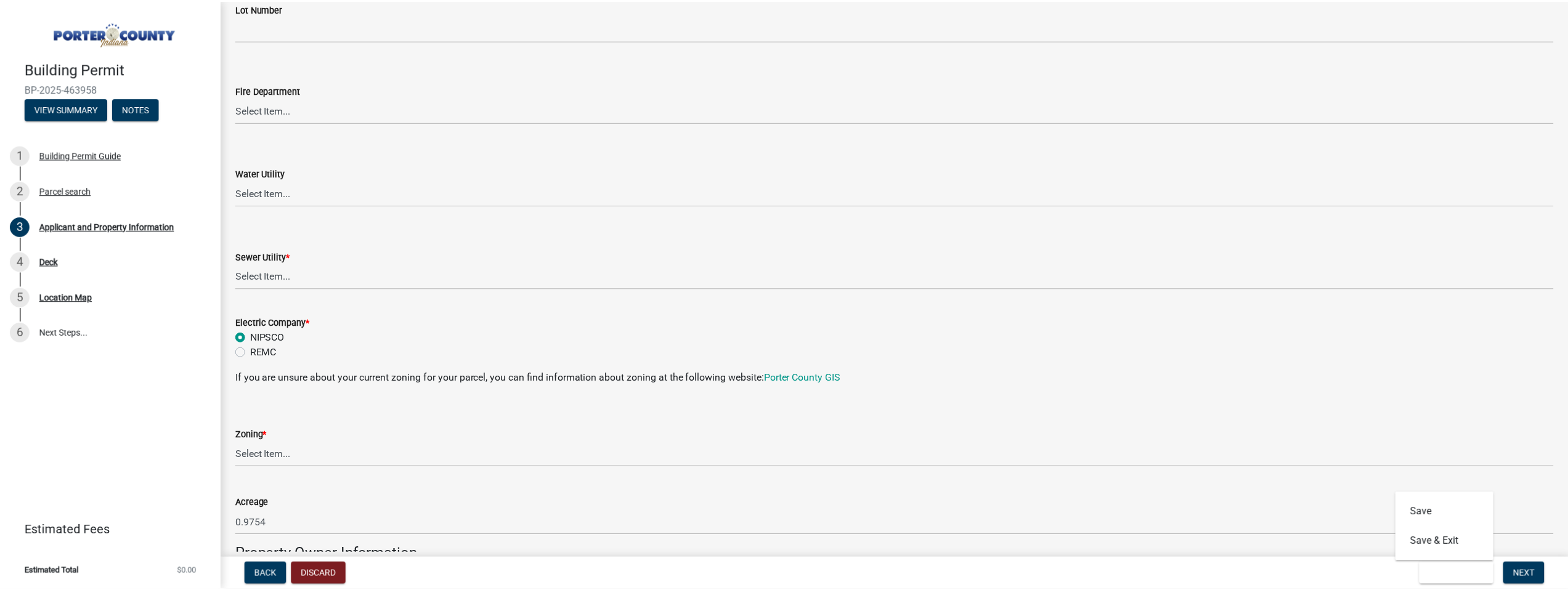
scroll to position [0, 0]
